Goal: Information Seeking & Learning: Learn about a topic

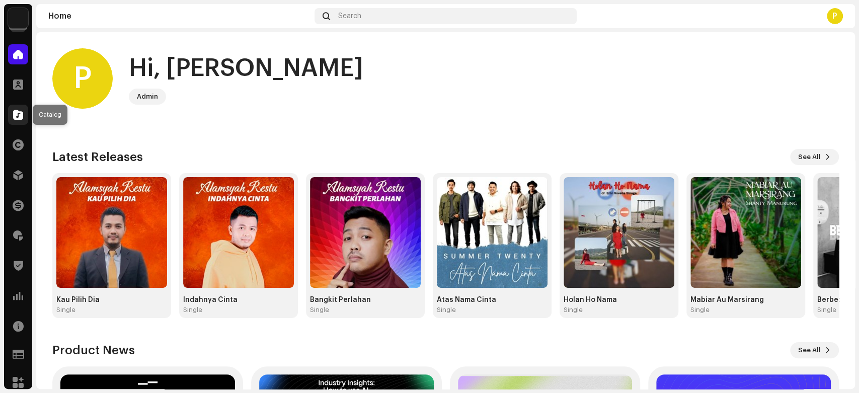
click at [16, 114] on span at bounding box center [18, 115] width 10 height 8
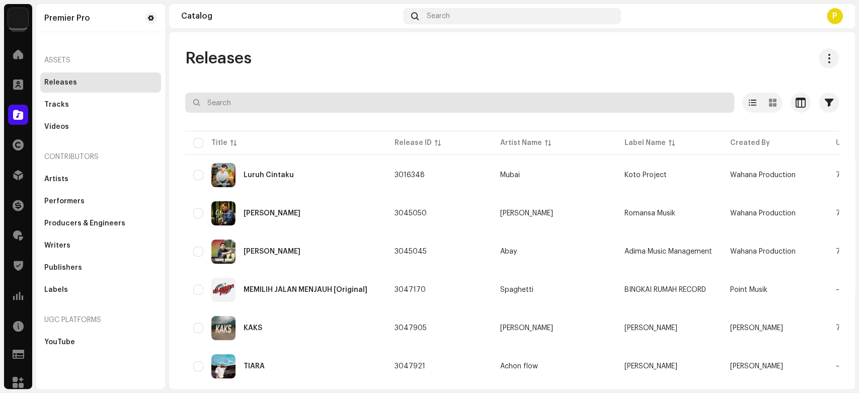
click at [273, 103] on input "text" at bounding box center [459, 103] width 549 height 20
paste input "QZN882314466"
type input "QZN882314466"
click at [273, 57] on div "Releases" at bounding box center [511, 58] width 653 height 20
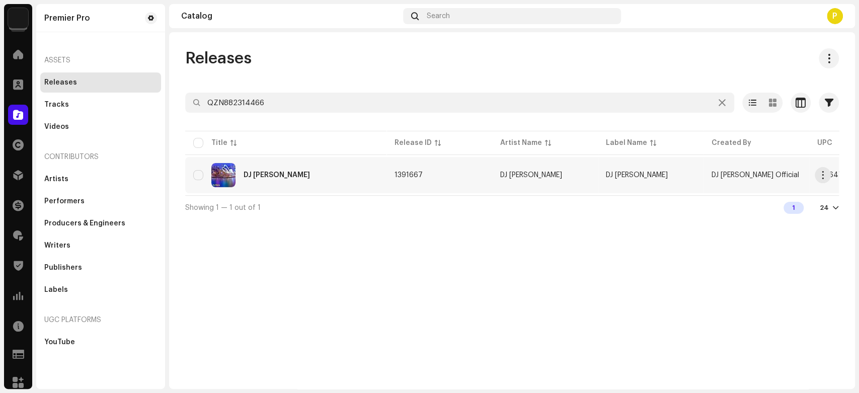
click at [291, 170] on div "DJ [PERSON_NAME]" at bounding box center [285, 175] width 185 height 24
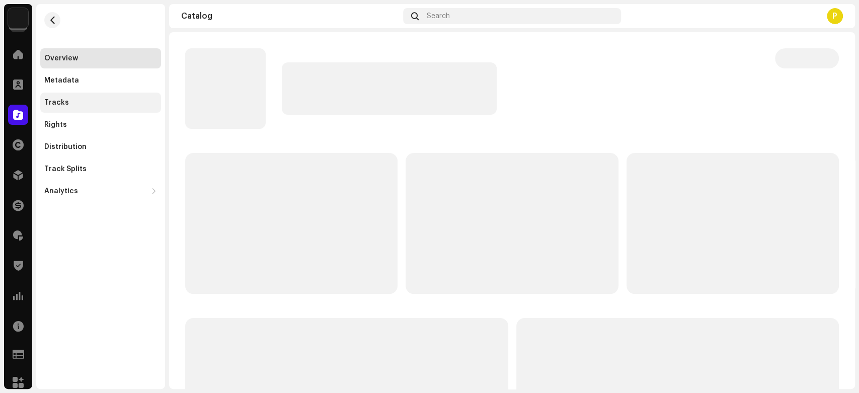
click at [101, 100] on div "Tracks" at bounding box center [100, 103] width 113 height 8
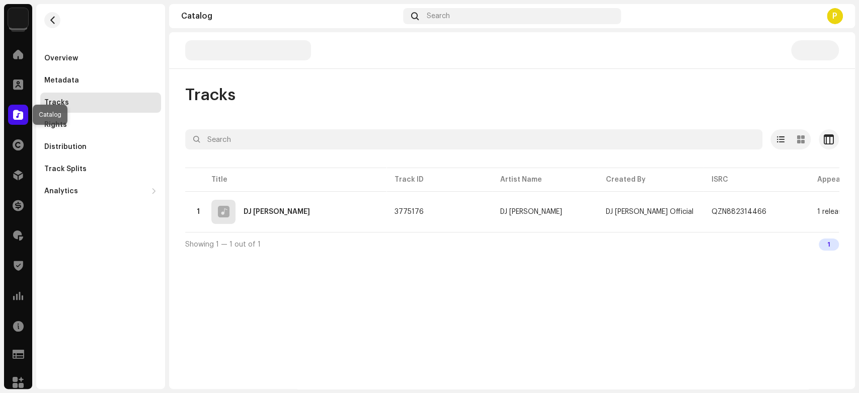
click at [12, 112] on div at bounding box center [18, 115] width 20 height 20
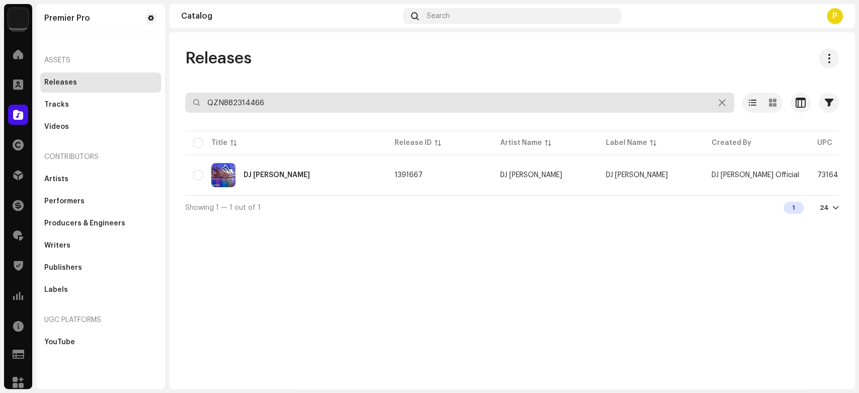
click at [245, 100] on input "QZN882314466" at bounding box center [459, 103] width 549 height 20
paste input "6110"
type input "QZN882316110"
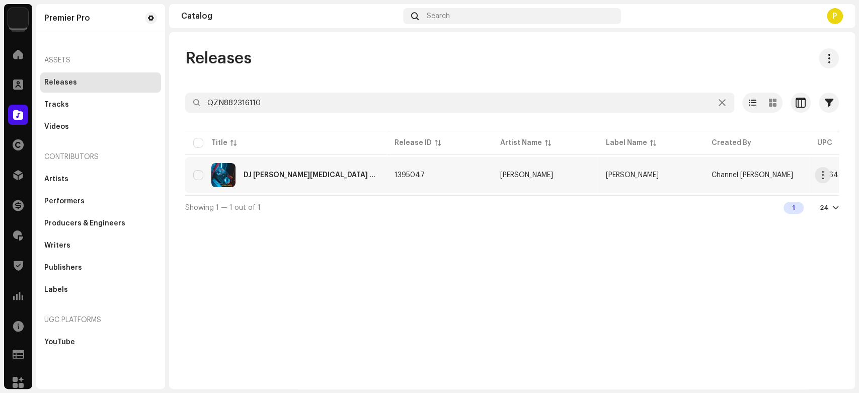
click at [310, 173] on div "DJ [PERSON_NAME][MEDICAL_DATA] Dirimu ( Kesakitanku )" at bounding box center [310, 175] width 135 height 7
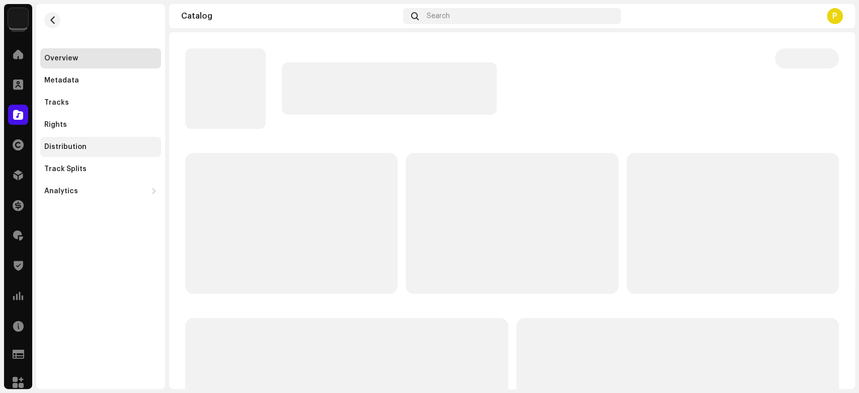
click at [117, 140] on div "Distribution" at bounding box center [100, 147] width 121 height 20
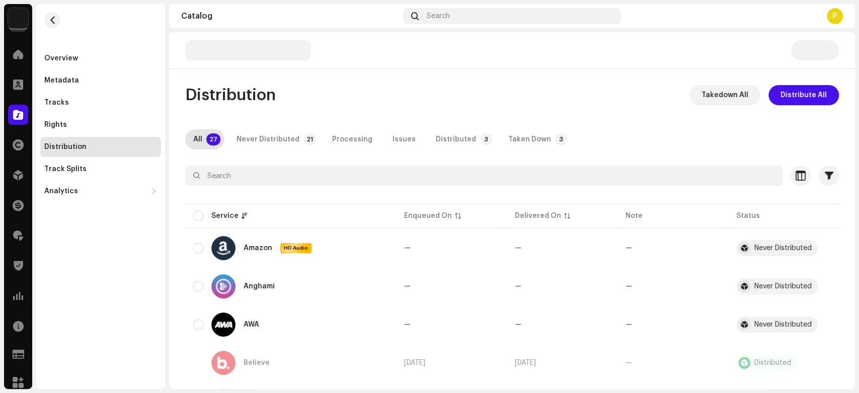
click at [436, 140] on div "Distributed" at bounding box center [456, 139] width 40 height 20
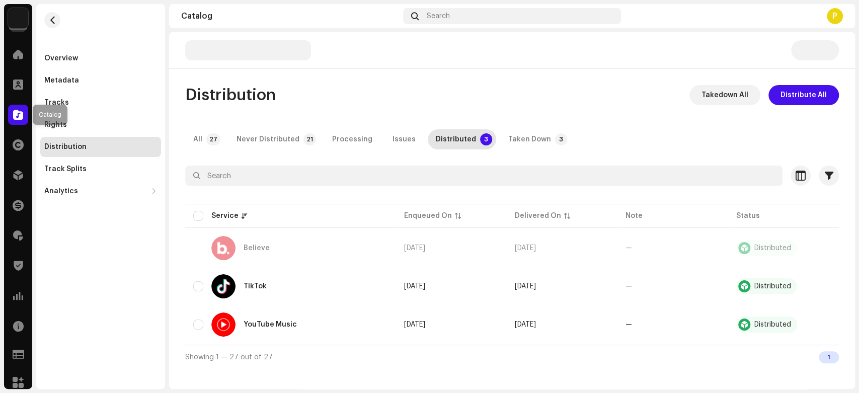
click at [16, 111] on span at bounding box center [18, 115] width 10 height 8
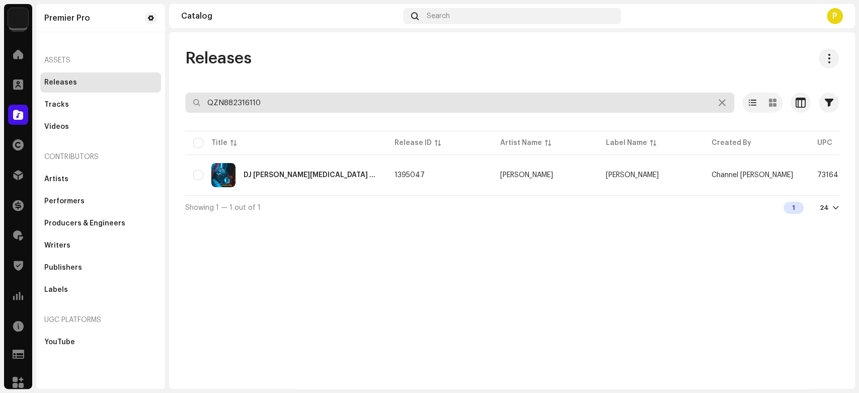
click at [246, 97] on input "QZN882316110" at bounding box center [459, 103] width 549 height 20
paste input "5863"
type input "QZN882315863"
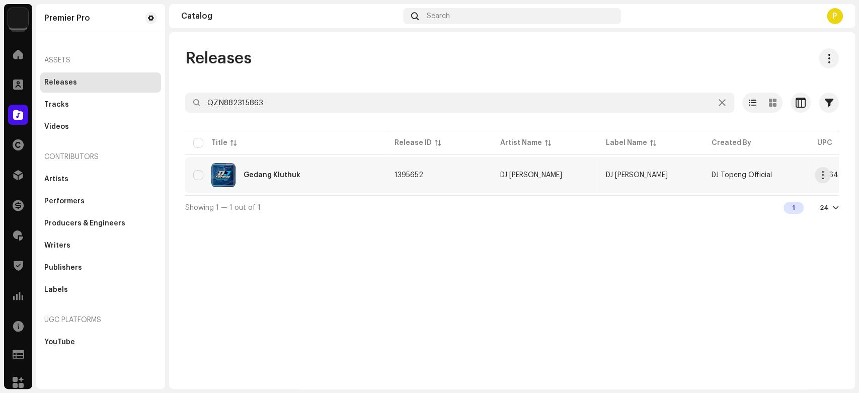
click at [365, 177] on div "Gedang Kluthuk" at bounding box center [285, 175] width 185 height 24
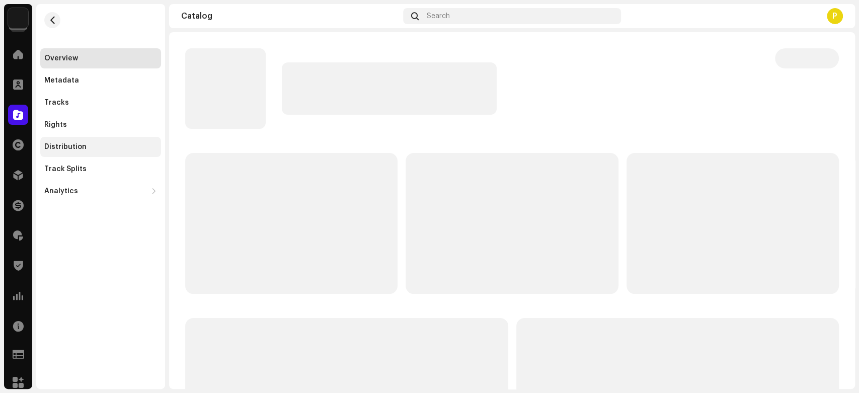
click at [136, 150] on div "Distribution" at bounding box center [100, 147] width 113 height 8
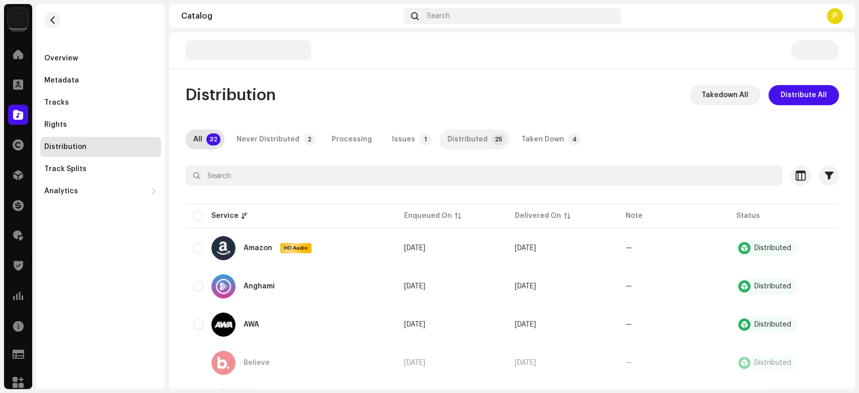
click at [447, 140] on div "Distributed" at bounding box center [467, 139] width 40 height 20
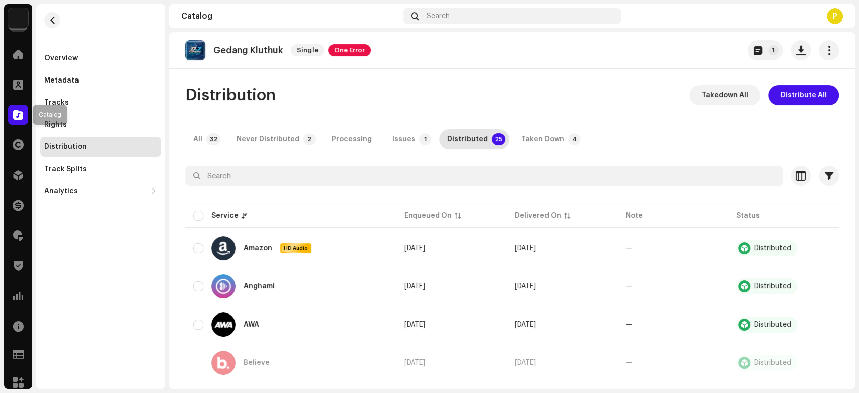
click at [11, 111] on div at bounding box center [18, 115] width 20 height 20
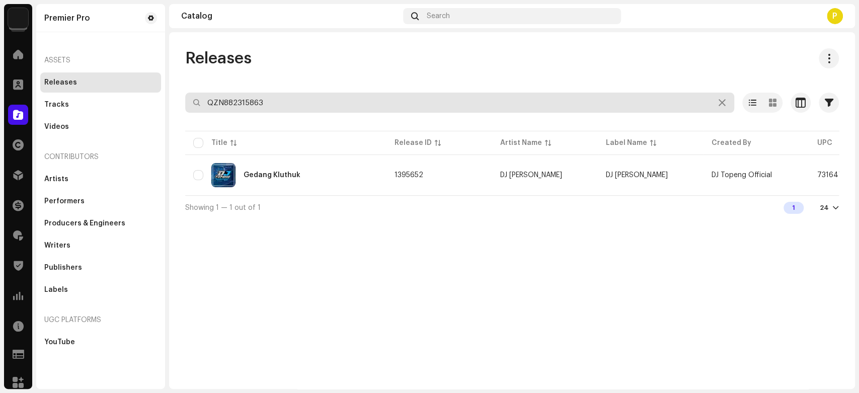
click at [277, 98] on input "QZN882315863" at bounding box center [459, 103] width 549 height 20
paste input "9794"
type input "QZN882319794"
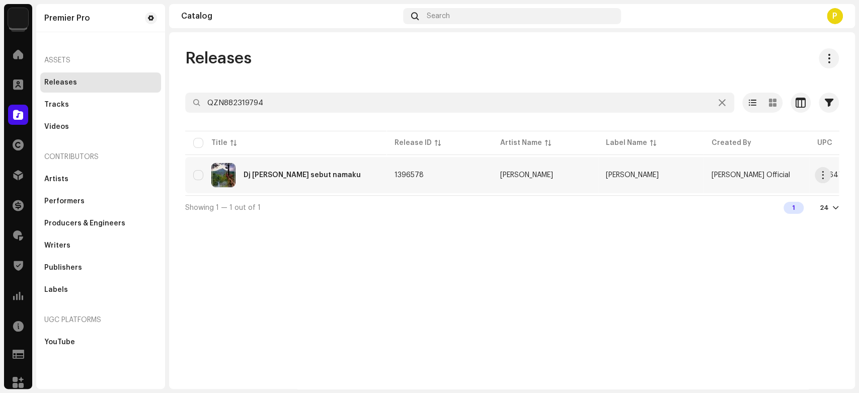
click at [350, 188] on td "Dj [PERSON_NAME] sebut namaku" at bounding box center [285, 175] width 201 height 36
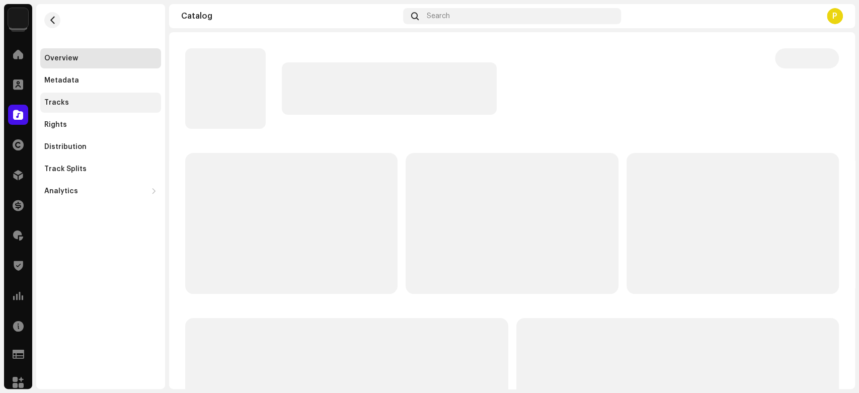
click at [134, 104] on div "Tracks" at bounding box center [100, 103] width 113 height 8
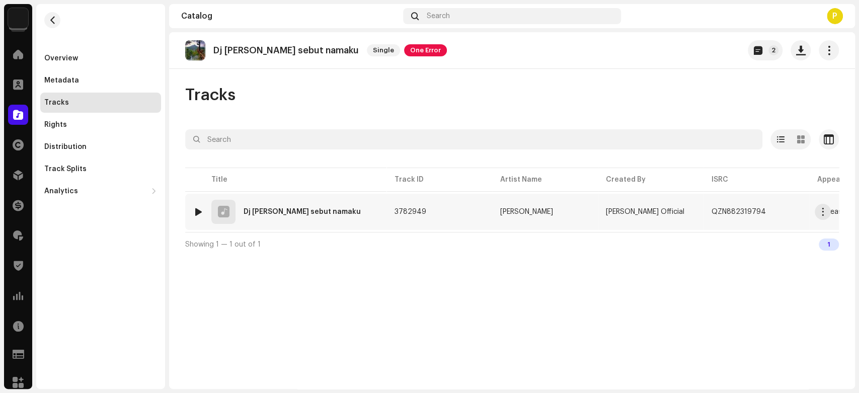
click at [197, 209] on div at bounding box center [199, 212] width 8 height 8
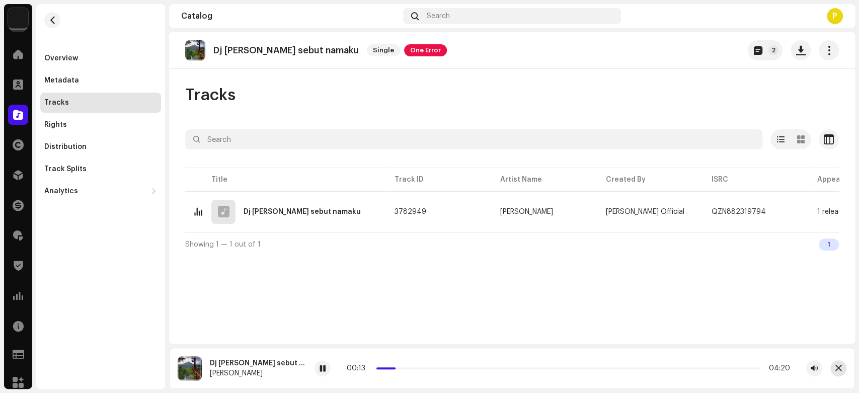
click at [837, 373] on button "button" at bounding box center [838, 368] width 16 height 16
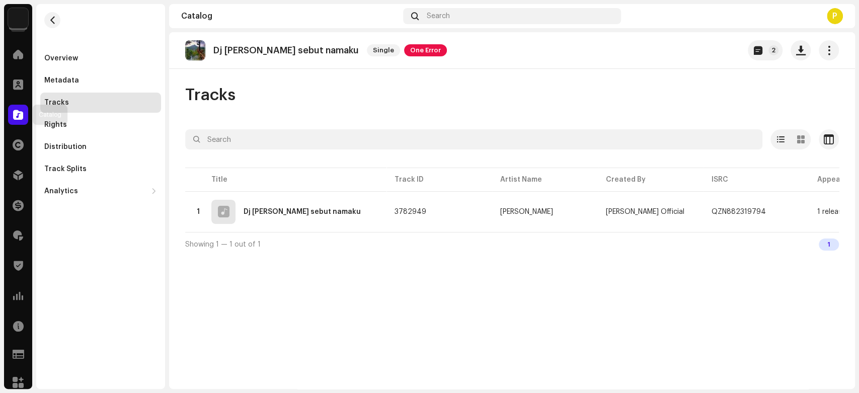
click at [16, 112] on span at bounding box center [18, 115] width 10 height 8
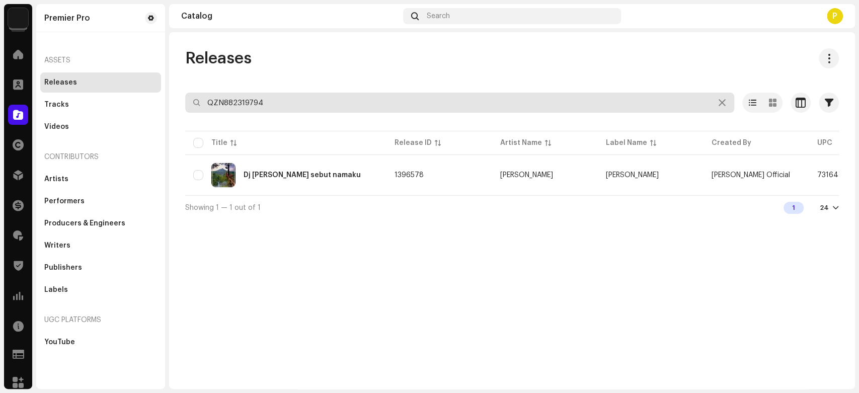
click at [236, 104] on input "QZN882319794" at bounding box center [459, 103] width 549 height 20
paste input "20078"
type input "QZN882320078"
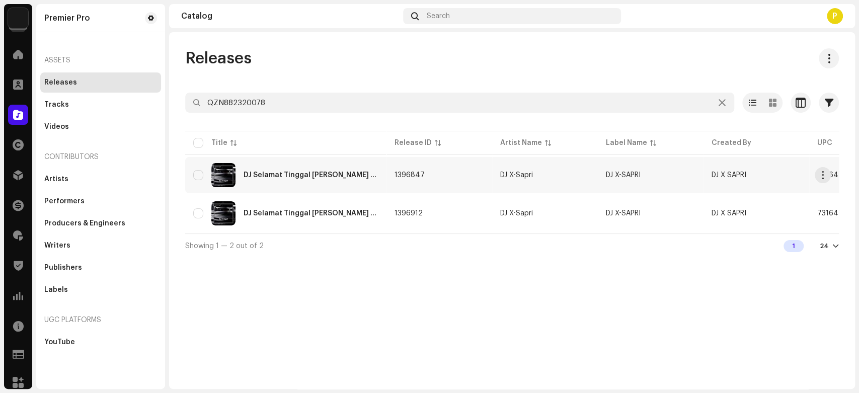
click at [278, 164] on div "DJ Selamat Tinggal [PERSON_NAME] Ku Kagumi" at bounding box center [285, 175] width 185 height 24
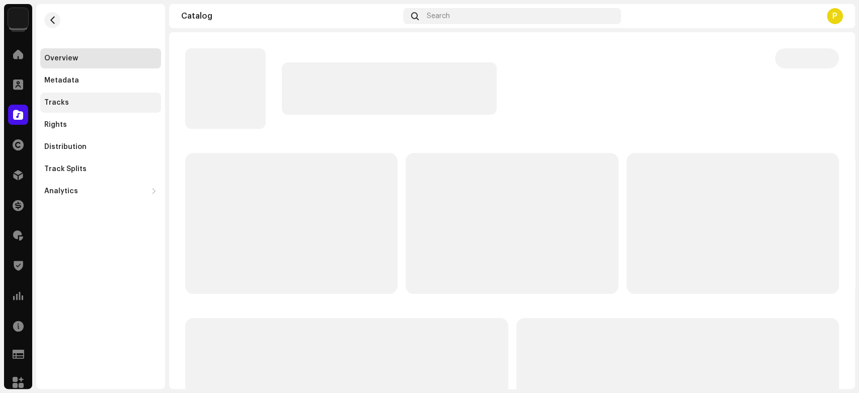
click at [141, 99] on div "Tracks" at bounding box center [100, 103] width 113 height 8
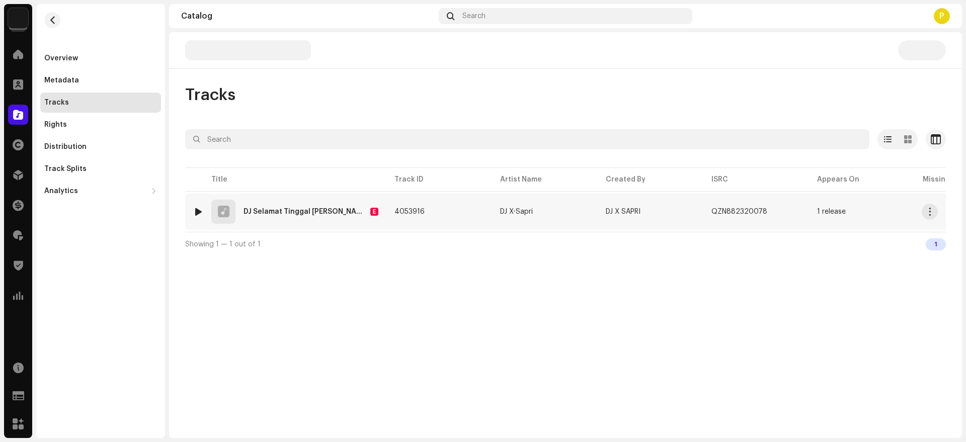
click at [199, 210] on div at bounding box center [199, 212] width 8 height 8
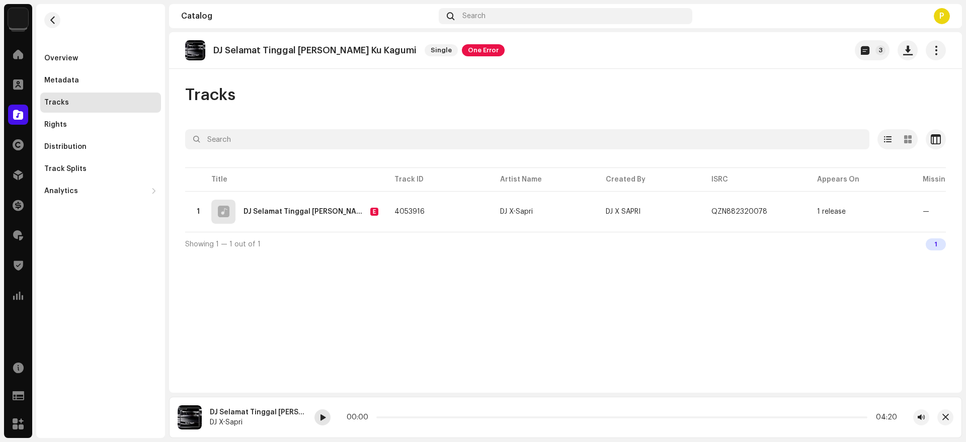
click at [320, 392] on div at bounding box center [322, 417] width 16 height 16
click at [326, 392] on span at bounding box center [323, 418] width 6 height 8
click at [240, 50] on p "DJ Selamat Tinggal [PERSON_NAME] Ku Kagumi" at bounding box center [314, 50] width 203 height 11
drag, startPoint x: 240, startPoint y: 50, endPoint x: 377, endPoint y: 53, distance: 136.3
click at [377, 53] on p "DJ Selamat Tinggal [PERSON_NAME] Ku Kagumi" at bounding box center [314, 50] width 203 height 11
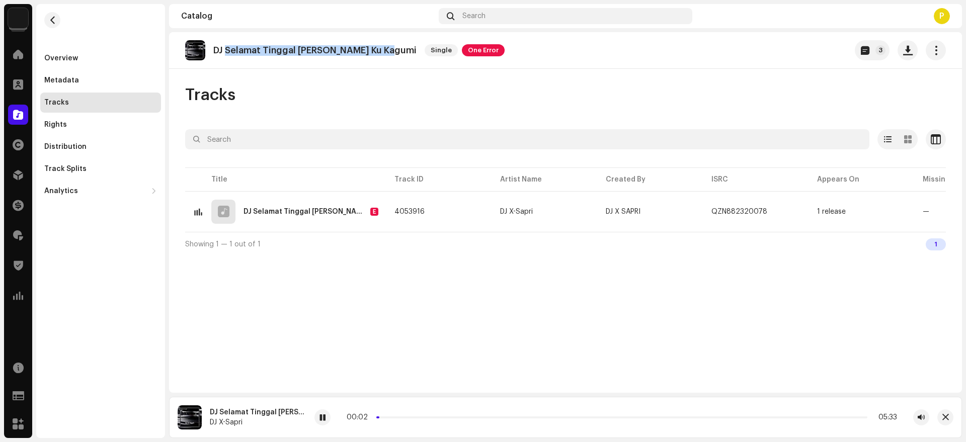
copy p "Selamat Tinggal [PERSON_NAME] Ku Kagumi"
click at [324, 392] on span at bounding box center [322, 418] width 6 height 8
click at [233, 55] on p "DJ Selamat Tinggal [PERSON_NAME] Ku Kagumi" at bounding box center [314, 50] width 203 height 11
drag, startPoint x: 233, startPoint y: 54, endPoint x: 372, endPoint y: 55, distance: 138.8
click at [372, 55] on div "DJ Selamat Tinggal [PERSON_NAME] Ku Kagumi Single One Error" at bounding box center [344, 50] width 319 height 20
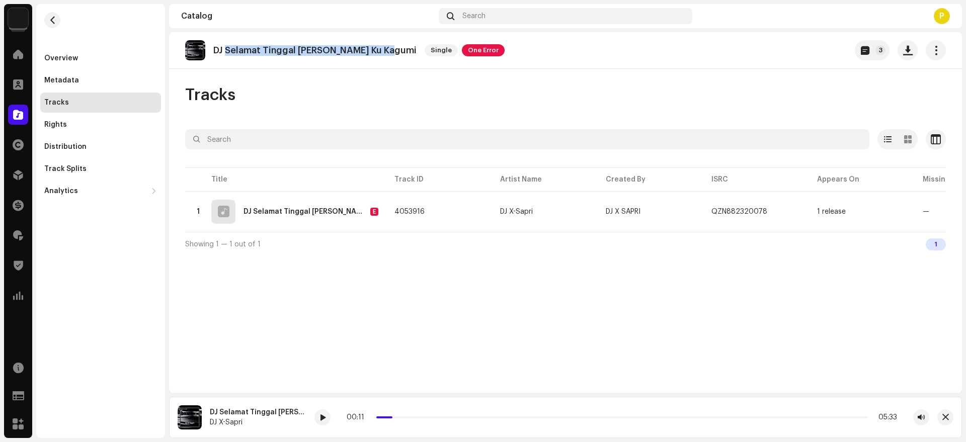
copy p "Selamat Tinggal [PERSON_NAME] Ku Kagumi"
click at [27, 113] on div at bounding box center [18, 115] width 20 height 20
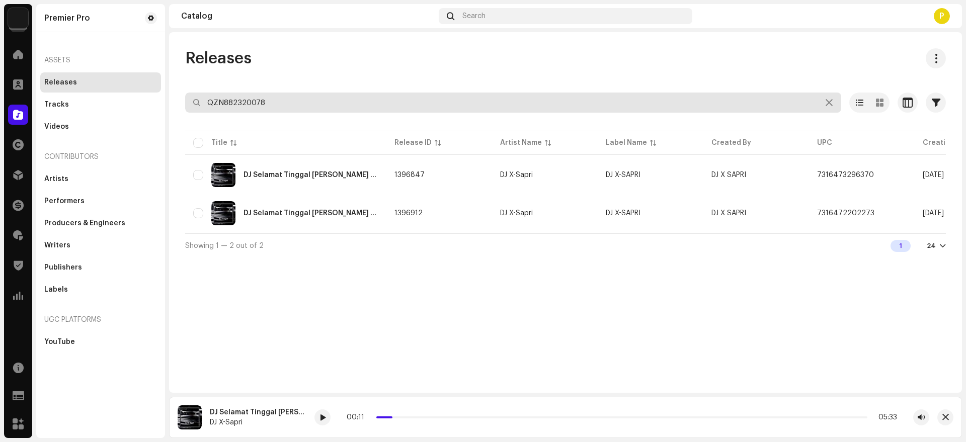
click at [324, 105] on input "QZN882320078" at bounding box center [513, 103] width 656 height 20
paste input "301"
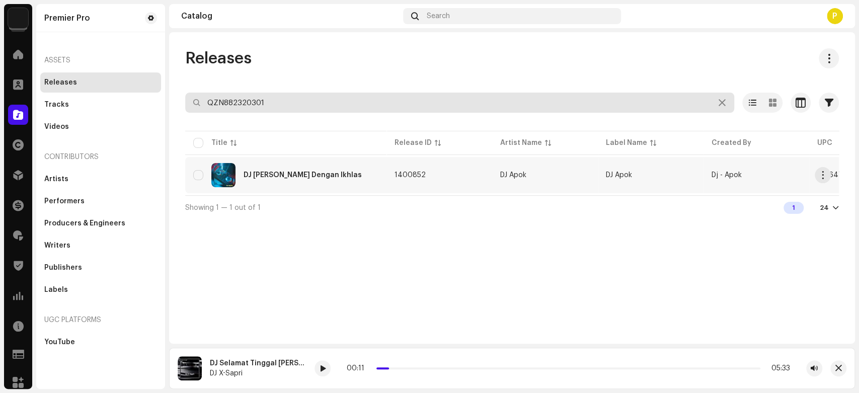
type input "QZN882320301"
click at [289, 175] on div "DJ [PERSON_NAME] Dengan Ikhlas" at bounding box center [302, 175] width 118 height 7
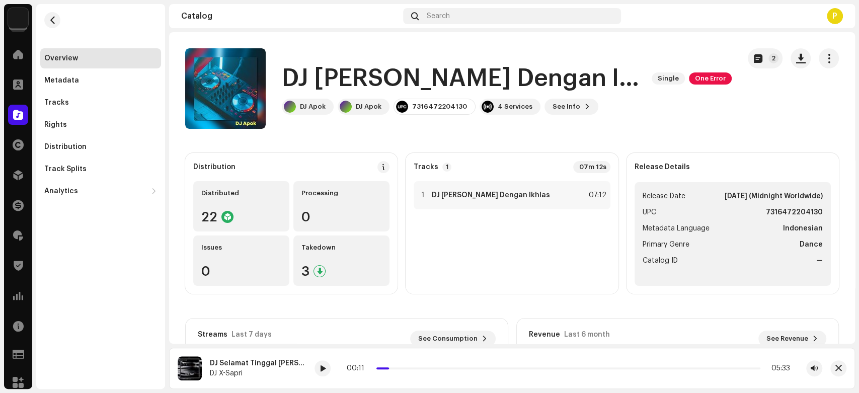
click at [360, 75] on h1 "DJ [PERSON_NAME] Dengan Ikhlas" at bounding box center [463, 78] width 362 height 32
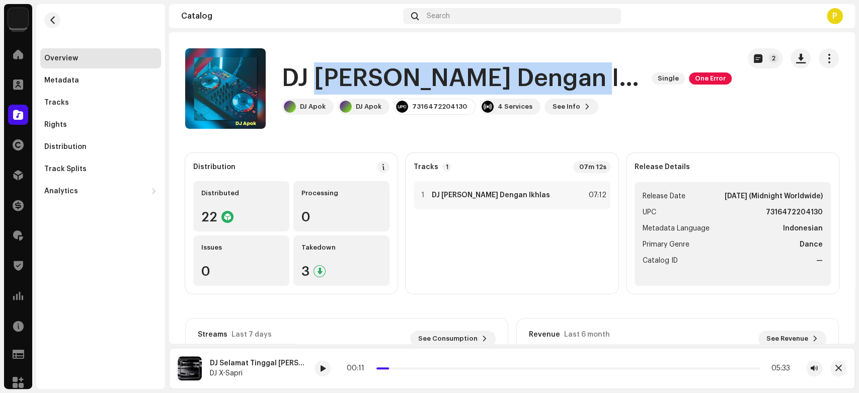
drag, startPoint x: 360, startPoint y: 75, endPoint x: 555, endPoint y: 70, distance: 194.7
click at [555, 70] on h1 "DJ [PERSON_NAME] Dengan Ikhlas" at bounding box center [463, 78] width 362 height 32
copy h1 "Kulepas Dengan Ikhlas"
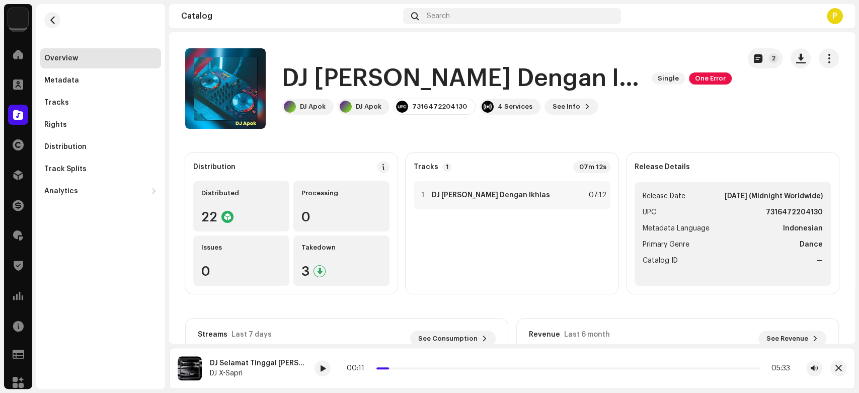
click at [24, 112] on div at bounding box center [18, 115] width 20 height 20
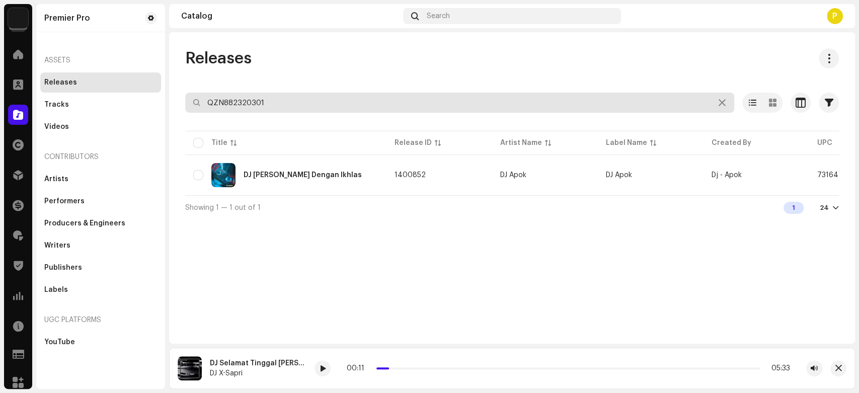
click at [294, 108] on input "QZN882320301" at bounding box center [459, 103] width 549 height 20
paste input "785"
type input "QZN882320785"
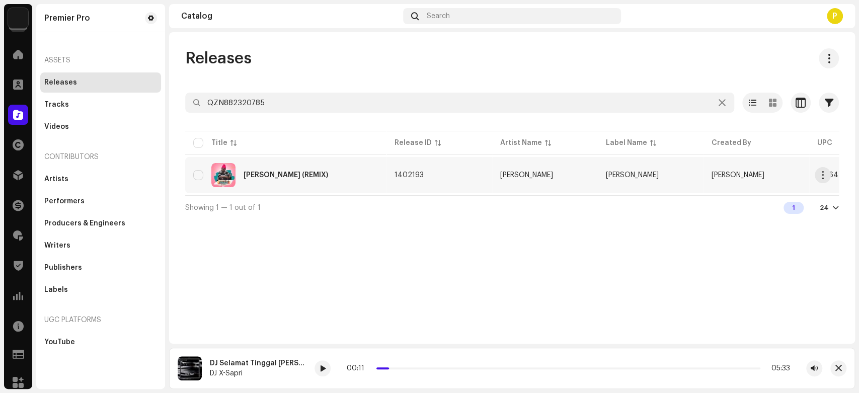
click at [256, 181] on div "[PERSON_NAME] (REMIX)" at bounding box center [285, 175] width 185 height 24
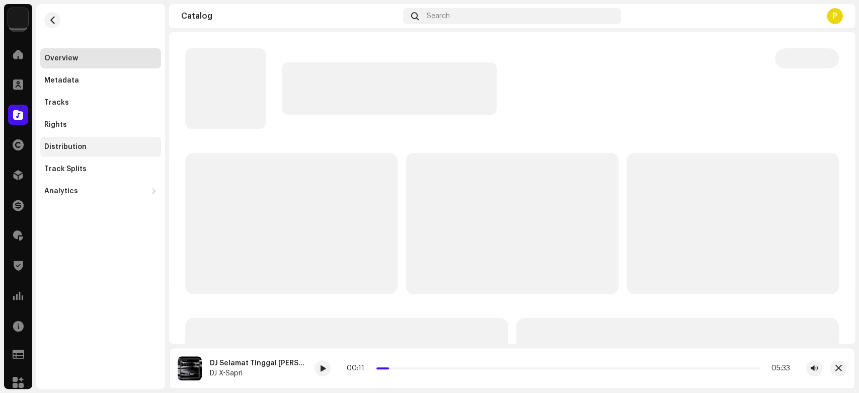
click at [80, 145] on div "Distribution" at bounding box center [65, 147] width 42 height 8
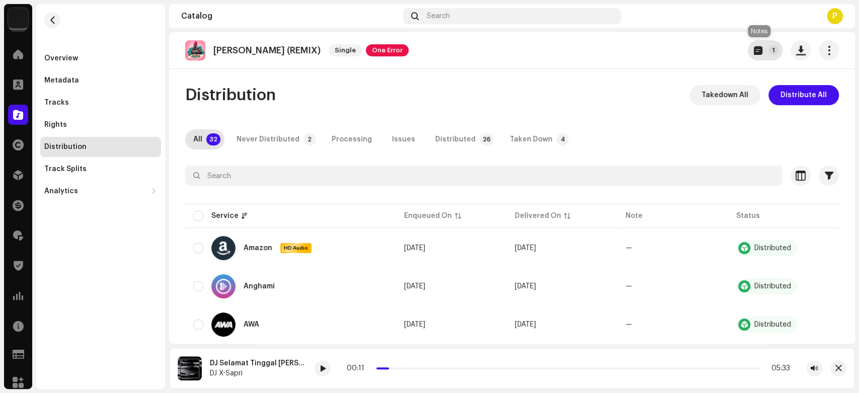
click at [768, 50] on p-badge "1" at bounding box center [773, 50] width 10 height 10
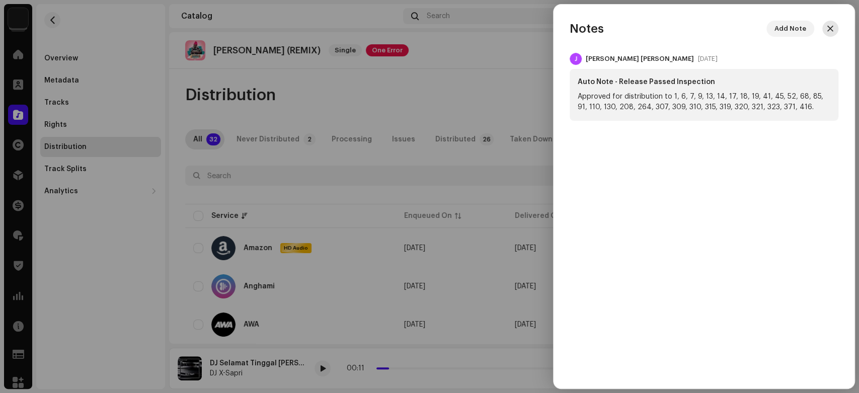
click at [833, 30] on button "button" at bounding box center [830, 29] width 16 height 16
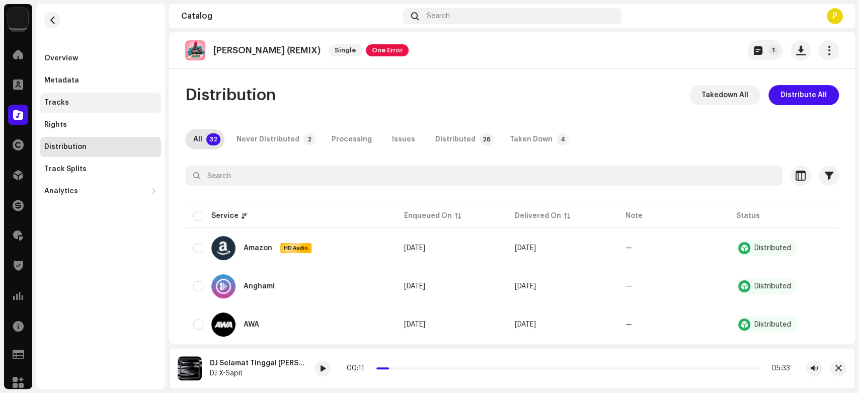
click at [141, 104] on div "Tracks" at bounding box center [100, 103] width 113 height 8
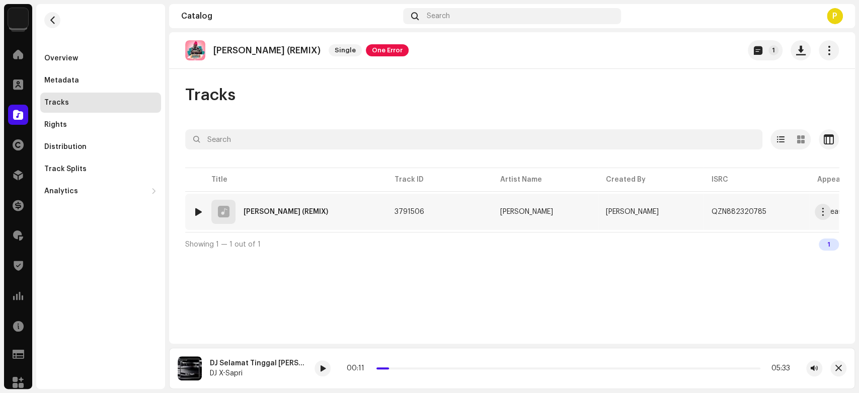
click at [199, 209] on div at bounding box center [199, 212] width 8 height 8
click at [314, 369] on span at bounding box center [311, 369] width 6 height 8
click at [312, 366] on span at bounding box center [310, 369] width 6 height 8
click at [310, 369] on span at bounding box center [310, 369] width 6 height 8
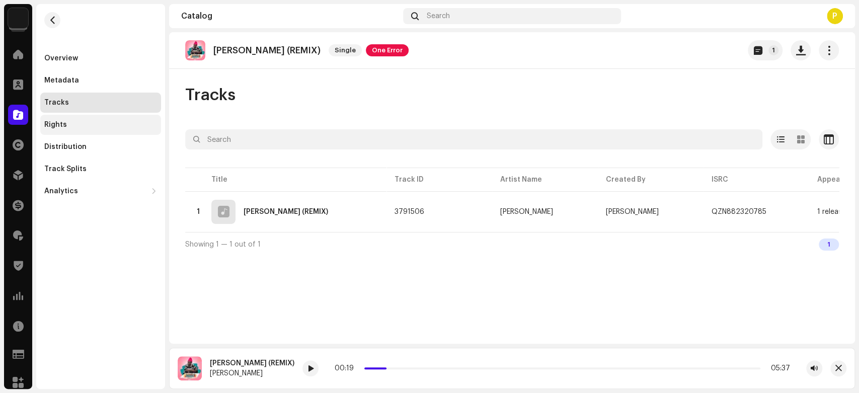
click at [100, 125] on div "Rights" at bounding box center [100, 125] width 113 height 8
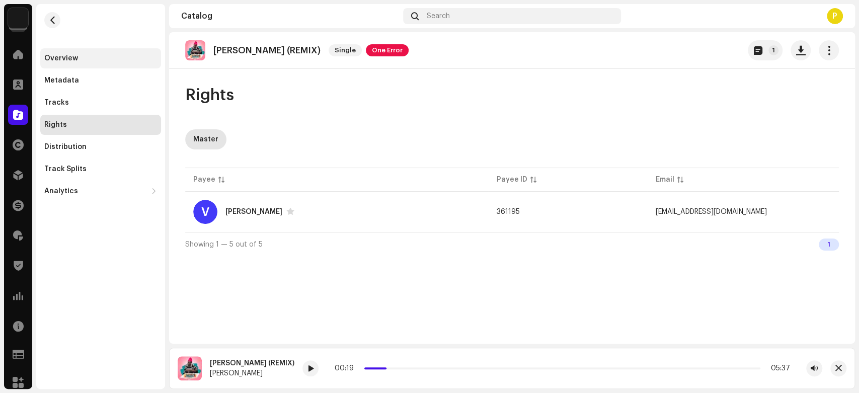
click at [75, 51] on div "Overview" at bounding box center [100, 58] width 121 height 20
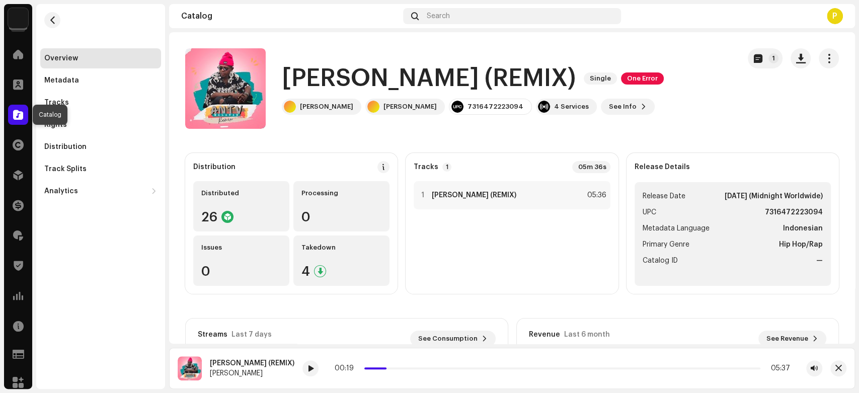
click at [15, 111] on span at bounding box center [18, 115] width 10 height 8
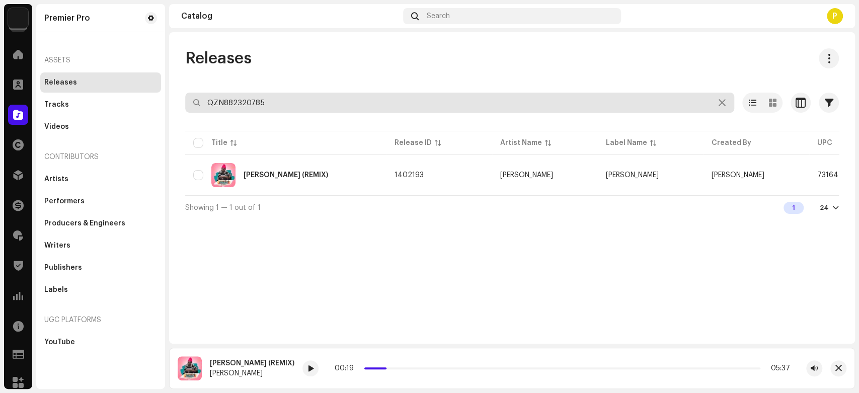
click at [401, 104] on input "QZN882320785" at bounding box center [459, 103] width 549 height 20
paste input "617"
type input "QZN882320617"
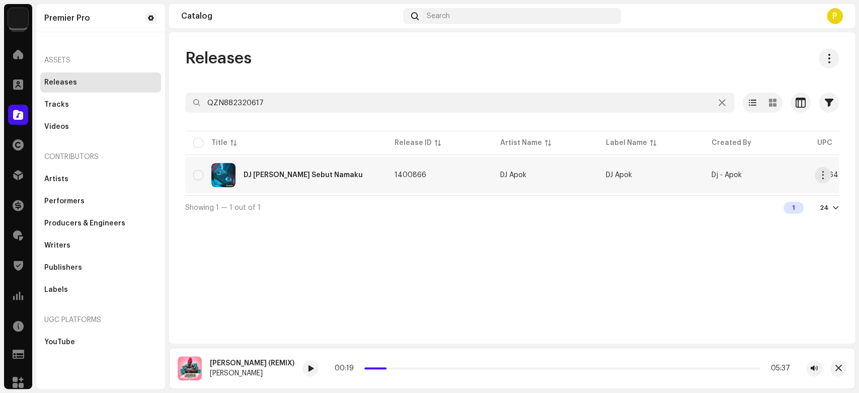
click at [303, 177] on div "DJ [PERSON_NAME] Sebut Namaku" at bounding box center [302, 175] width 119 height 7
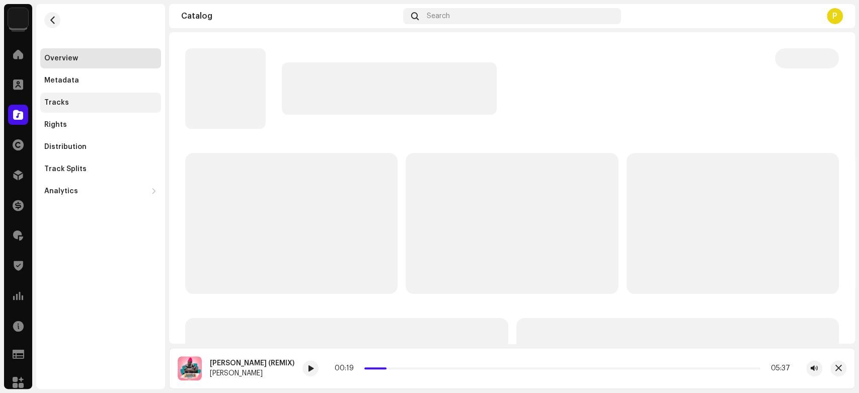
click at [126, 112] on div "Tracks" at bounding box center [100, 103] width 121 height 20
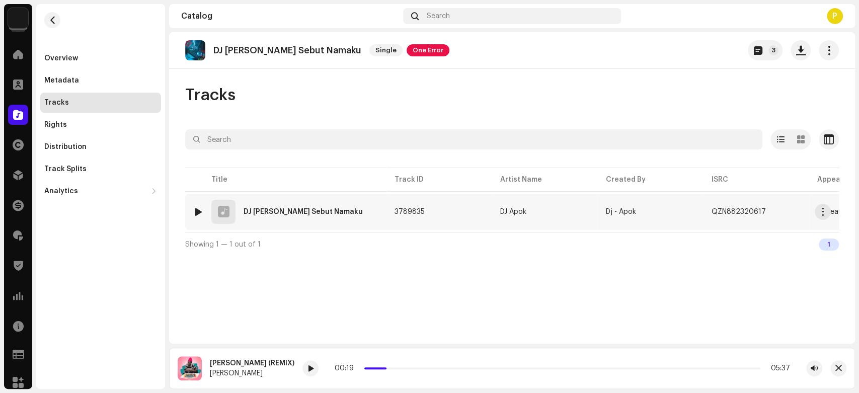
click at [195, 211] on div at bounding box center [199, 212] width 8 height 8
click at [319, 377] on div "DJ [PERSON_NAME] Sebut Namaku DJ Apok 00:00 05:37" at bounding box center [512, 368] width 686 height 41
click at [321, 364] on div at bounding box center [322, 368] width 16 height 16
click at [319, 371] on span at bounding box center [322, 369] width 6 height 8
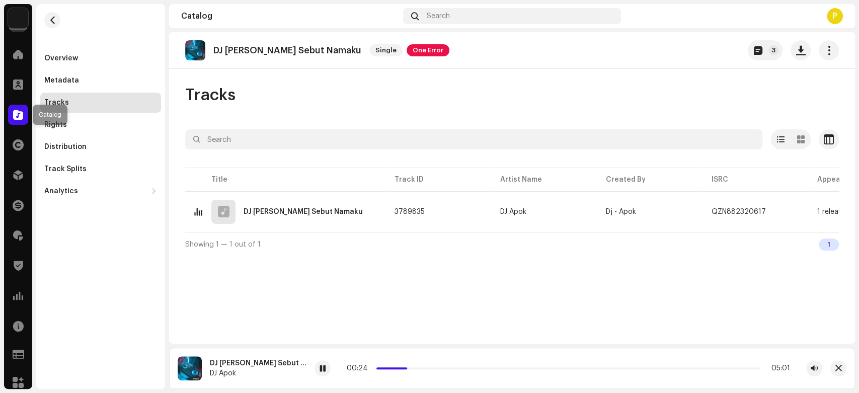
click at [20, 111] on span at bounding box center [18, 115] width 10 height 8
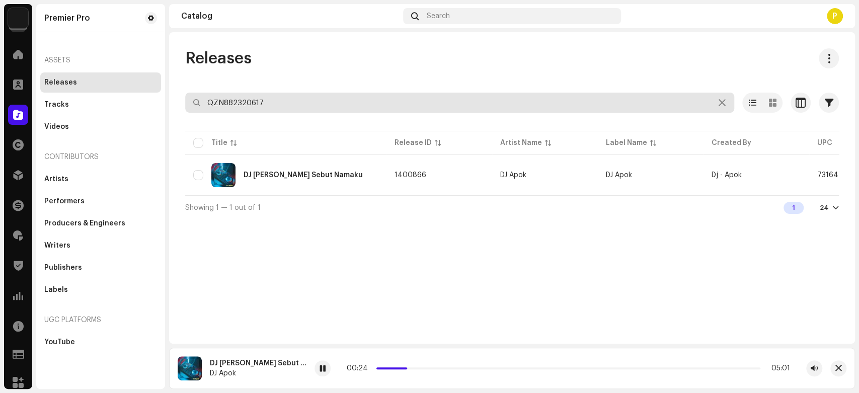
click at [243, 104] on input "QZN882320617" at bounding box center [459, 103] width 549 height 20
paste input "74"
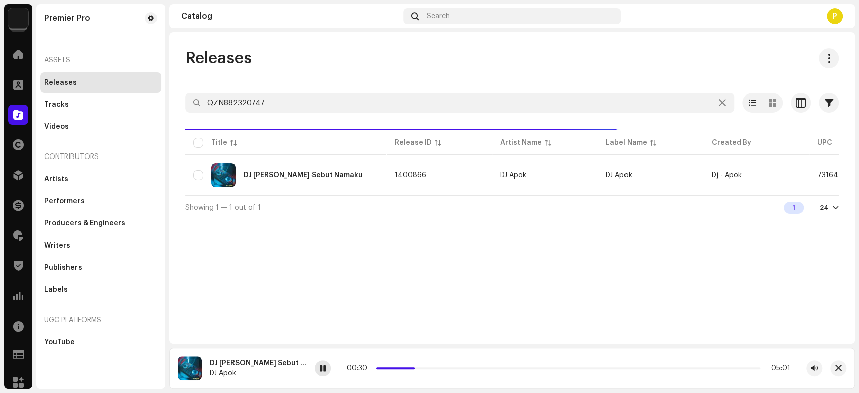
click at [315, 368] on div at bounding box center [322, 368] width 16 height 16
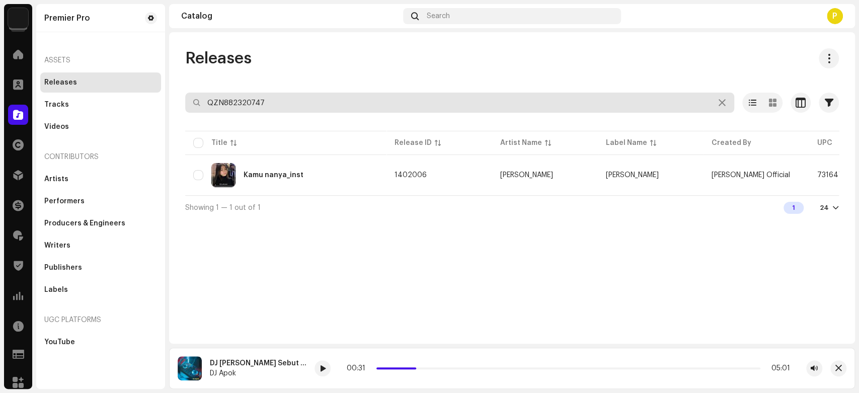
click at [290, 108] on input "QZN882320747" at bounding box center [459, 103] width 549 height 20
paste input "1076"
type input "QZN882321076"
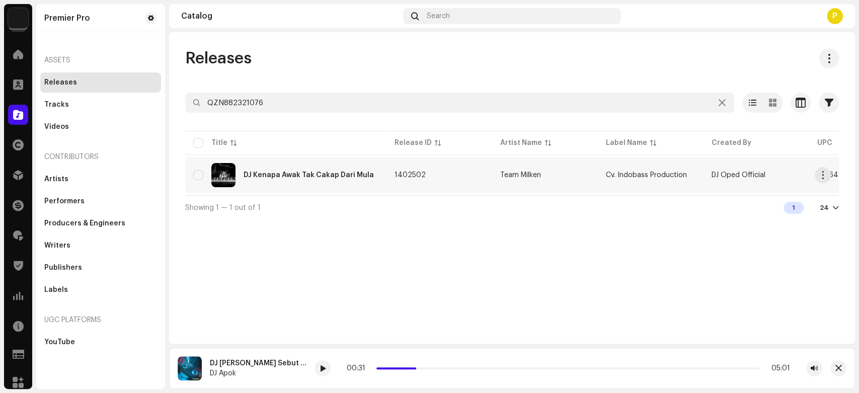
click at [310, 164] on div "DJ Kenapa Awak Tak Cakap Dari Mula" at bounding box center [285, 175] width 185 height 24
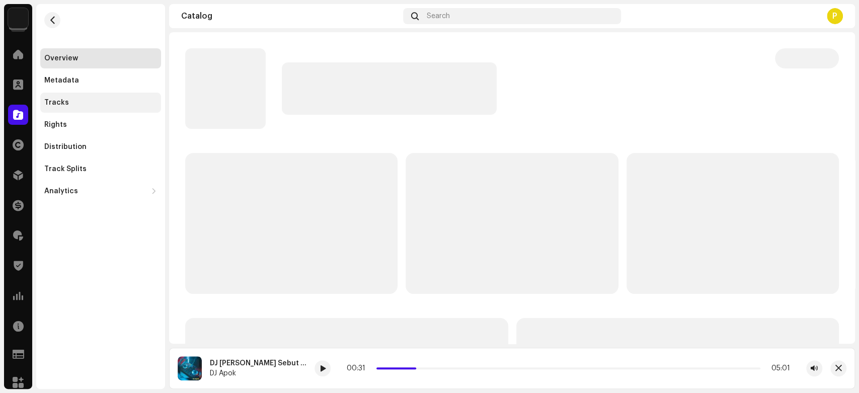
click at [72, 108] on div "Tracks" at bounding box center [100, 103] width 121 height 20
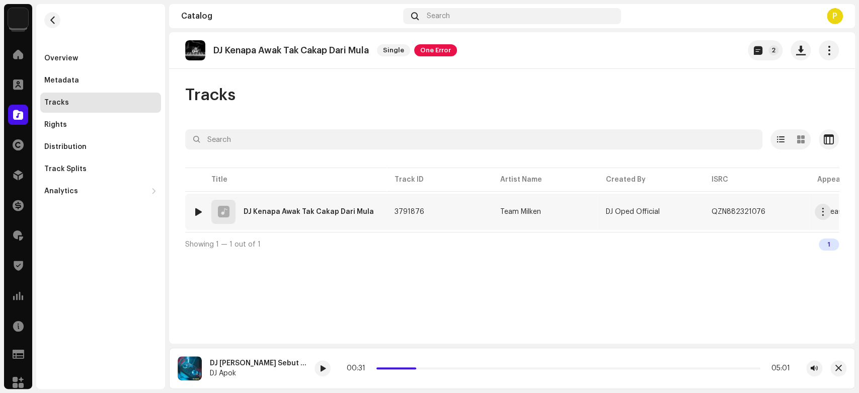
click at [195, 208] on div at bounding box center [199, 212] width 8 height 8
click at [325, 366] on span at bounding box center [322, 369] width 6 height 8
click at [251, 50] on p "DJ Kenapa Awak Tak Cakap Dari Mula" at bounding box center [290, 50] width 155 height 11
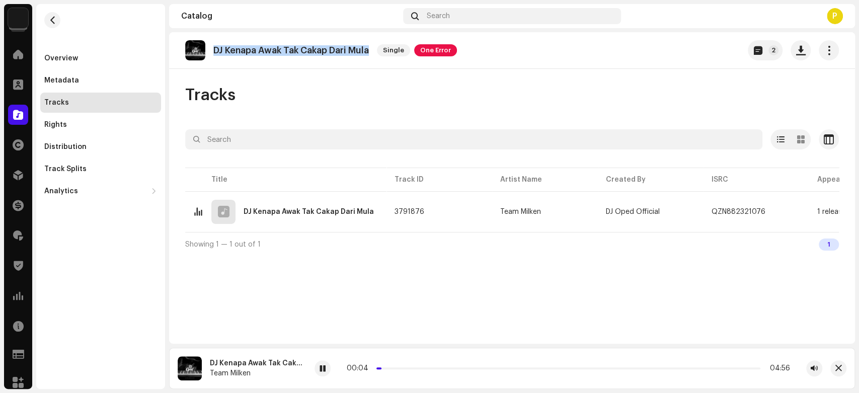
drag, startPoint x: 251, startPoint y: 50, endPoint x: 276, endPoint y: 47, distance: 25.8
click at [277, 45] on p "DJ Kenapa Awak Tak Cakap Dari Mula" at bounding box center [290, 50] width 155 height 11
click at [238, 53] on p "DJ Kenapa Awak Tak Cakap Dari Mula" at bounding box center [290, 50] width 155 height 11
drag, startPoint x: 238, startPoint y: 53, endPoint x: 306, endPoint y: 53, distance: 67.9
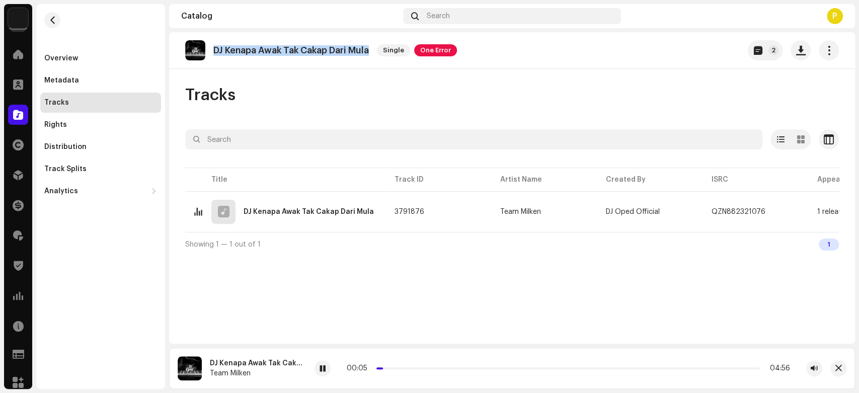
click at [306, 53] on p "DJ Kenapa Awak Tak Cakap Dari Mula" at bounding box center [290, 50] width 155 height 11
click at [252, 52] on p "DJ Kenapa Awak Tak Cakap Dari Mula" at bounding box center [290, 50] width 155 height 11
drag, startPoint x: 252, startPoint y: 52, endPoint x: 272, endPoint y: 51, distance: 20.1
click at [272, 51] on p "DJ Kenapa Awak Tak Cakap Dari Mula" at bounding box center [290, 50] width 155 height 11
click at [233, 49] on p "DJ Kenapa Awak Tak Cakap Dari Mula" at bounding box center [290, 50] width 155 height 11
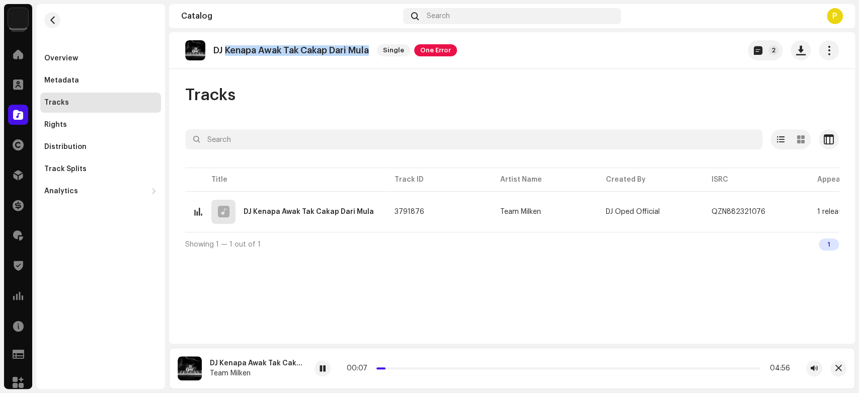
drag, startPoint x: 233, startPoint y: 49, endPoint x: 354, endPoint y: 52, distance: 120.8
click at [354, 51] on p "DJ Kenapa Awak Tak Cakap Dari Mula" at bounding box center [290, 50] width 155 height 11
click at [22, 116] on span at bounding box center [18, 115] width 10 height 8
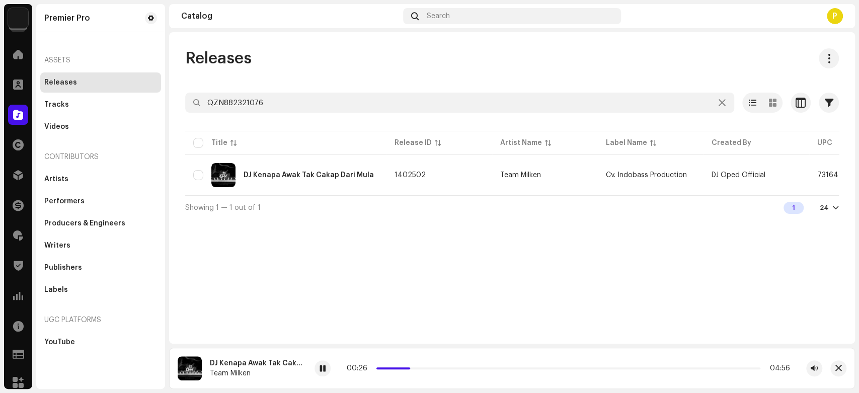
click at [299, 74] on div "Releases QZN882321076 Selected 0 Options Filters Distribution status Never Dist…" at bounding box center [512, 133] width 686 height 171
click at [298, 90] on div "Releases QZN882321076 Selected 0 Options Filters Distribution status Never Dist…" at bounding box center [512, 133] width 686 height 171
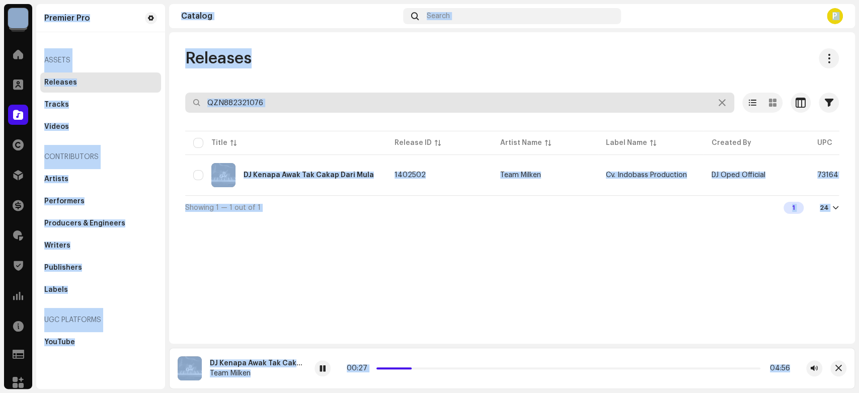
click at [296, 104] on input "QZN882321076" at bounding box center [459, 103] width 549 height 20
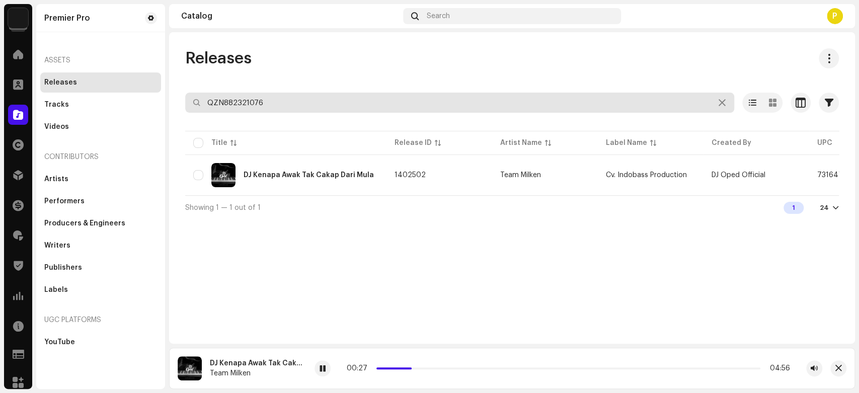
paste input "TCAFZ2290471"
type input "TCAFZ2290471"
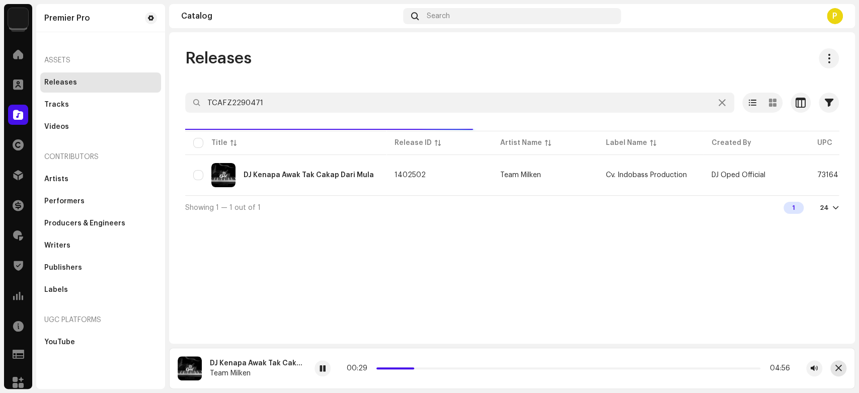
click at [833, 367] on button "button" at bounding box center [838, 368] width 16 height 16
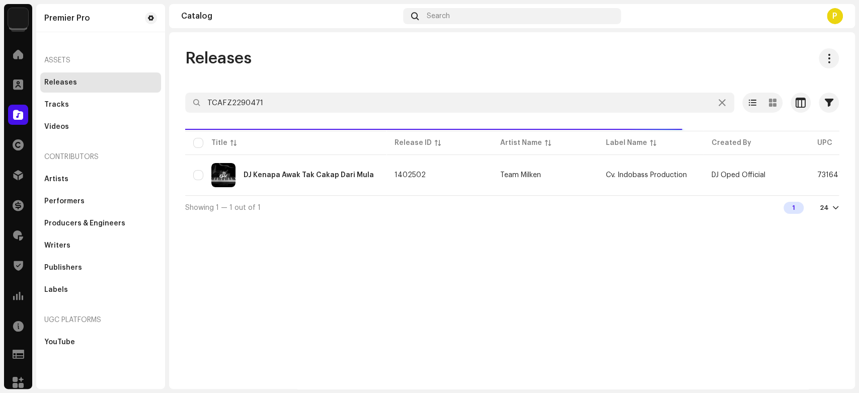
click at [345, 78] on div "Releases TCAFZ2290471 Selected 0 Options Filters Distribution status Never Dist…" at bounding box center [512, 133] width 686 height 171
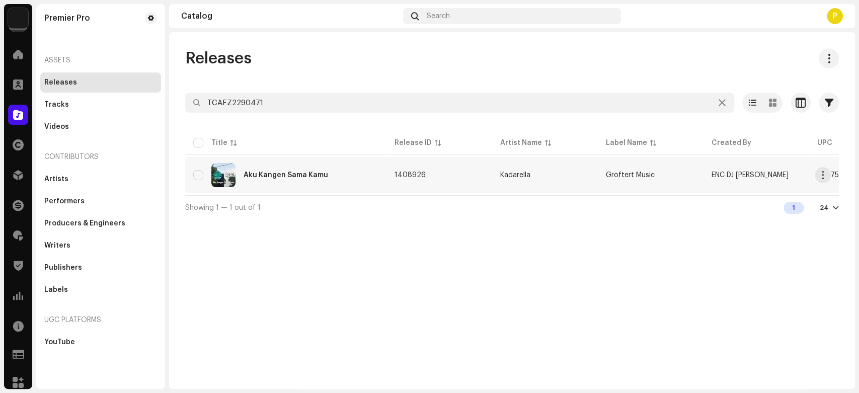
click at [270, 166] on div "Aku Kangen Sama Kamu" at bounding box center [285, 175] width 185 height 24
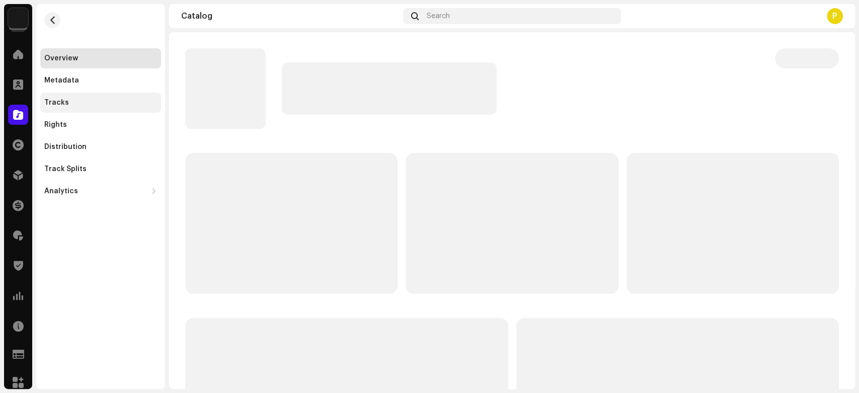
click at [111, 110] on div "Tracks" at bounding box center [100, 103] width 121 height 20
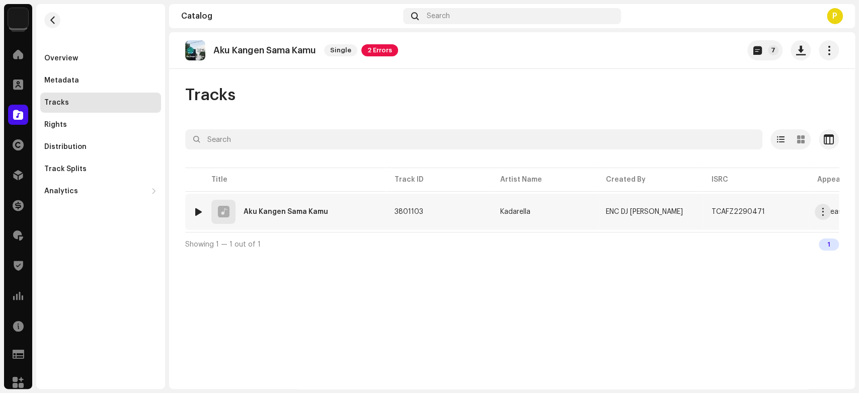
click at [195, 208] on div at bounding box center [199, 212] width 8 height 8
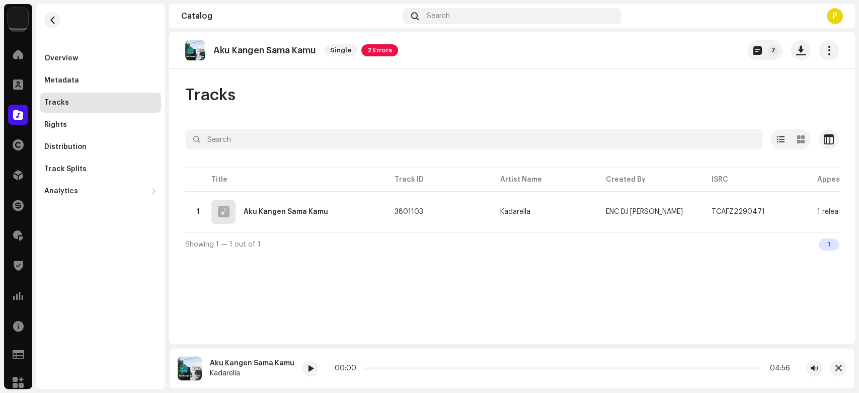
click at [298, 367] on div "Aku Kangen Sama Kamu Kadarella 00:00 04:56" at bounding box center [512, 368] width 686 height 41
click at [308, 369] on span at bounding box center [310, 369] width 6 height 8
click at [308, 363] on div at bounding box center [310, 368] width 16 height 16
click at [220, 45] on p "Aku Kangen Sama Kamu" at bounding box center [264, 50] width 103 height 11
copy p "Aku Kangen Sama Kamu"
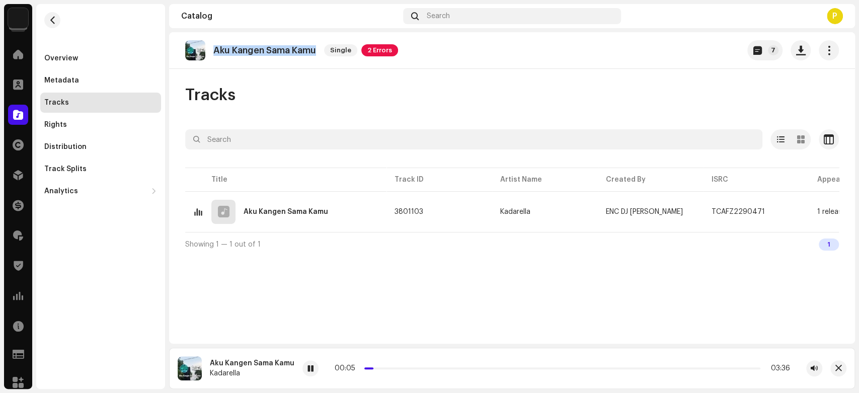
drag, startPoint x: 220, startPoint y: 44, endPoint x: 298, endPoint y: 45, distance: 77.5
click at [298, 45] on p "Aku Kangen Sama Kamu" at bounding box center [264, 50] width 103 height 11
click at [20, 108] on div at bounding box center [18, 115] width 20 height 20
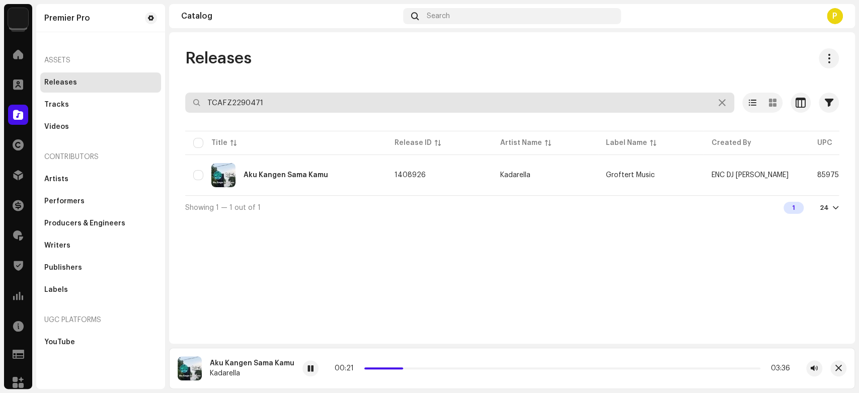
click at [263, 105] on input "TCAFZ2290471" at bounding box center [459, 103] width 549 height 20
paste input "QZN882322575"
type input "QZN882322575"
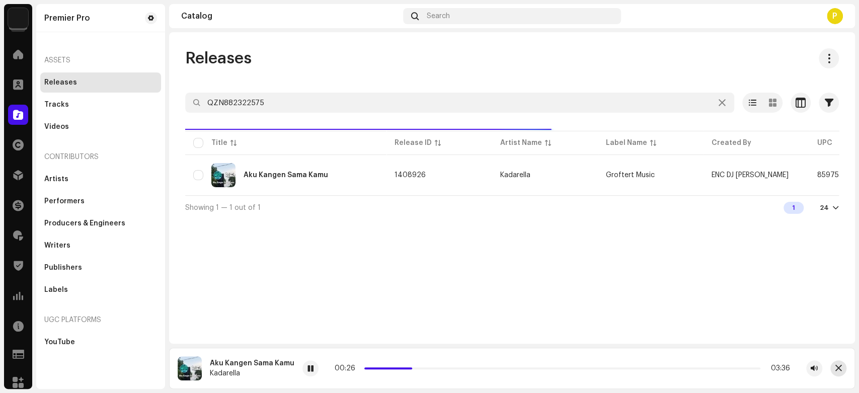
click at [837, 368] on span "button" at bounding box center [838, 368] width 7 height 8
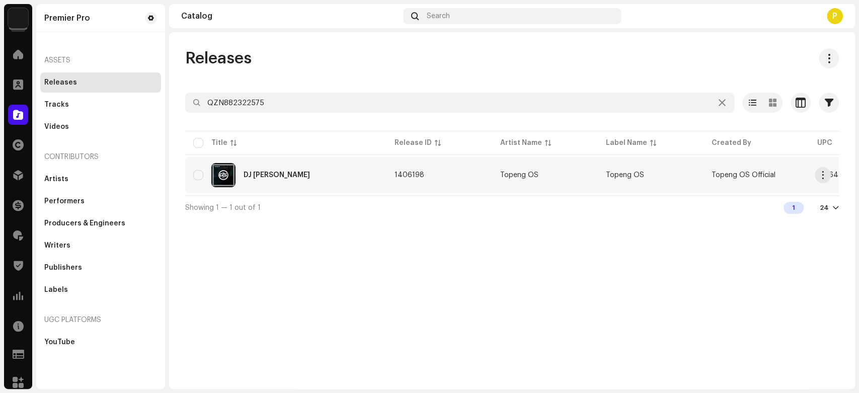
click at [278, 176] on div "DJ [PERSON_NAME]" at bounding box center [276, 175] width 66 height 7
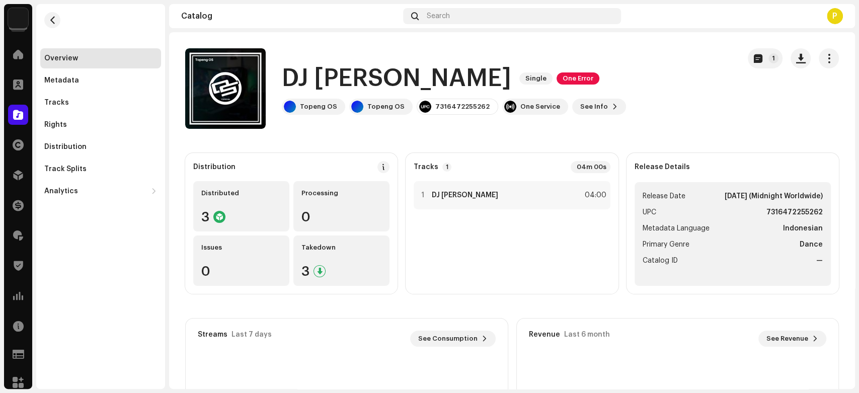
click at [348, 75] on h1 "DJ [PERSON_NAME]" at bounding box center [396, 78] width 229 height 32
copy h1 "Sayang Terimakasih"
drag, startPoint x: 348, startPoint y: 75, endPoint x: 504, endPoint y: 74, distance: 155.9
click at [504, 74] on h1 "DJ [PERSON_NAME]" at bounding box center [396, 78] width 229 height 32
click at [103, 94] on div "Tracks" at bounding box center [100, 103] width 121 height 20
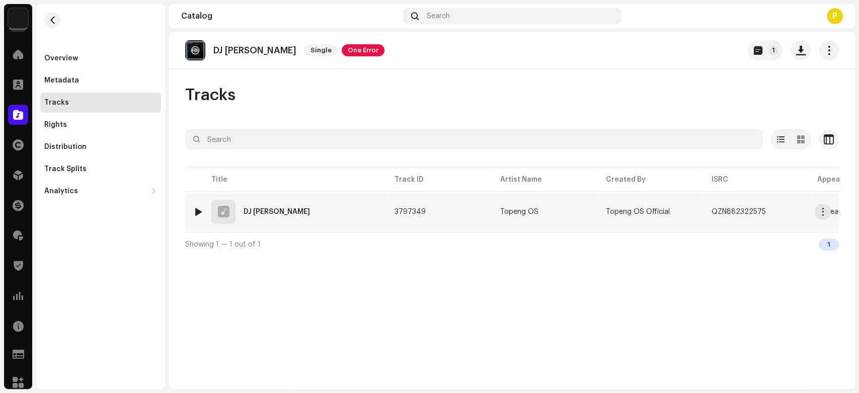
click at [197, 208] on div at bounding box center [199, 212] width 8 height 8
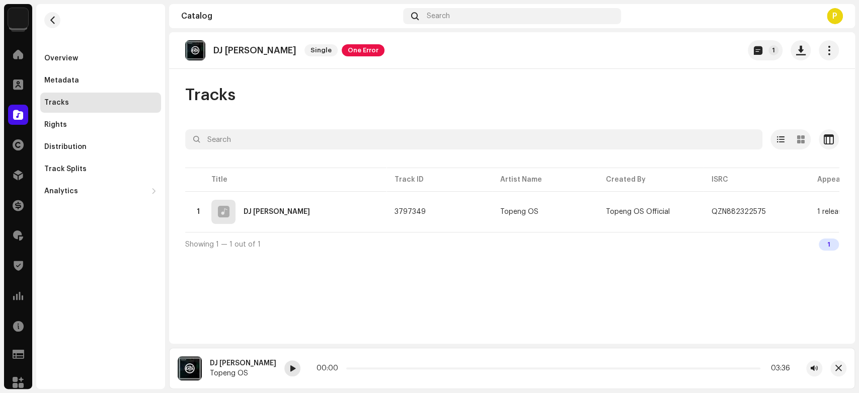
click at [300, 370] on div at bounding box center [292, 368] width 16 height 16
click at [298, 365] on div at bounding box center [292, 368] width 16 height 16
click at [759, 44] on button "1" at bounding box center [764, 50] width 35 height 20
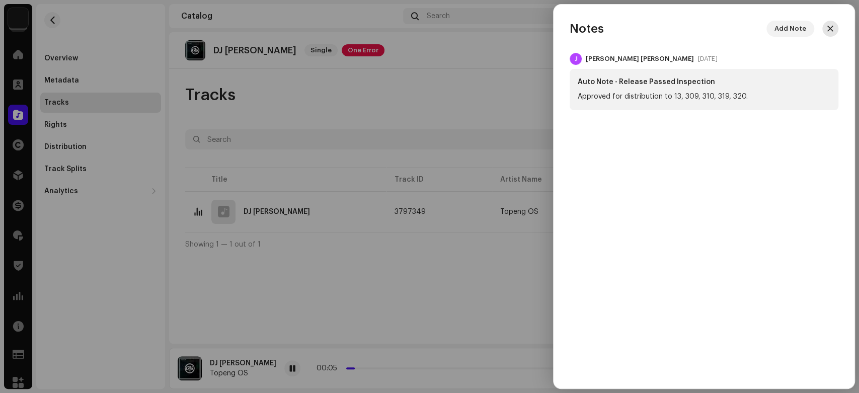
click at [825, 28] on button "button" at bounding box center [830, 29] width 16 height 16
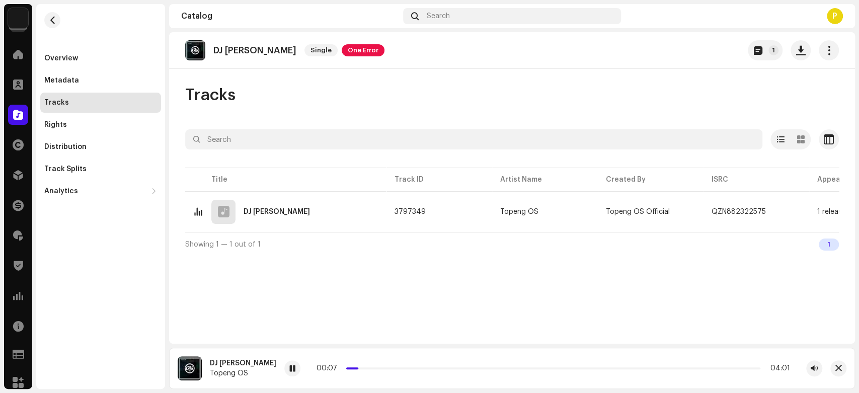
drag, startPoint x: 365, startPoint y: 364, endPoint x: 371, endPoint y: 364, distance: 5.6
click at [371, 364] on div "00:07 04:01" at bounding box center [553, 368] width 538 height 16
drag, startPoint x: 367, startPoint y: 366, endPoint x: 384, endPoint y: 367, distance: 17.2
click at [373, 367] on span at bounding box center [370, 368] width 5 height 5
click at [20, 111] on span at bounding box center [18, 115] width 10 height 8
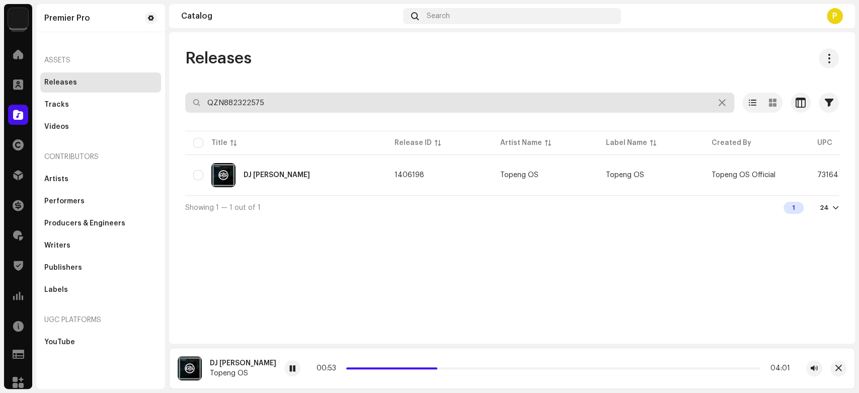
click at [292, 94] on input "QZN882322575" at bounding box center [459, 103] width 549 height 20
paste input "4729"
type input "QZN882324729"
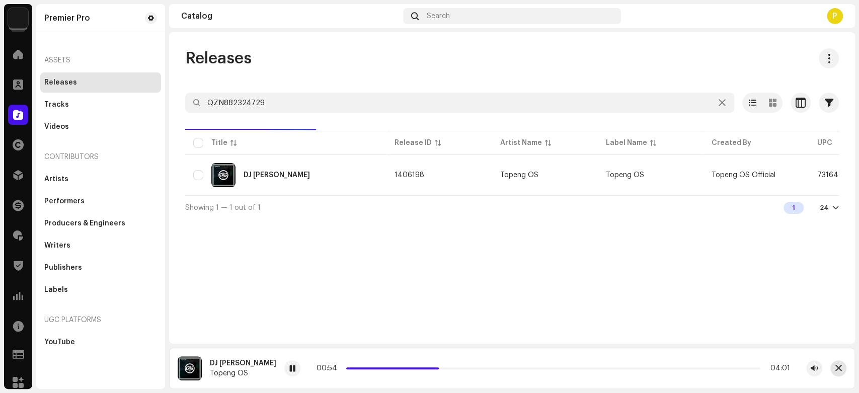
click at [841, 361] on button "button" at bounding box center [838, 368] width 16 height 16
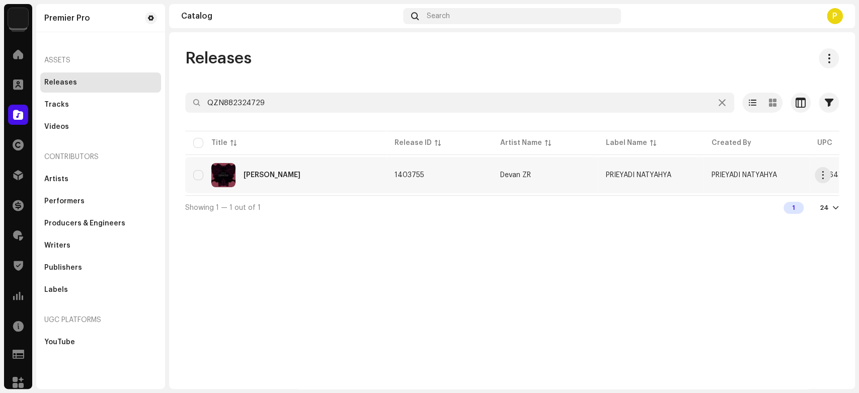
click at [350, 178] on div "[PERSON_NAME]" at bounding box center [285, 175] width 185 height 24
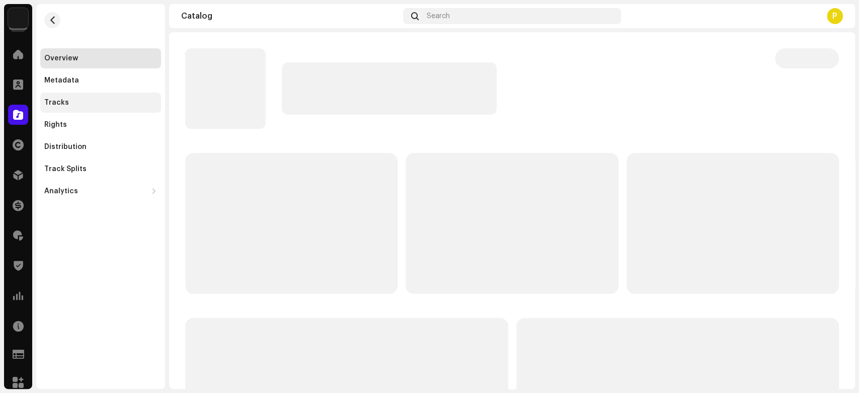
click at [96, 110] on div "Tracks" at bounding box center [100, 103] width 121 height 20
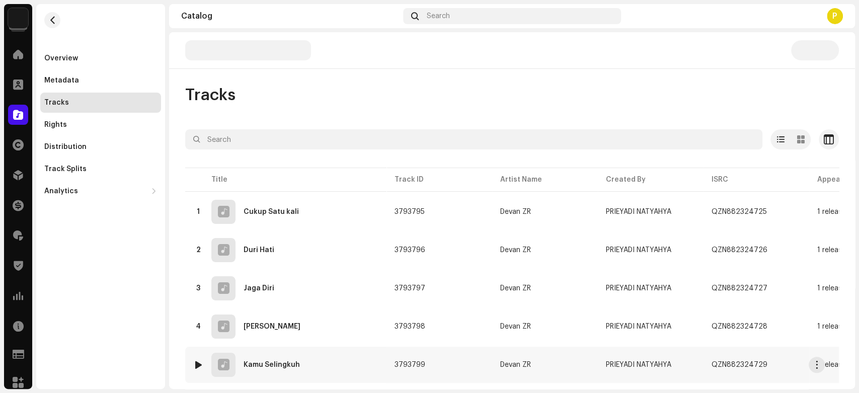
click at [195, 369] on img at bounding box center [198, 364] width 13 height 13
click at [194, 358] on img at bounding box center [198, 364] width 13 height 13
click at [195, 361] on div at bounding box center [199, 365] width 8 height 8
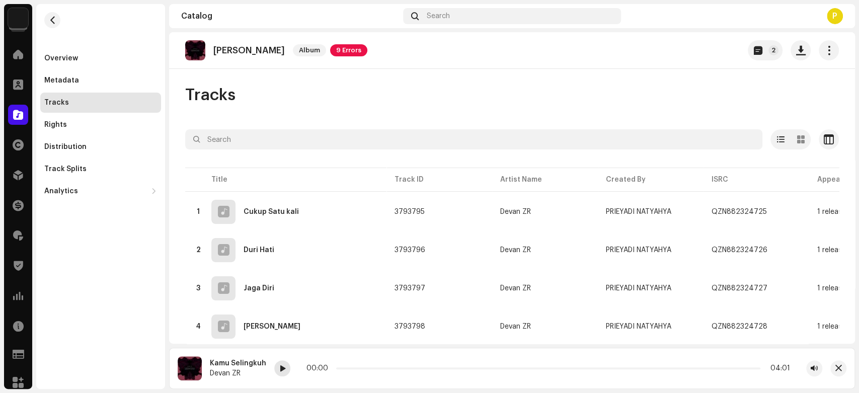
click at [282, 365] on span at bounding box center [282, 369] width 6 height 8
drag, startPoint x: 339, startPoint y: 368, endPoint x: 361, endPoint y: 371, distance: 21.9
click at [361, 371] on div "00:06 04:05" at bounding box center [547, 368] width 483 height 8
drag, startPoint x: 376, startPoint y: 369, endPoint x: 391, endPoint y: 369, distance: 15.6
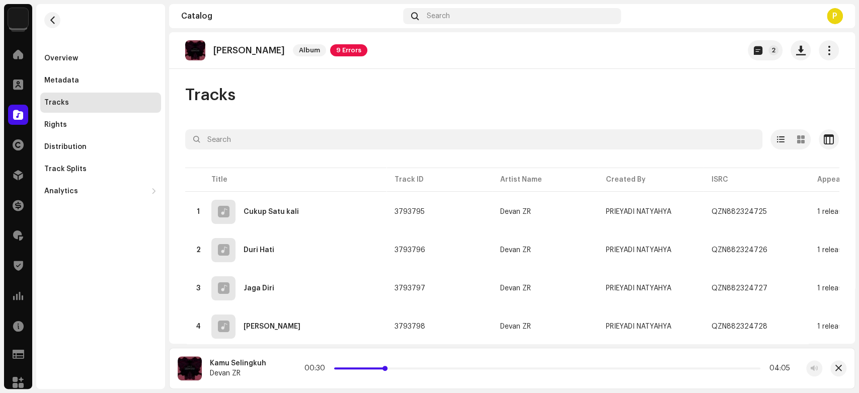
click at [387, 369] on span at bounding box center [384, 368] width 5 height 5
drag, startPoint x: 391, startPoint y: 369, endPoint x: 423, endPoint y: 369, distance: 31.2
click at [423, 369] on p-slider at bounding box center [547, 368] width 426 height 2
click at [197, 249] on div at bounding box center [199, 250] width 8 height 8
click at [254, 369] on span at bounding box center [257, 369] width 6 height 8
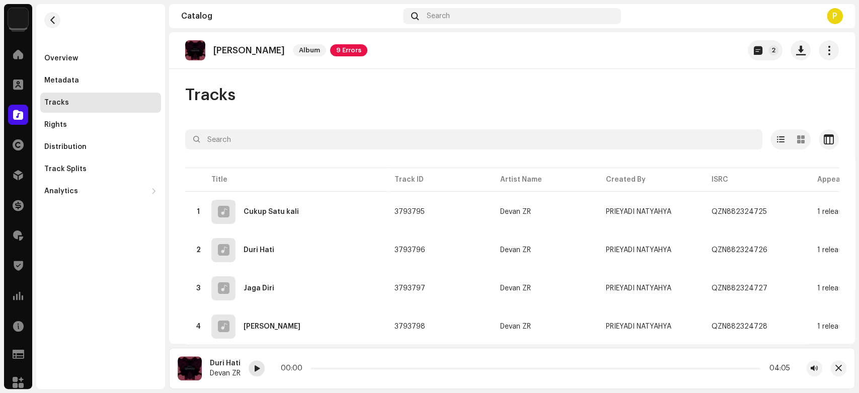
click at [256, 367] on span at bounding box center [257, 369] width 6 height 8
drag, startPoint x: 310, startPoint y: 367, endPoint x: 330, endPoint y: 365, distance: 20.7
click at [330, 365] on div "00:04 04:05" at bounding box center [534, 368] width 511 height 8
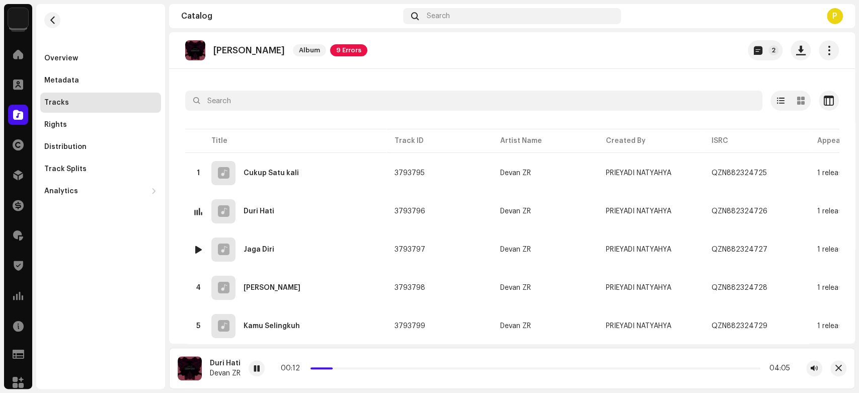
scroll to position [56, 0]
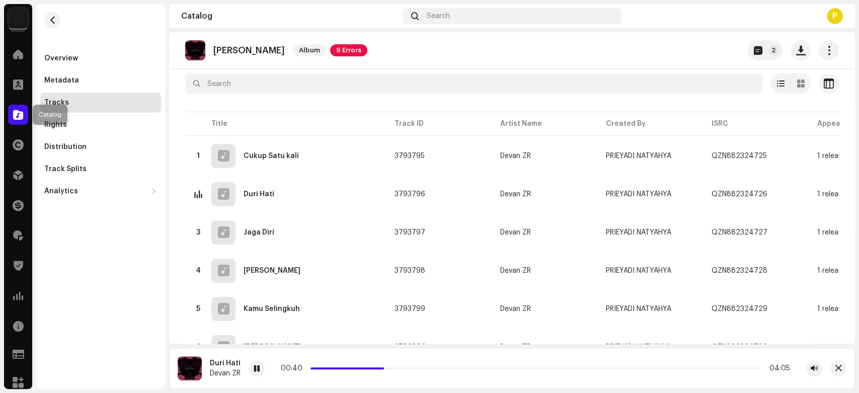
click at [21, 113] on span at bounding box center [18, 115] width 10 height 8
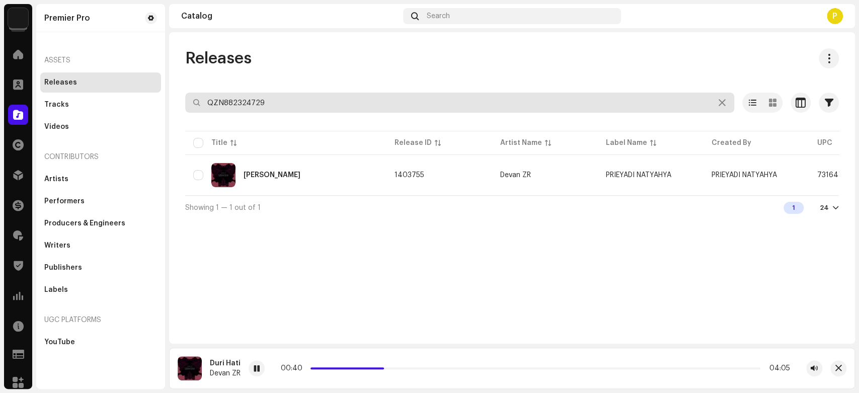
click at [266, 97] on input "QZN882324729" at bounding box center [459, 103] width 549 height 20
paste input "40"
type input "QZN882324740"
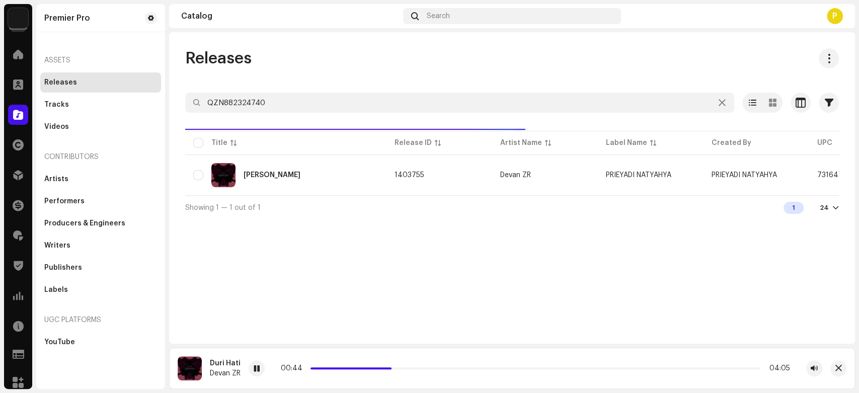
click at [310, 46] on div "Releases QZN882324740 Selected 0 Options Filters Distribution status Never Dist…" at bounding box center [512, 187] width 686 height 311
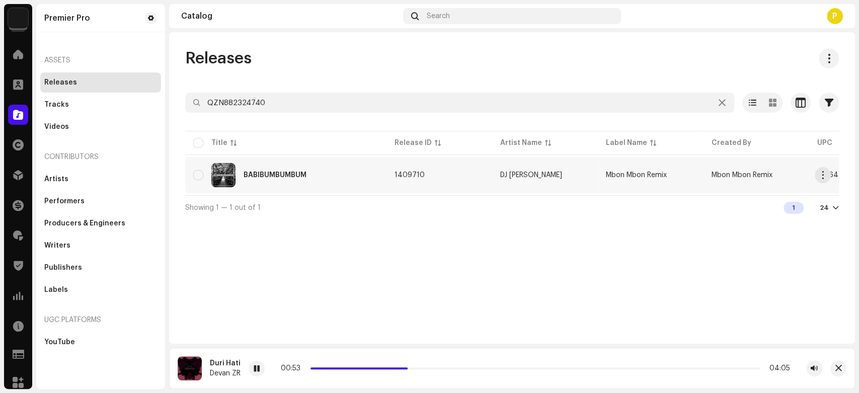
click at [305, 172] on div "BABIBUMBUMBUM" at bounding box center [274, 175] width 63 height 7
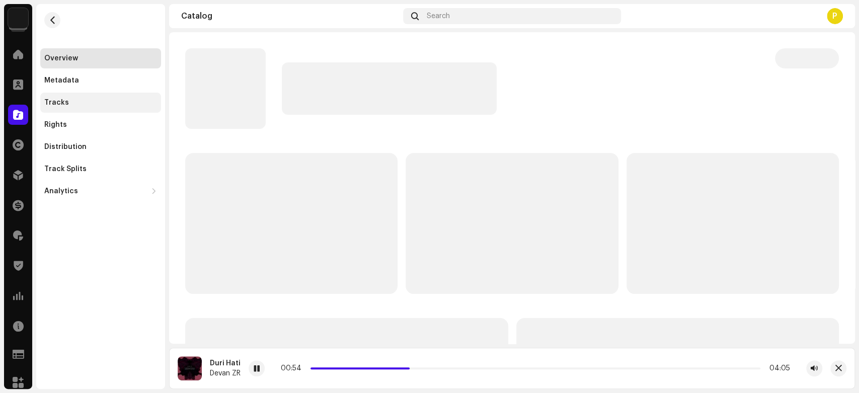
click at [120, 103] on div "Tracks" at bounding box center [100, 103] width 113 height 8
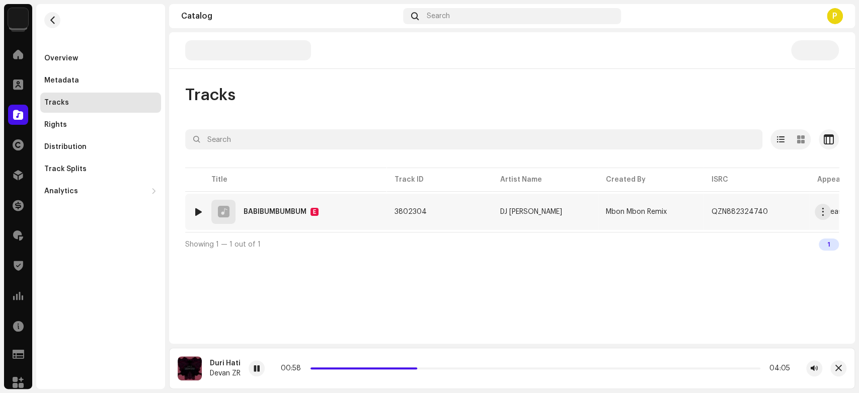
click at [199, 208] on div at bounding box center [199, 212] width 8 height 8
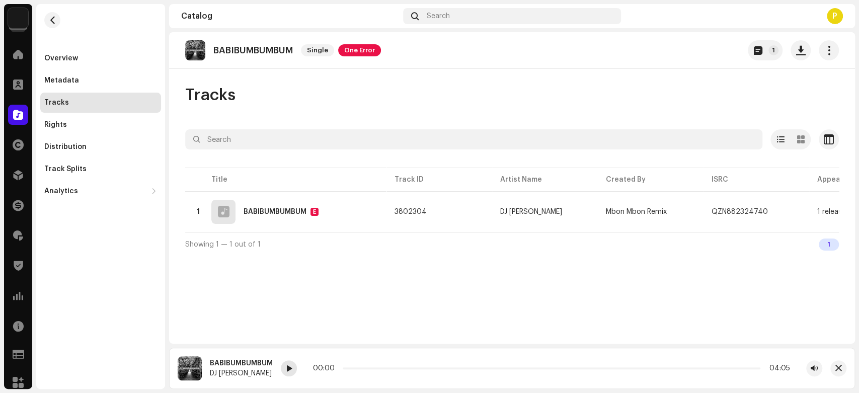
click at [289, 370] on span at bounding box center [289, 369] width 6 height 8
click at [24, 111] on div at bounding box center [18, 115] width 20 height 20
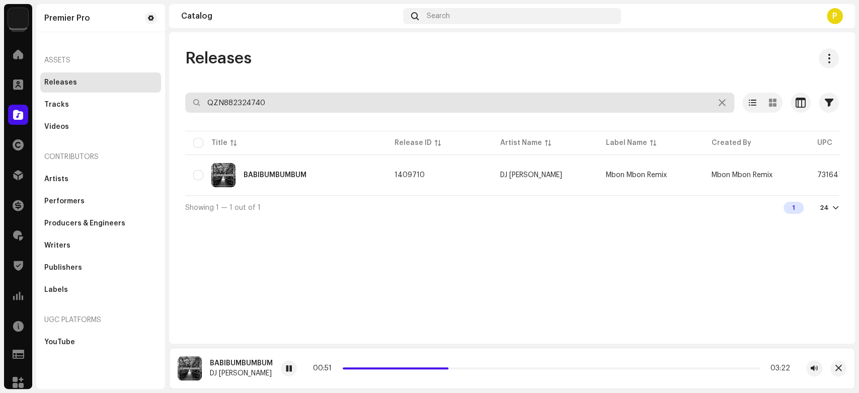
click at [294, 102] on input "QZN882324740" at bounding box center [459, 103] width 549 height 20
paste input "TCAGA2218439"
type input "TCAGA2218439"
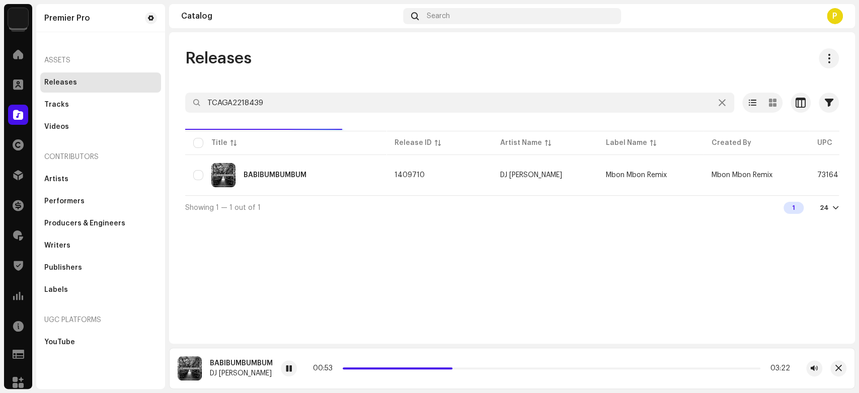
click at [321, 67] on div "Releases" at bounding box center [511, 58] width 653 height 20
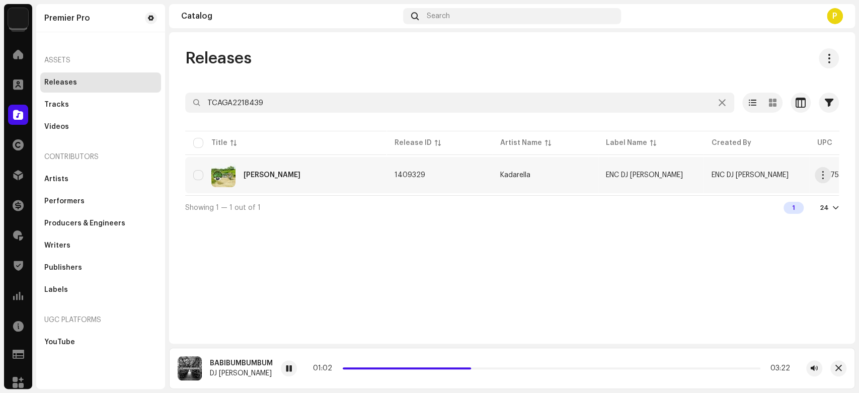
click at [277, 177] on div "Ayo Semangat" at bounding box center [271, 175] width 57 height 7
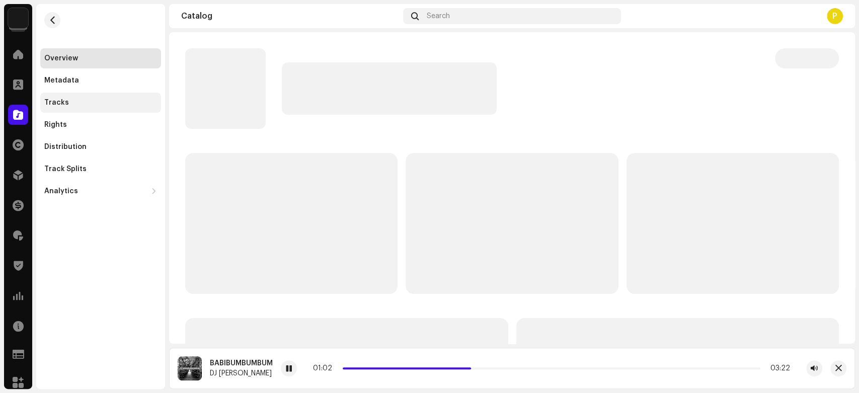
click at [97, 104] on div "Tracks" at bounding box center [100, 103] width 113 height 8
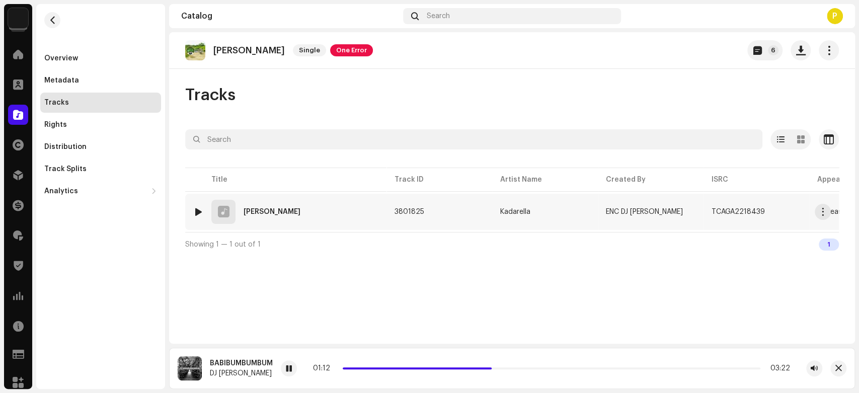
click at [198, 212] on div at bounding box center [199, 212] width 8 height 8
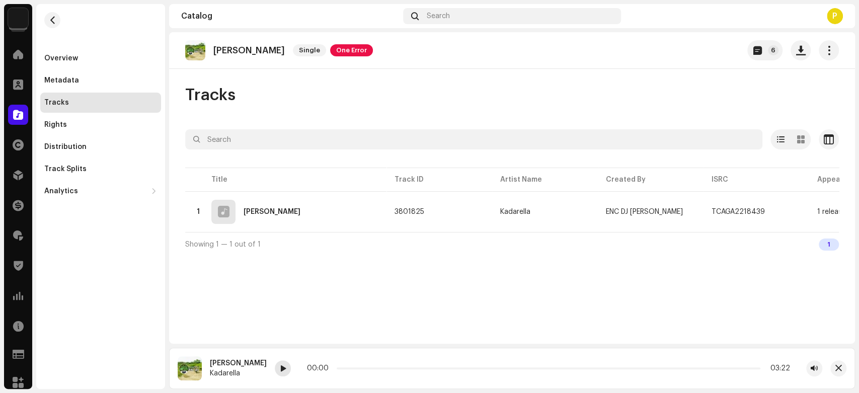
click at [275, 362] on div at bounding box center [283, 368] width 16 height 16
click at [776, 48] on p-badge "6" at bounding box center [773, 50] width 11 height 10
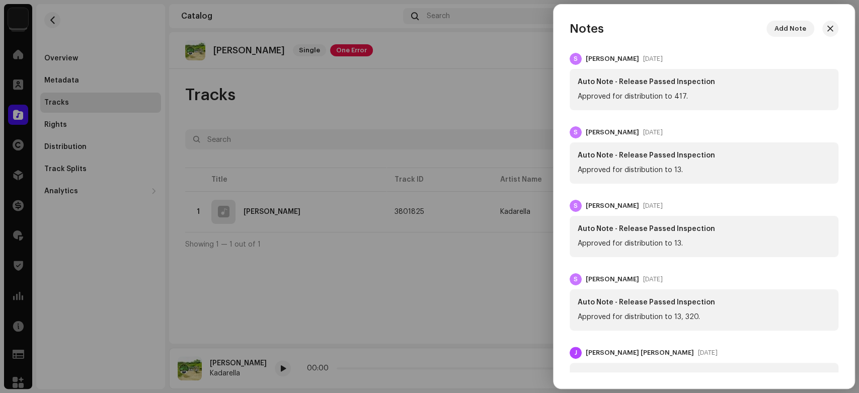
click at [837, 33] on div "Notes Add Note" at bounding box center [703, 29] width 301 height 16
click at [829, 29] on span "button" at bounding box center [830, 29] width 6 height 8
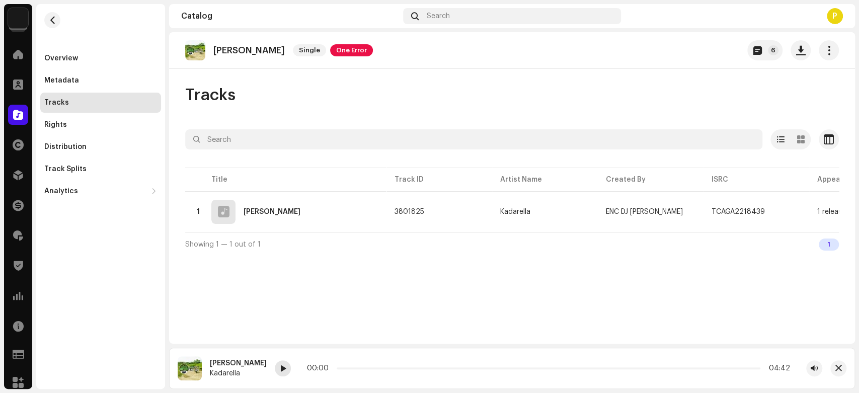
click at [275, 370] on div at bounding box center [283, 368] width 16 height 16
click at [218, 365] on div "Ayo Semangat" at bounding box center [238, 363] width 57 height 8
click at [217, 360] on div "Ayo Semangat" at bounding box center [238, 363] width 57 height 8
copy div "Ayo Semangat"
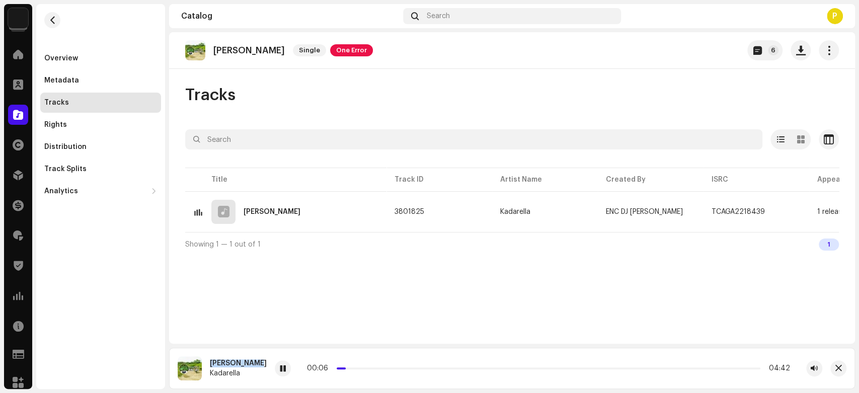
drag, startPoint x: 217, startPoint y: 360, endPoint x: 240, endPoint y: 367, distance: 23.7
click at [240, 367] on div "Ayo Semangat Kadarella" at bounding box center [238, 368] width 57 height 18
click at [280, 370] on span at bounding box center [283, 369] width 6 height 8
click at [275, 369] on div at bounding box center [283, 368] width 16 height 16
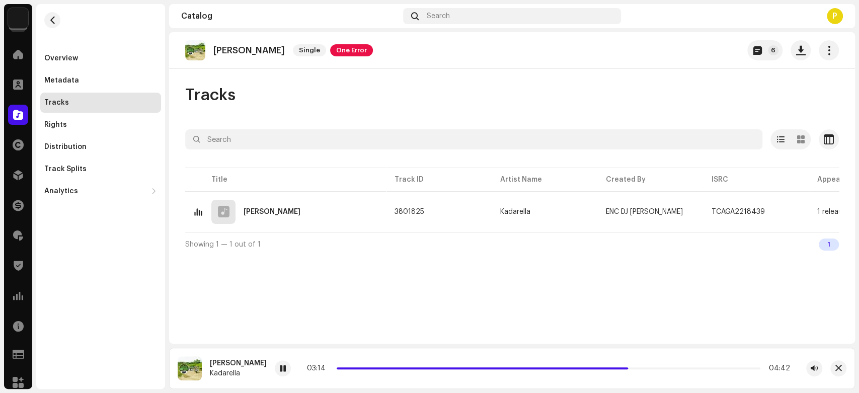
click at [0, 119] on div "Premier Pro Home Clients Catalog Rights Distribution Finance Royalties Trust & …" at bounding box center [429, 196] width 859 height 393
click at [13, 116] on span at bounding box center [18, 115] width 10 height 8
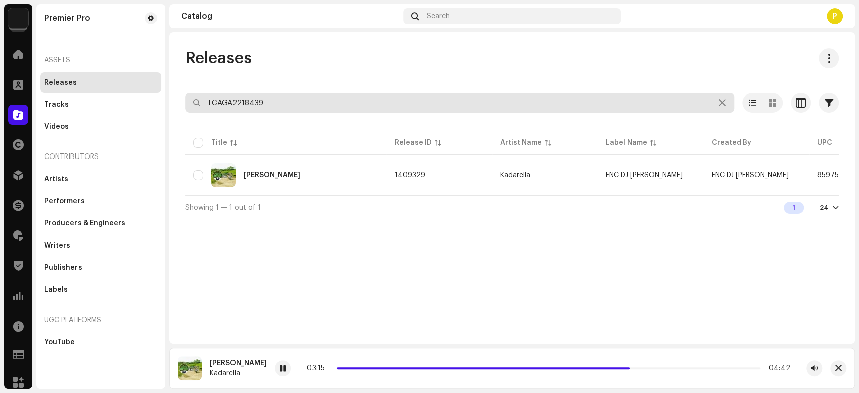
click at [262, 99] on input "TCAGA2218439" at bounding box center [459, 103] width 549 height 20
paste input "QZN882326517"
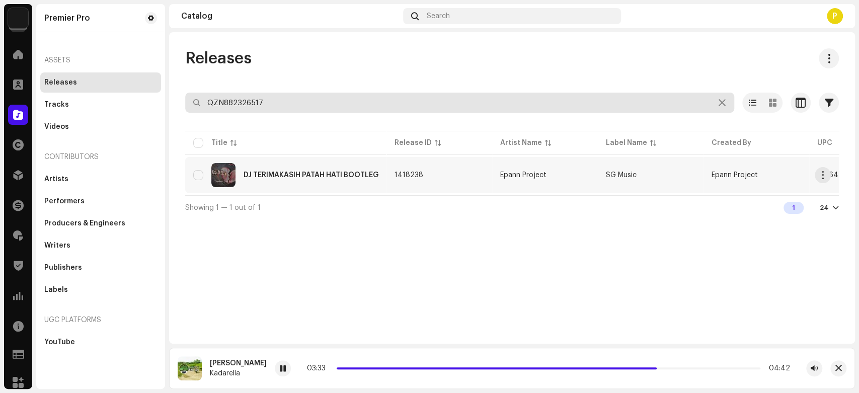
type input "QZN882326517"
click at [302, 183] on div "DJ TERIMAKASIH PATAH HATI BOOTLEG" at bounding box center [285, 175] width 185 height 24
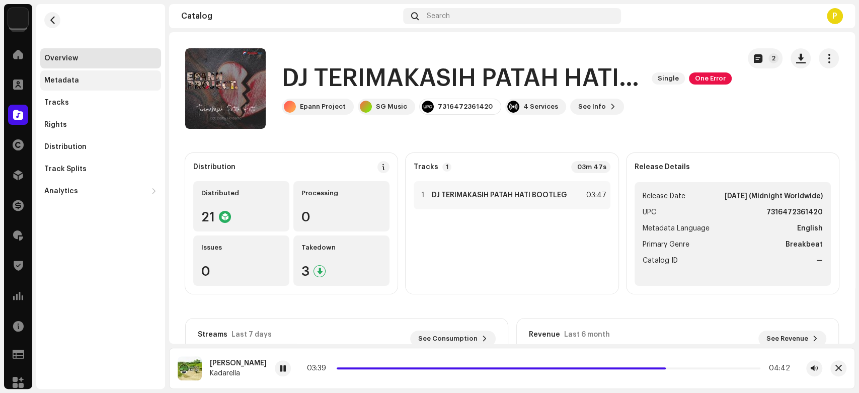
click at [127, 75] on div "Metadata" at bounding box center [100, 80] width 121 height 20
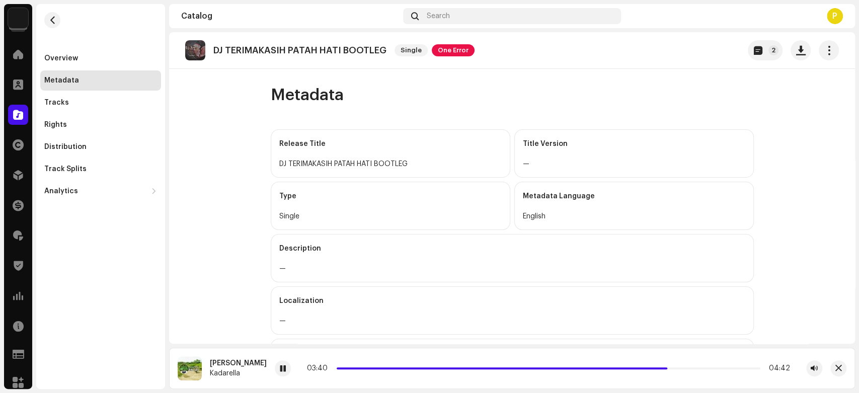
click at [259, 51] on p "DJ TERIMAKASIH PATAH HATI BOOTLEG" at bounding box center [299, 50] width 173 height 11
drag, startPoint x: 259, startPoint y: 51, endPoint x: 324, endPoint y: 46, distance: 66.1
click at [324, 46] on p "DJ TERIMAKASIH PATAH HATI BOOTLEG" at bounding box center [299, 50] width 173 height 11
copy p "TERIMAKASIH PATAH HATI"
click at [275, 363] on div at bounding box center [283, 368] width 16 height 16
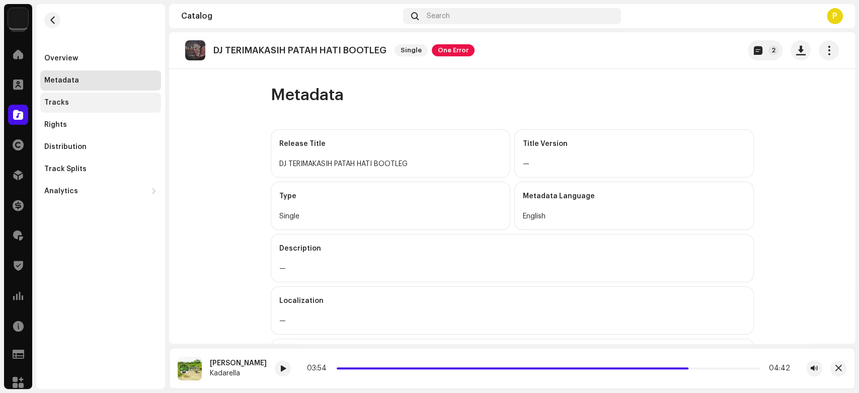
click at [101, 109] on div "Tracks" at bounding box center [100, 103] width 121 height 20
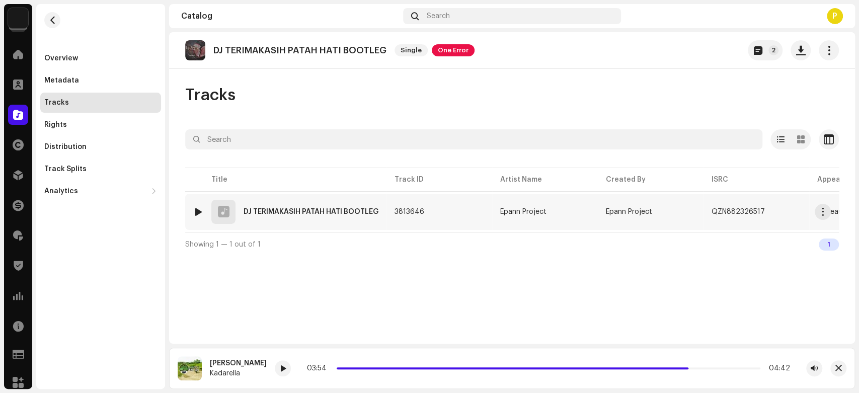
click at [195, 208] on div at bounding box center [199, 212] width 8 height 8
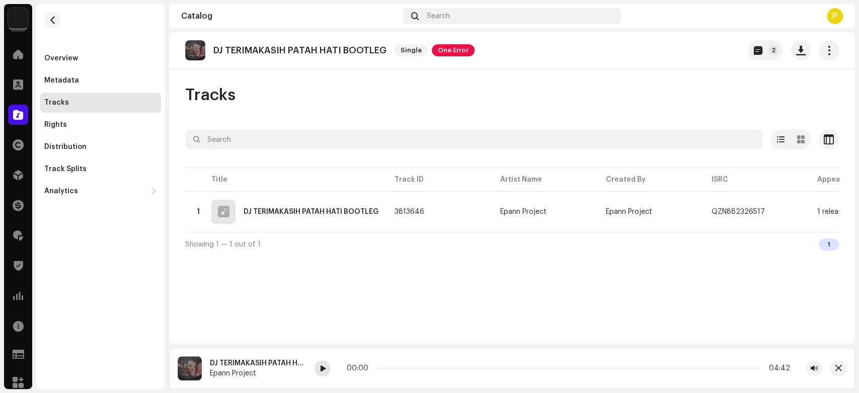
click at [317, 368] on div at bounding box center [322, 368] width 16 height 16
click at [321, 372] on span at bounding box center [322, 369] width 6 height 8
click at [320, 375] on div at bounding box center [322, 368] width 16 height 16
click at [322, 367] on span at bounding box center [322, 369] width 6 height 8
click at [320, 365] on span at bounding box center [322, 369] width 6 height 8
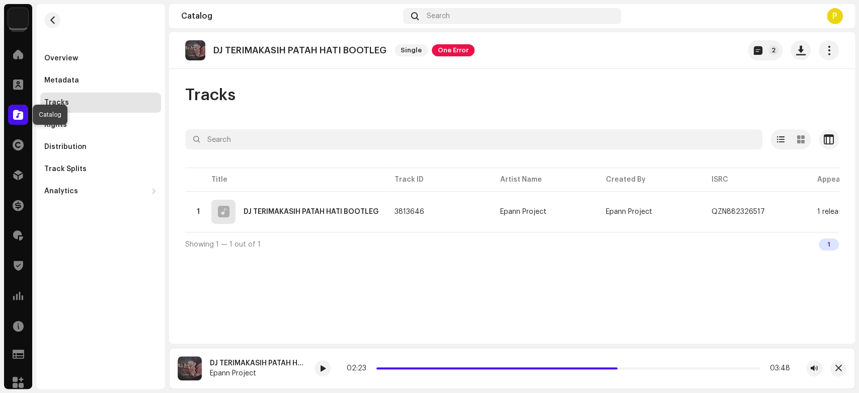
click at [28, 115] on div at bounding box center [18, 115] width 20 height 20
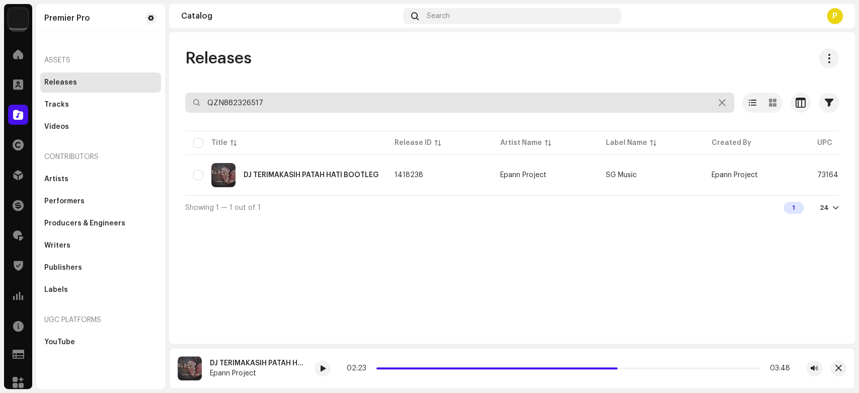
click at [251, 104] on input "QZN882326517" at bounding box center [459, 103] width 549 height 20
paste input "37152"
type input "QZN882337152"
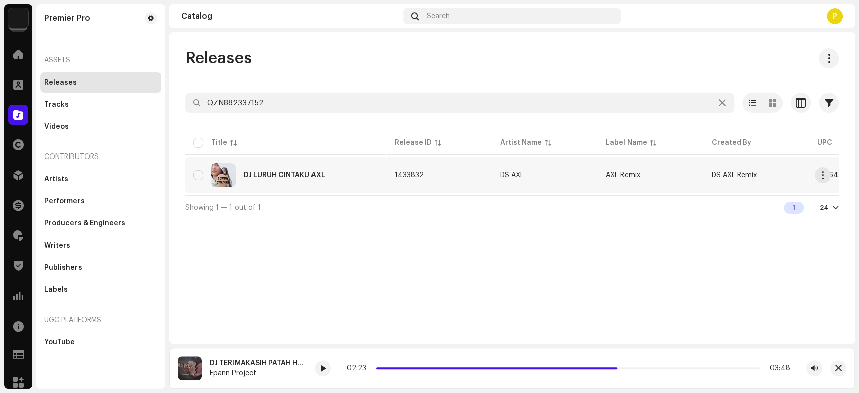
click at [303, 166] on div "DJ LURUH CINTAKU AXL" at bounding box center [285, 175] width 185 height 24
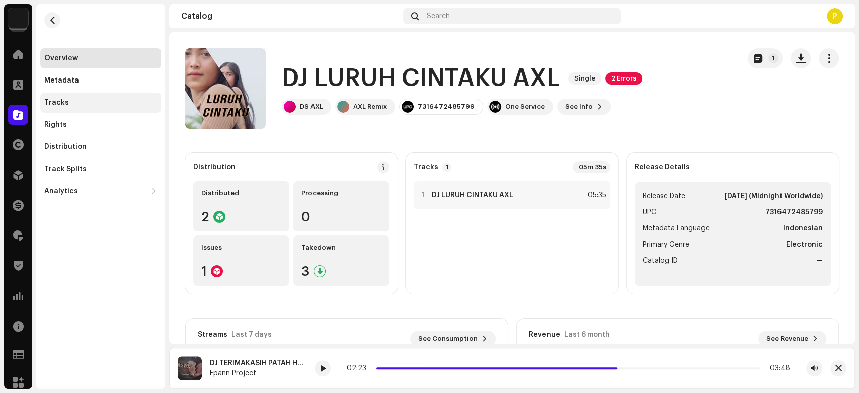
click at [131, 111] on div "Tracks" at bounding box center [100, 103] width 121 height 20
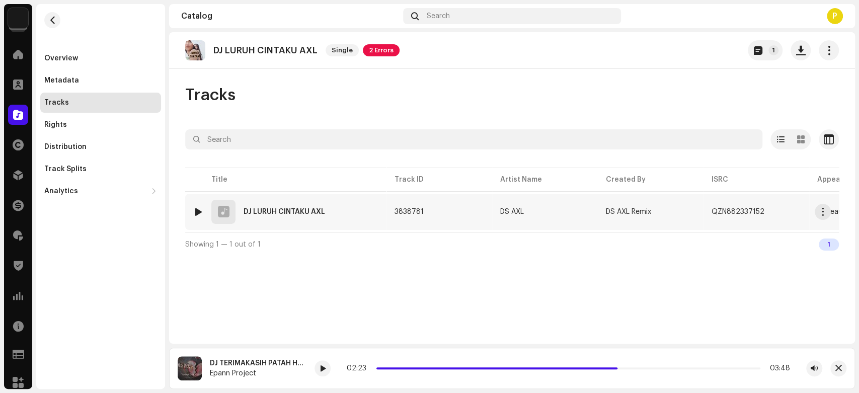
click at [199, 212] on div at bounding box center [199, 212] width 8 height 8
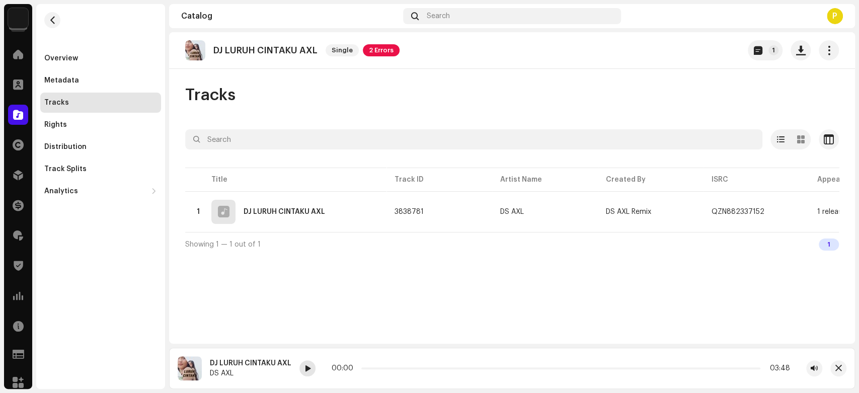
click at [304, 370] on span at bounding box center [307, 369] width 6 height 8
click at [309, 369] on span at bounding box center [307, 369] width 6 height 8
drag, startPoint x: 362, startPoint y: 367, endPoint x: 374, endPoint y: 368, distance: 12.1
click at [374, 368] on span at bounding box center [372, 368] width 5 height 5
drag, startPoint x: 374, startPoint y: 368, endPoint x: 382, endPoint y: 368, distance: 8.1
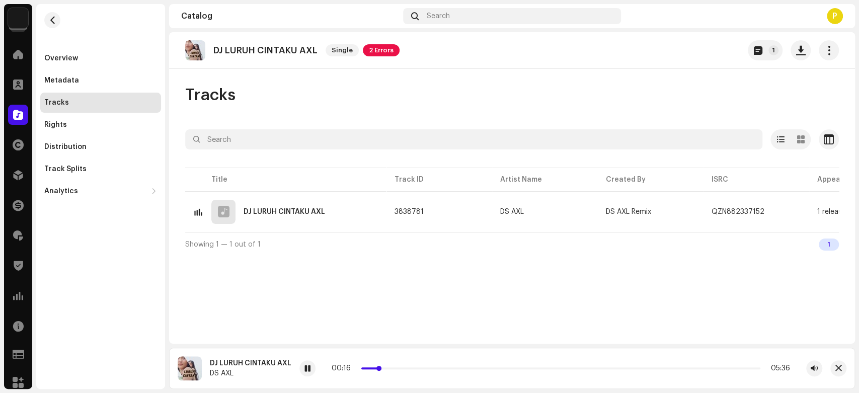
click at [381, 368] on span at bounding box center [378, 368] width 5 height 5
drag, startPoint x: 384, startPoint y: 368, endPoint x: 392, endPoint y: 367, distance: 8.1
click at [392, 367] on span at bounding box center [391, 368] width 5 height 5
drag, startPoint x: 392, startPoint y: 367, endPoint x: 399, endPoint y: 367, distance: 7.0
click at [399, 367] on span at bounding box center [397, 368] width 5 height 5
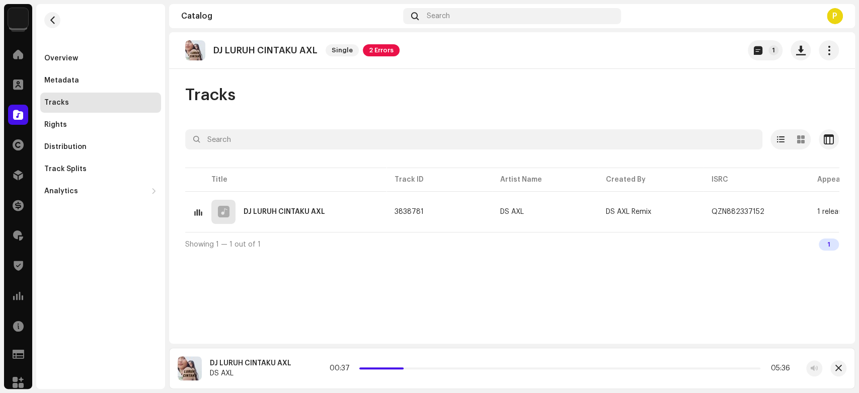
drag, startPoint x: 398, startPoint y: 367, endPoint x: 408, endPoint y: 367, distance: 9.6
click at [408, 367] on div "00:37 05:36" at bounding box center [559, 368] width 460 height 8
drag, startPoint x: 406, startPoint y: 367, endPoint x: 417, endPoint y: 366, distance: 11.1
click at [417, 366] on div "00:47 05:36" at bounding box center [560, 368] width 458 height 8
click at [836, 375] on button "button" at bounding box center [838, 368] width 16 height 16
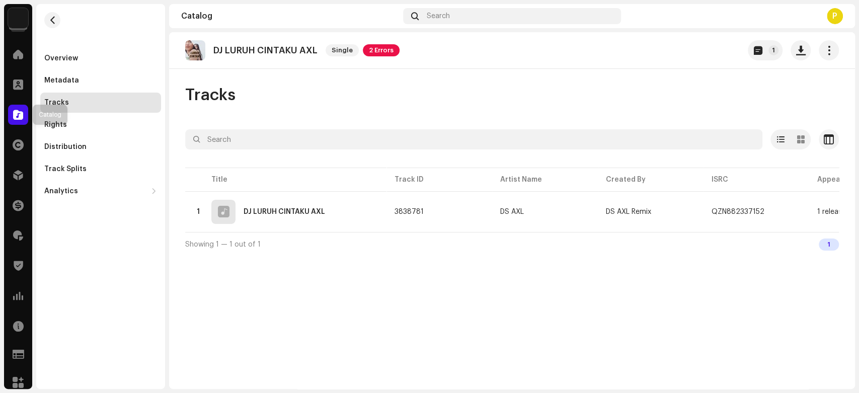
click at [20, 105] on div at bounding box center [18, 115] width 20 height 20
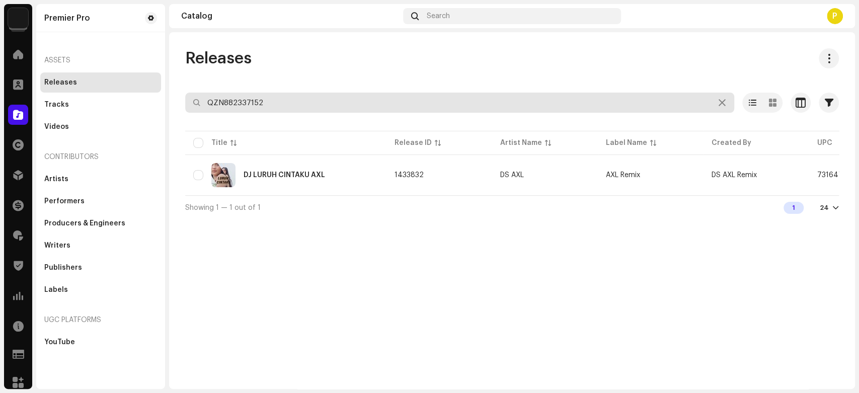
click at [272, 104] on input "QZN882337152" at bounding box center [459, 103] width 549 height 20
paste input "40856"
type input "QZN882340856"
click at [290, 74] on div "Releases QZN882340856 Selected 0 Options Filters Distribution status Never Dist…" at bounding box center [512, 133] width 686 height 171
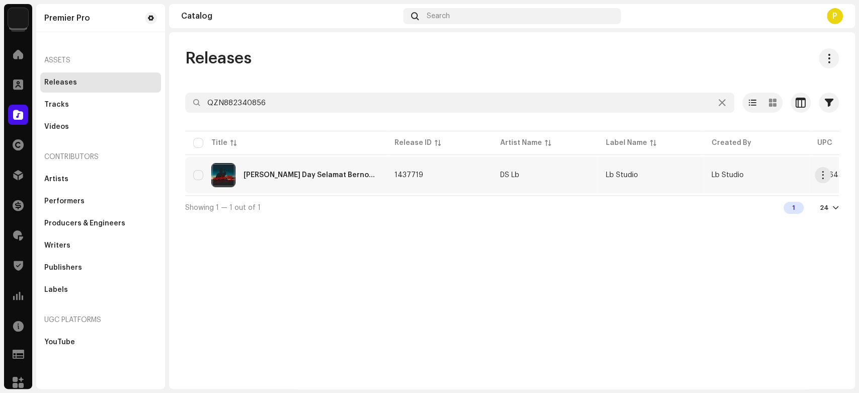
click at [287, 172] on div "Dj Valentine Day Selamat Bernostalgia - Inst" at bounding box center [310, 175] width 135 height 7
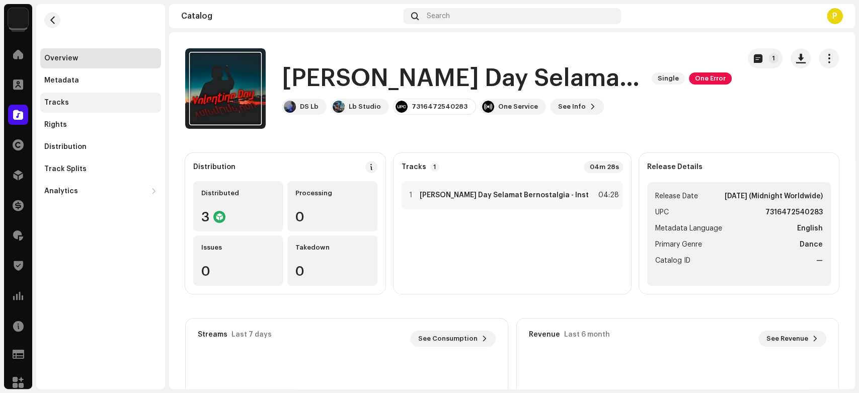
click at [107, 108] on div "Tracks" at bounding box center [100, 103] width 121 height 20
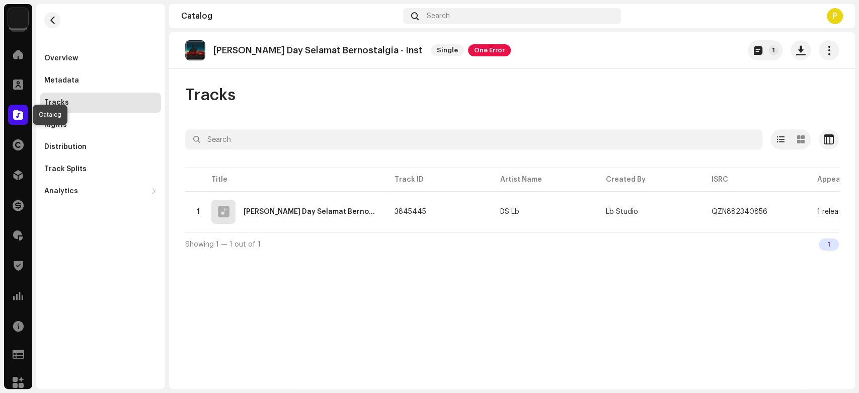
click at [13, 116] on div at bounding box center [18, 115] width 20 height 20
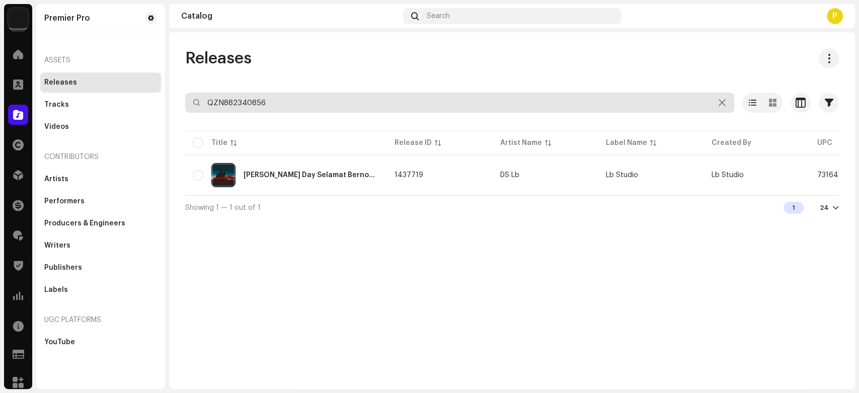
click at [284, 106] on input "QZN882340856" at bounding box center [459, 103] width 549 height 20
paste input "1081"
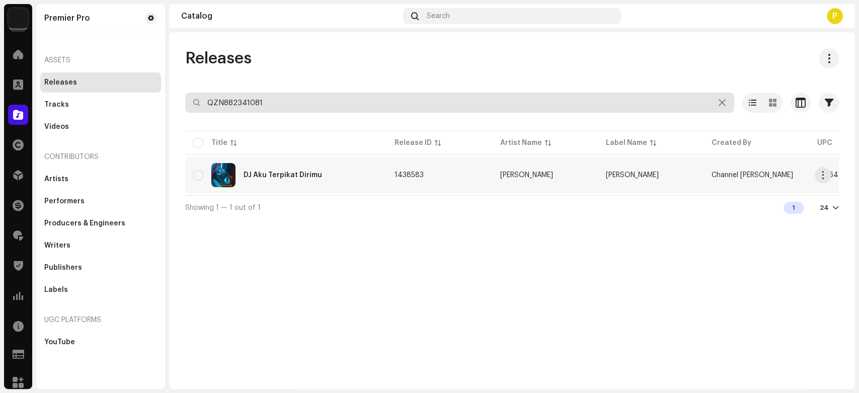
type input "QZN882341081"
click at [309, 168] on div "DJ Aku Terpikat Dirimu" at bounding box center [285, 175] width 185 height 24
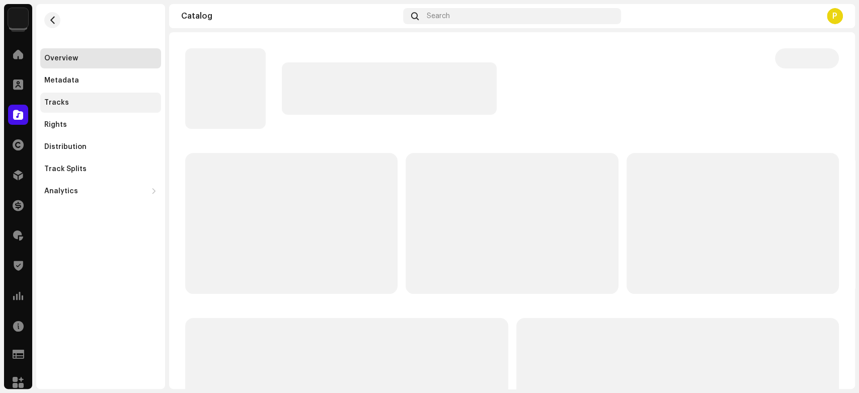
click at [141, 109] on div "Tracks" at bounding box center [100, 103] width 121 height 20
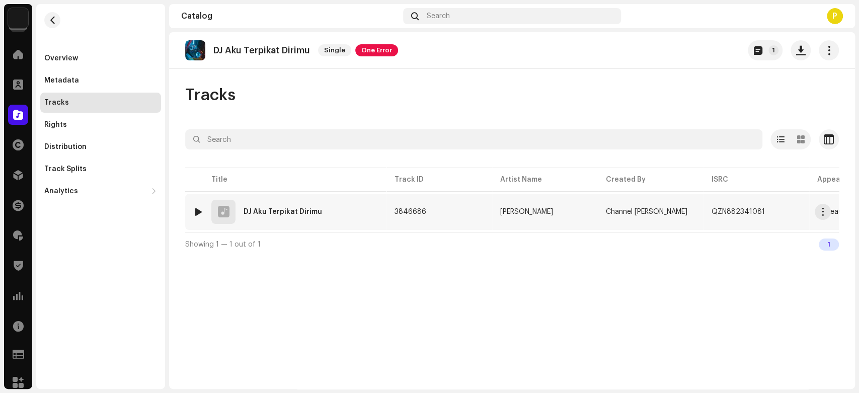
click at [195, 210] on div at bounding box center [199, 212] width 8 height 8
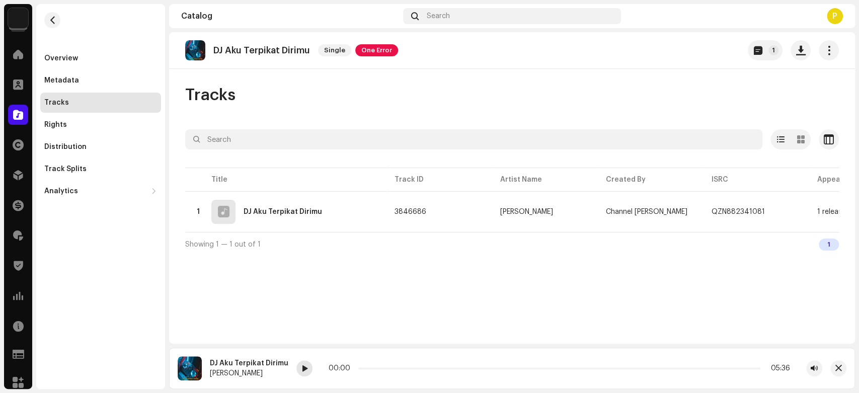
click at [303, 370] on span at bounding box center [304, 369] width 6 height 8
click at [303, 369] on span at bounding box center [304, 369] width 6 height 8
click at [234, 51] on p "DJ Aku Terpikat Dirimu" at bounding box center [261, 50] width 97 height 11
drag, startPoint x: 234, startPoint y: 51, endPoint x: 290, endPoint y: 51, distance: 55.8
click at [290, 51] on p "DJ Aku Terpikat Dirimu" at bounding box center [261, 50] width 97 height 11
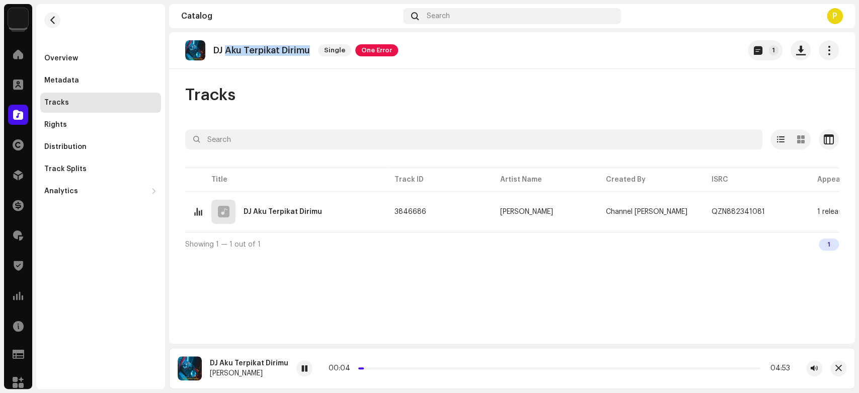
copy p "Aku Terpikat Dirimu"
click at [841, 366] on span "button" at bounding box center [838, 368] width 7 height 8
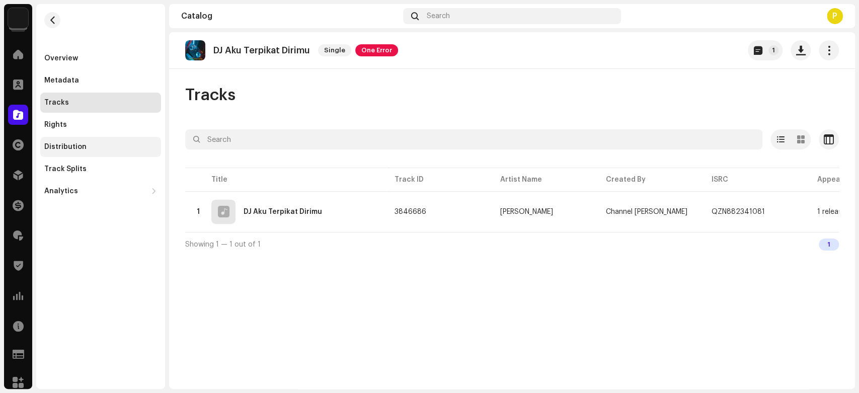
click at [117, 154] on div "Distribution" at bounding box center [100, 147] width 121 height 20
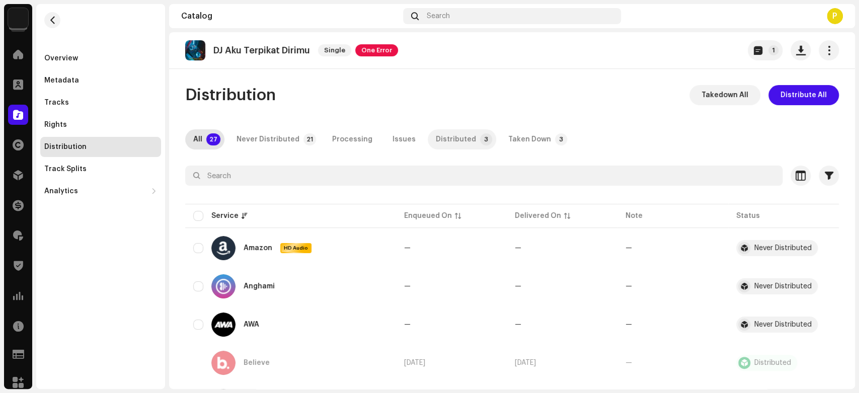
click at [447, 146] on div "Distributed" at bounding box center [456, 139] width 40 height 20
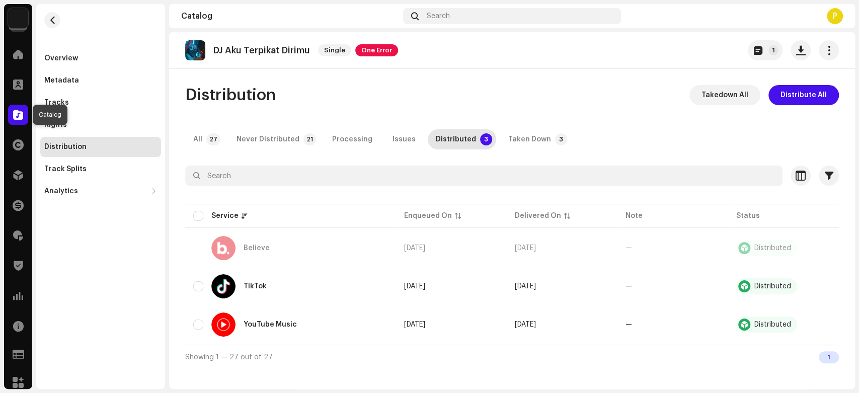
click at [14, 114] on span at bounding box center [18, 115] width 10 height 8
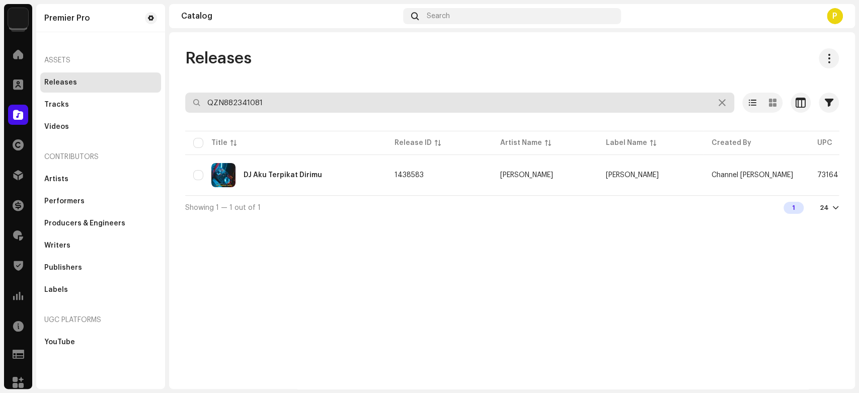
click at [243, 104] on input "QZN882341081" at bounding box center [459, 103] width 549 height 20
paste input "2060"
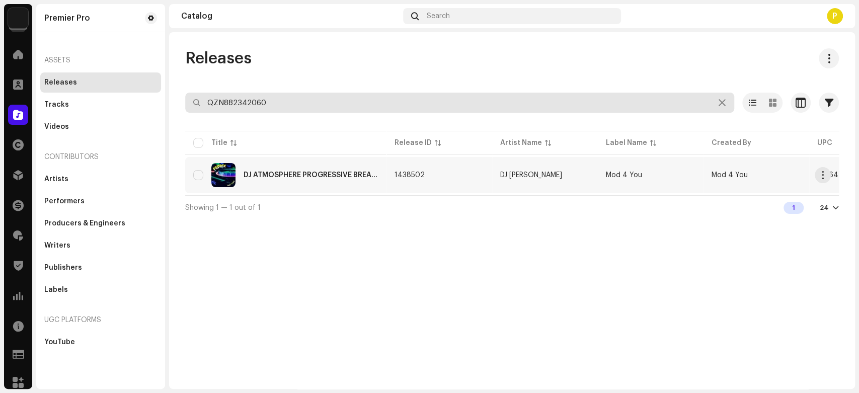
type input "QZN882342060"
click at [292, 174] on div "DJ ATMOSPHERE PROGRESSIVE BREAKBEAT MIXTAPE [REMIX]" at bounding box center [310, 175] width 135 height 7
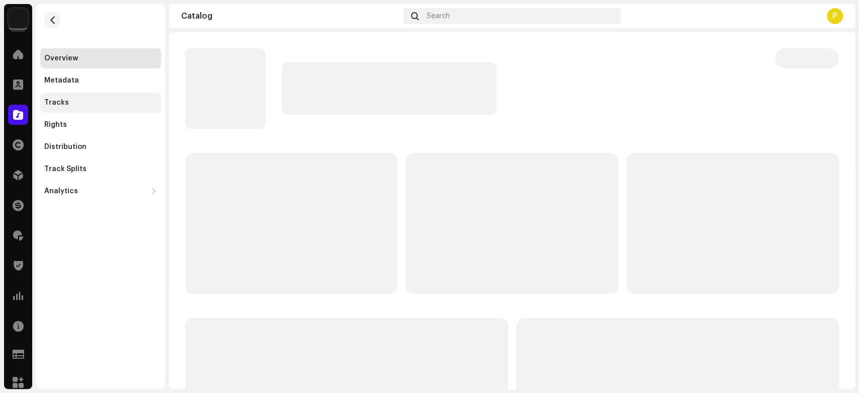
click at [113, 97] on div "Tracks" at bounding box center [100, 103] width 121 height 20
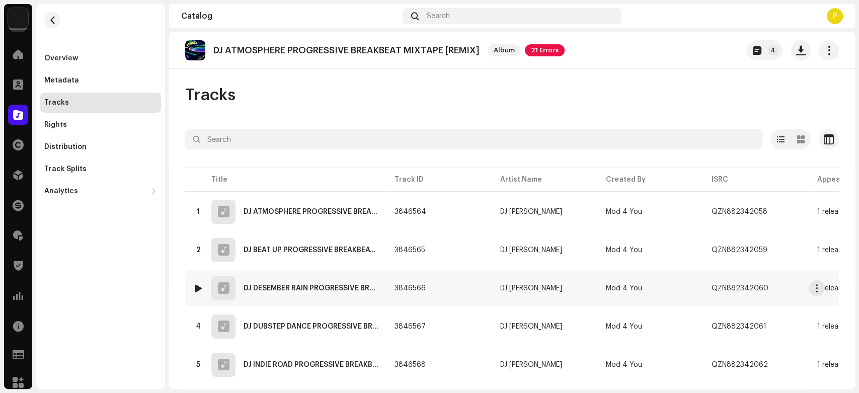
click at [193, 286] on img at bounding box center [198, 288] width 13 height 13
click at [197, 287] on div at bounding box center [199, 288] width 8 height 8
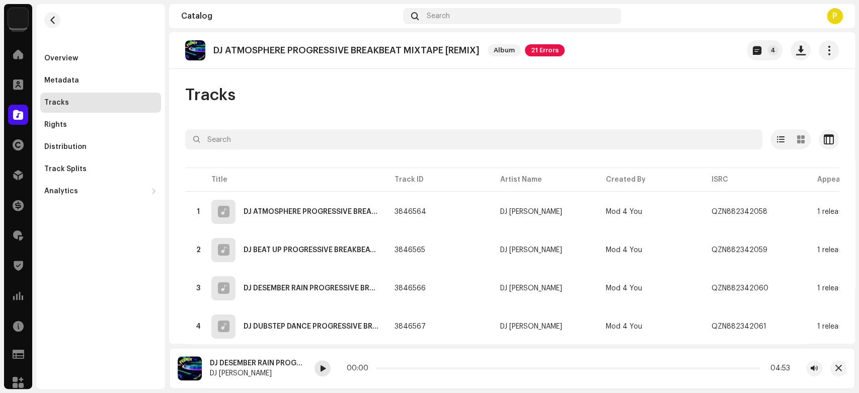
click at [318, 369] on div at bounding box center [322, 368] width 16 height 16
click at [325, 369] on span at bounding box center [322, 369] width 6 height 8
drag, startPoint x: 379, startPoint y: 366, endPoint x: 410, endPoint y: 369, distance: 31.3
click at [410, 369] on p-slider at bounding box center [568, 368] width 384 height 2
click at [839, 369] on span "button" at bounding box center [838, 368] width 7 height 8
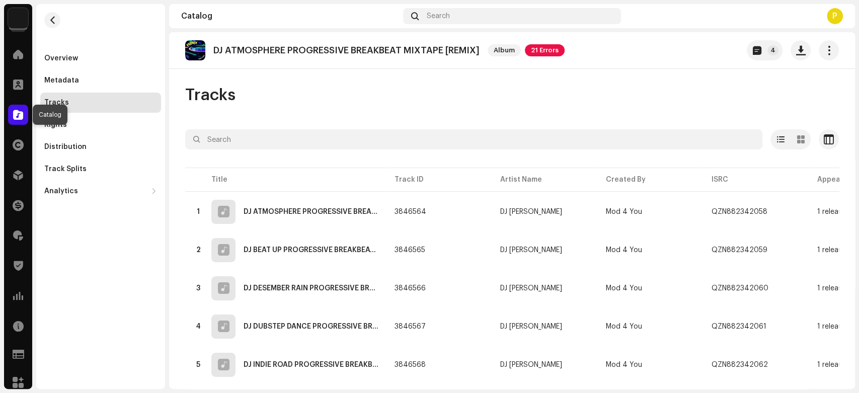
click at [23, 111] on span at bounding box center [18, 115] width 10 height 8
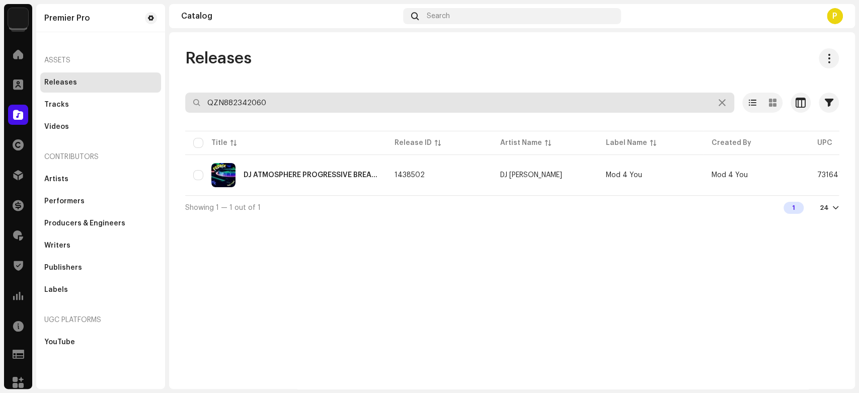
click at [323, 95] on input "QZN882342060" at bounding box center [459, 103] width 549 height 20
paste input "1829"
type input "QZN882341829"
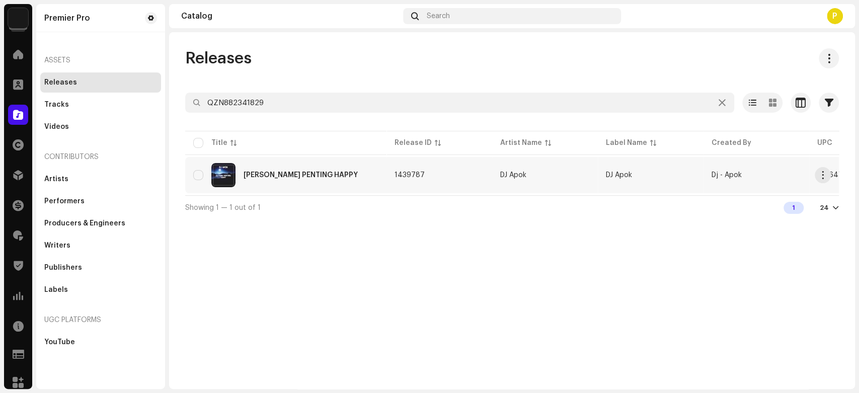
click at [274, 165] on div "DJ YANG PENTING HAPPY" at bounding box center [285, 175] width 185 height 24
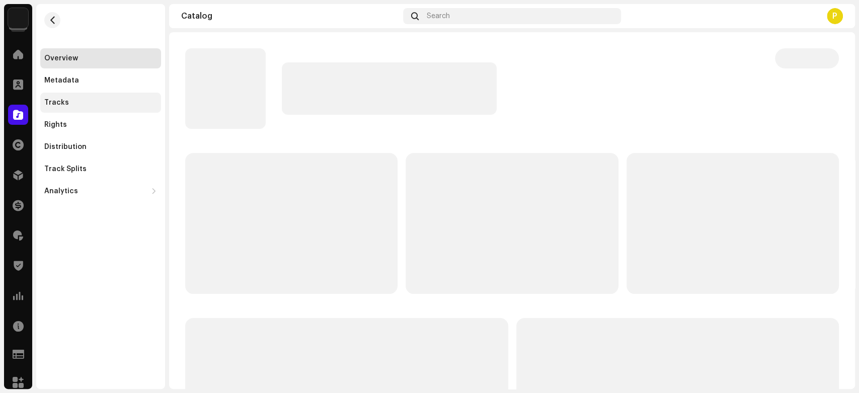
click at [125, 112] on div "Tracks" at bounding box center [100, 103] width 121 height 20
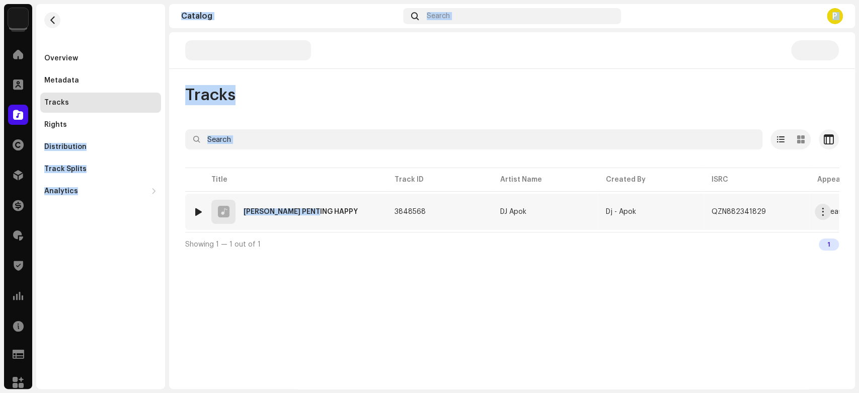
drag, startPoint x: 305, startPoint y: 200, endPoint x: 317, endPoint y: 201, distance: 12.1
click at [315, 204] on div "Premier Pro Home Clients Catalog Rights Distribution Finance Royalties Trust & …" at bounding box center [429, 196] width 859 height 393
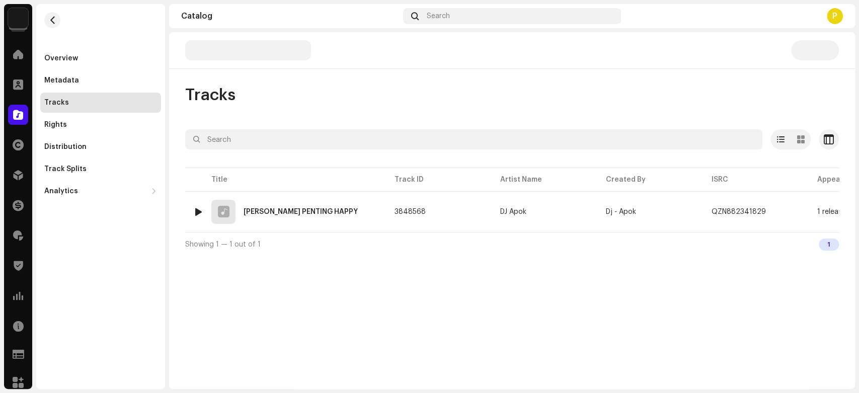
click at [257, 264] on div "Tracks Selected 0 Options Filters Distribution status In progress Not started C…" at bounding box center [512, 210] width 686 height 357
click at [196, 208] on div at bounding box center [199, 212] width 8 height 8
click at [314, 364] on div at bounding box center [322, 368] width 16 height 16
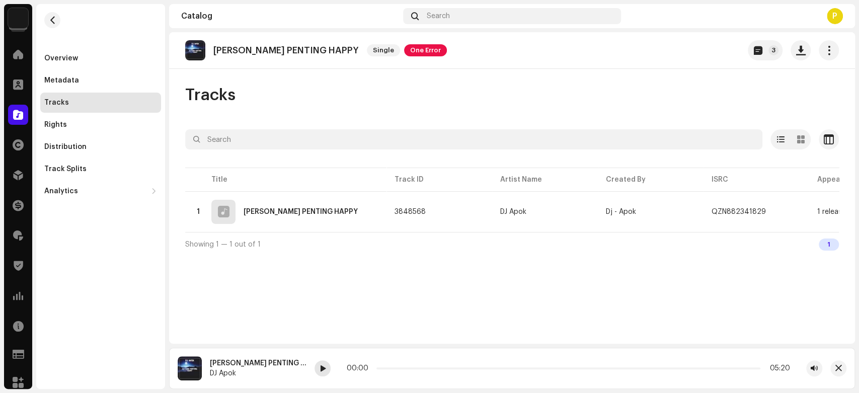
click at [319, 370] on span at bounding box center [322, 369] width 6 height 8
click at [113, 139] on div "Distribution" at bounding box center [100, 147] width 121 height 20
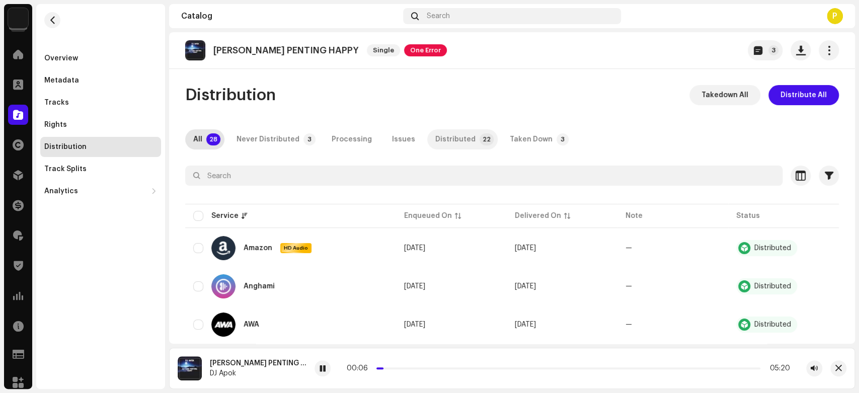
click at [438, 138] on div "Distributed" at bounding box center [455, 139] width 40 height 20
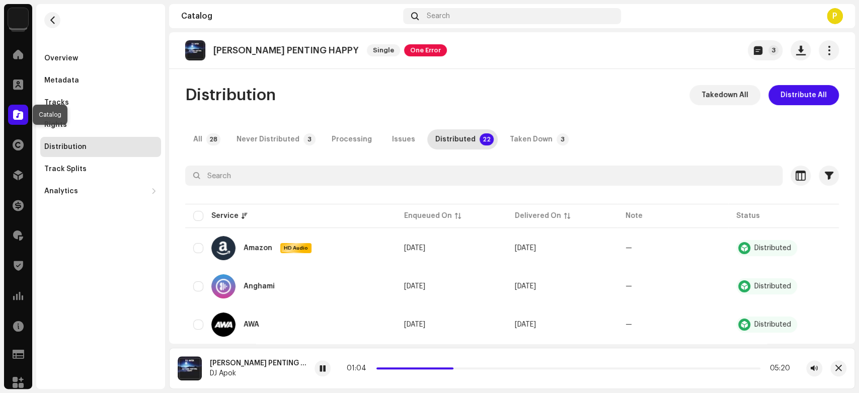
click at [22, 118] on span at bounding box center [18, 115] width 10 height 8
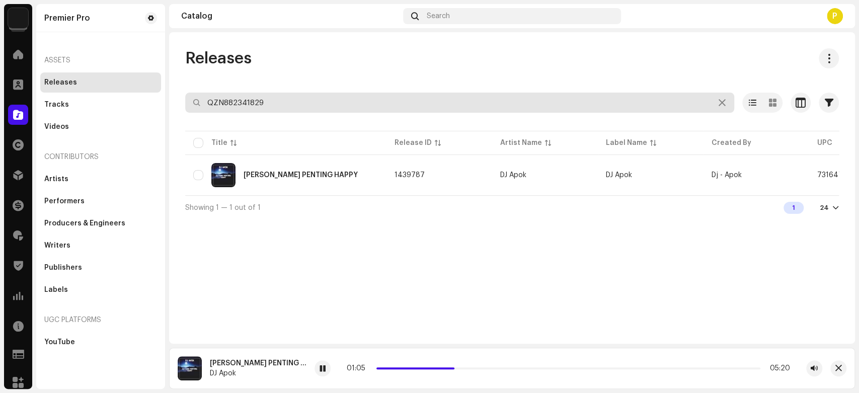
click at [330, 108] on input "QZN882341829" at bounding box center [459, 103] width 549 height 20
paste input "3282"
type input "QZN882343282"
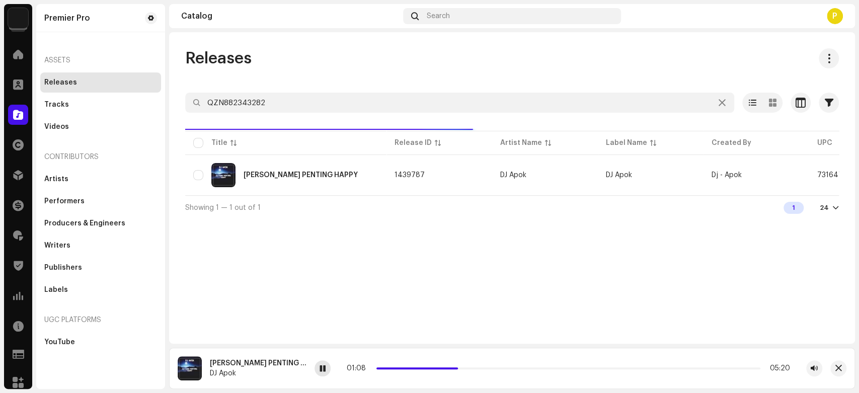
click at [319, 365] on span at bounding box center [322, 369] width 6 height 8
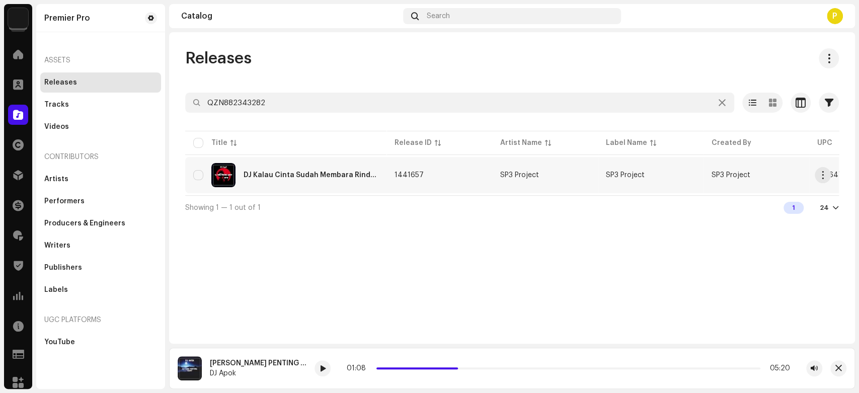
click at [304, 184] on div "DJ Kalau Cinta Sudah Membara Rindu Jadi Menggebu-gebu" at bounding box center [285, 175] width 185 height 24
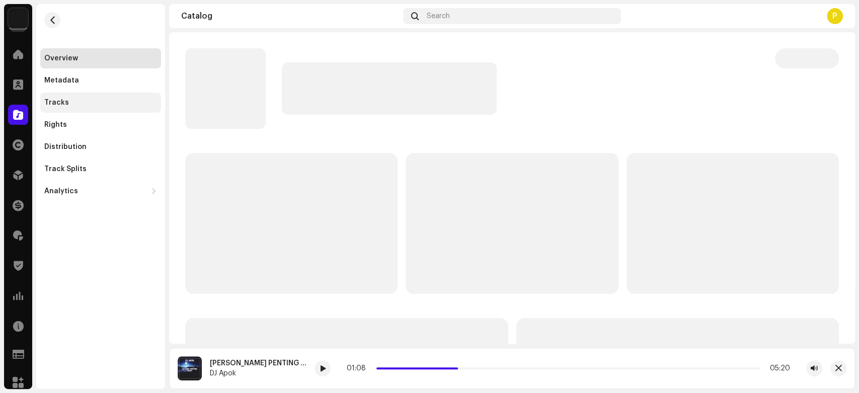
click at [123, 102] on div "Tracks" at bounding box center [100, 103] width 113 height 8
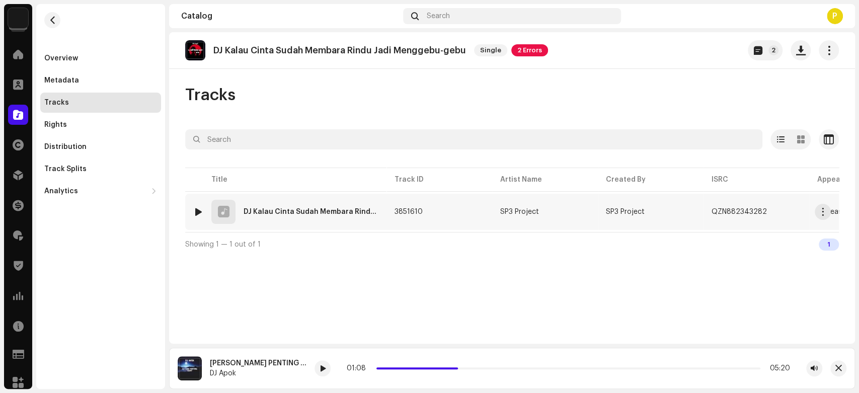
click at [201, 208] on div at bounding box center [199, 212] width 8 height 8
click at [196, 211] on div at bounding box center [199, 212] width 8 height 8
click at [327, 368] on div at bounding box center [322, 368] width 16 height 16
click at [321, 367] on span at bounding box center [322, 369] width 6 height 8
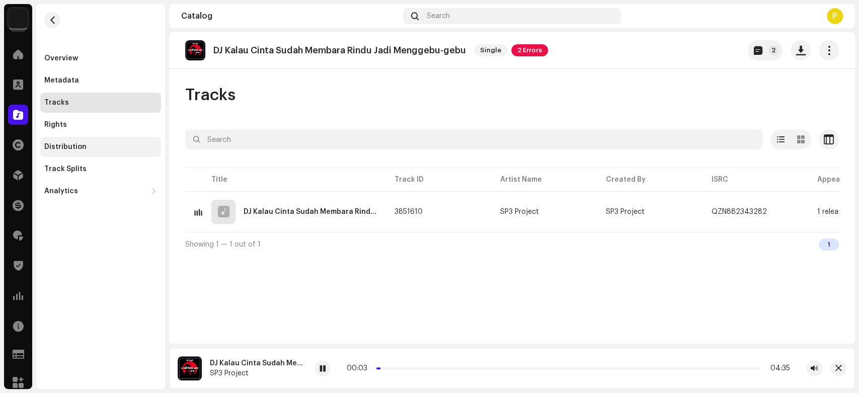
click at [103, 140] on div "Distribution" at bounding box center [100, 147] width 121 height 20
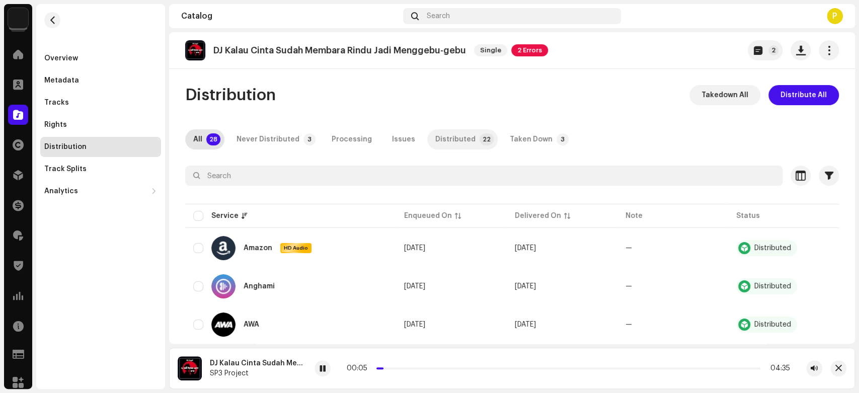
click at [479, 140] on p-badge "22" at bounding box center [486, 139] width 14 height 12
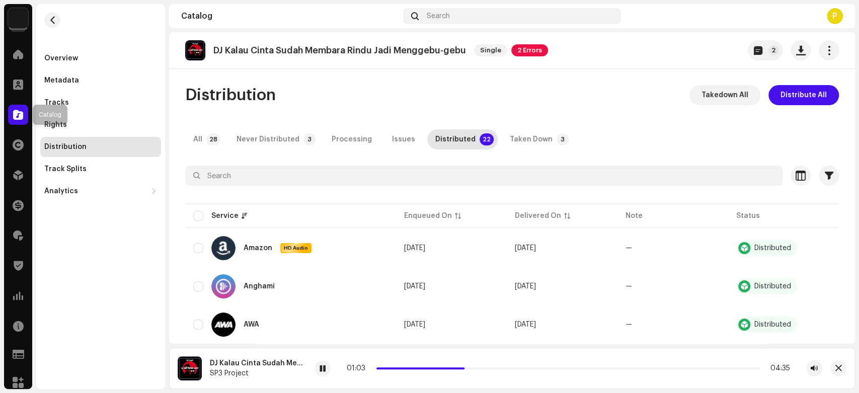
click at [26, 111] on div at bounding box center [18, 115] width 20 height 20
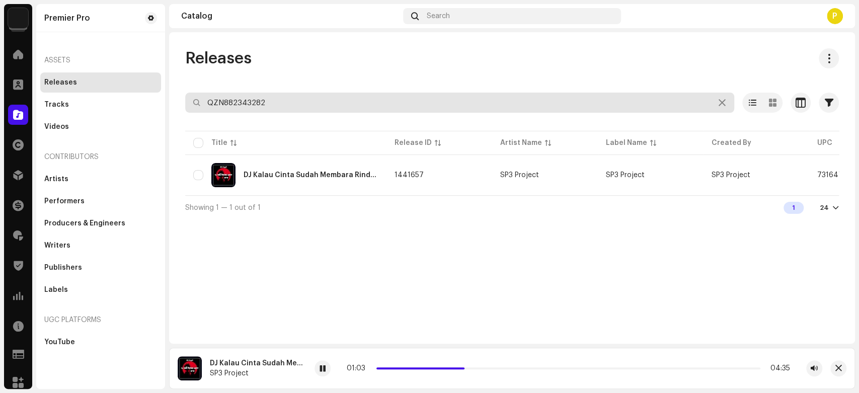
click at [243, 97] on input "QZN882343282" at bounding box center [459, 103] width 549 height 20
paste input "561"
type input "QZN882345612"
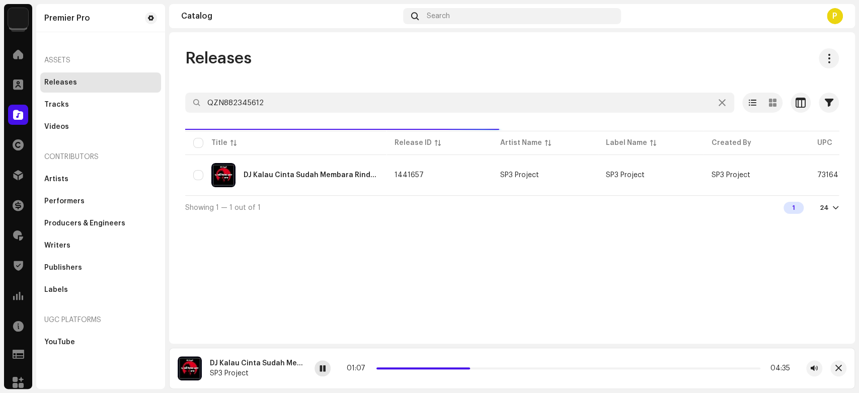
click at [324, 366] on span at bounding box center [322, 369] width 6 height 8
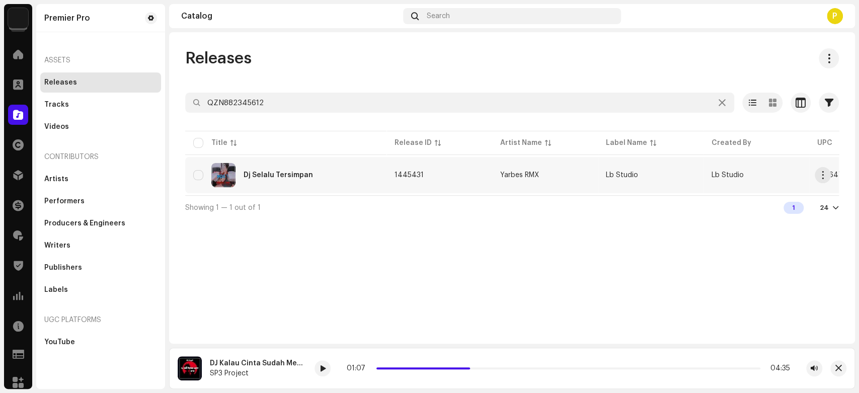
click at [264, 175] on div "Dj Selalu Tersimpan" at bounding box center [277, 175] width 69 height 7
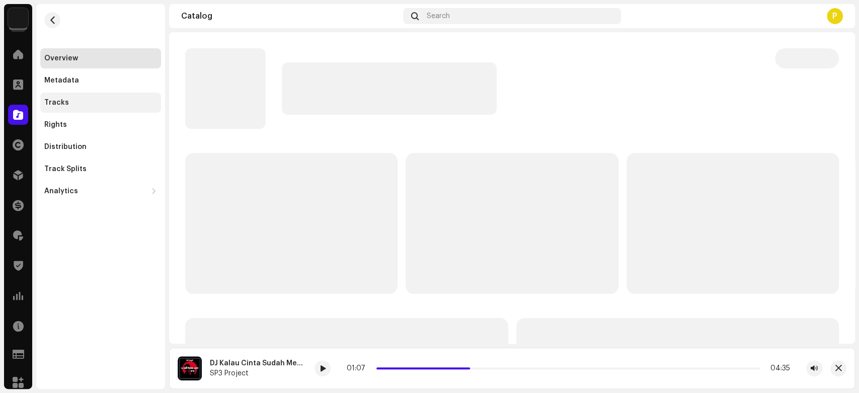
click at [90, 103] on div "Tracks" at bounding box center [100, 103] width 113 height 8
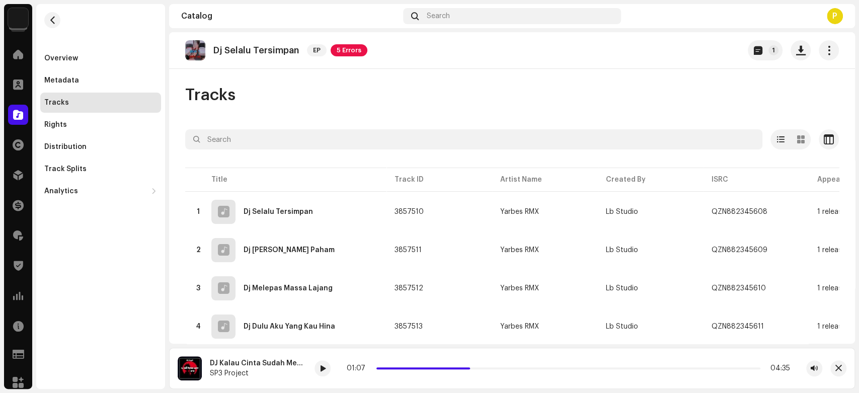
drag, startPoint x: 173, startPoint y: 35, endPoint x: 198, endPoint y: 69, distance: 42.5
click at [182, 51] on div "Dj Selalu Tersimpan EP 5 Errors 1" at bounding box center [512, 50] width 686 height 37
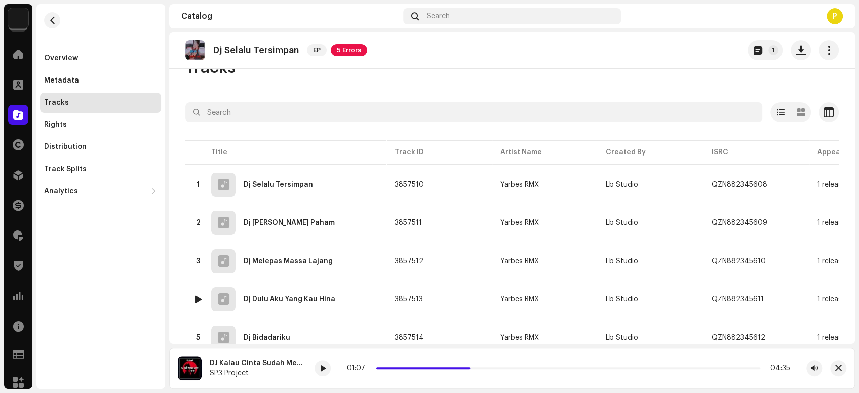
scroll to position [67, 0]
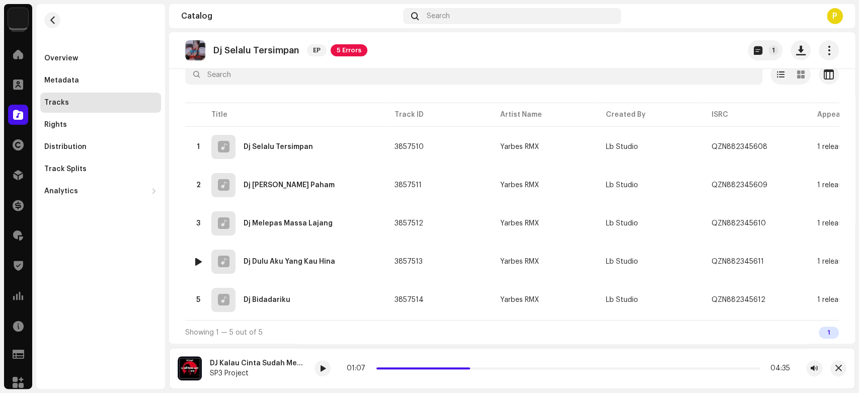
drag, startPoint x: 550, startPoint y: 248, endPoint x: 556, endPoint y: 277, distance: 28.8
click at [193, 297] on img at bounding box center [198, 299] width 13 height 13
click at [195, 296] on div at bounding box center [199, 299] width 8 height 8
click at [271, 366] on span at bounding box center [273, 369] width 6 height 8
click at [236, 360] on div "Dj Bidadariku" at bounding box center [233, 363] width 47 height 8
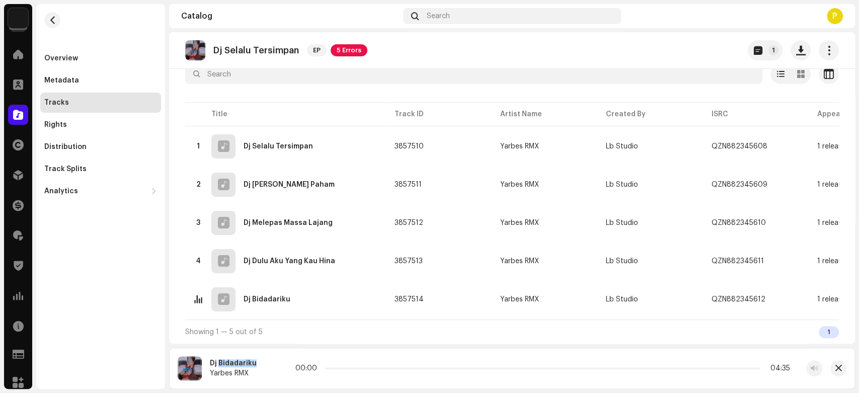
click at [238, 360] on div "Dj Bidadariku" at bounding box center [233, 363] width 47 height 8
copy div "Bidadariku"
click at [271, 371] on span at bounding box center [273, 369] width 6 height 8
drag, startPoint x: 406, startPoint y: 368, endPoint x: 368, endPoint y: 371, distance: 38.3
click at [368, 371] on div "00:23 03:55" at bounding box center [543, 368] width 493 height 8
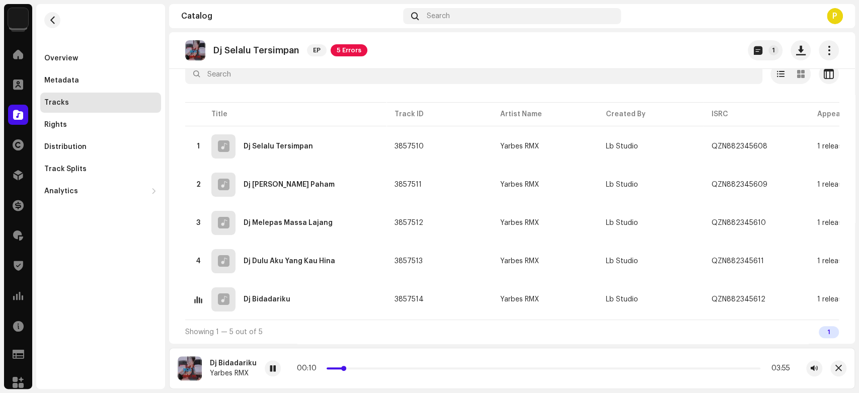
drag, startPoint x: 368, startPoint y: 369, endPoint x: 344, endPoint y: 365, distance: 24.5
click at [344, 365] on div "00:10 03:55" at bounding box center [543, 368] width 493 height 8
drag, startPoint x: 344, startPoint y: 365, endPoint x: 323, endPoint y: 360, distance: 21.7
click at [323, 360] on div "00:02 03:55" at bounding box center [543, 368] width 557 height 16
drag, startPoint x: 276, startPoint y: 366, endPoint x: 262, endPoint y: 303, distance: 64.5
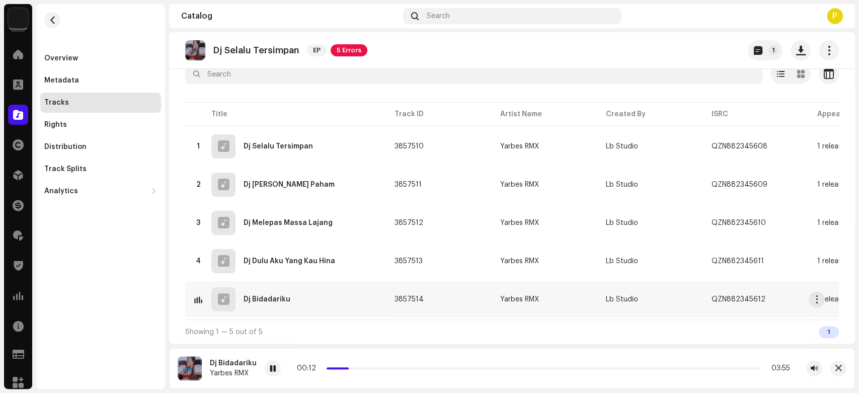
click at [276, 366] on div at bounding box center [273, 368] width 16 height 16
click at [12, 105] on div at bounding box center [18, 115] width 20 height 20
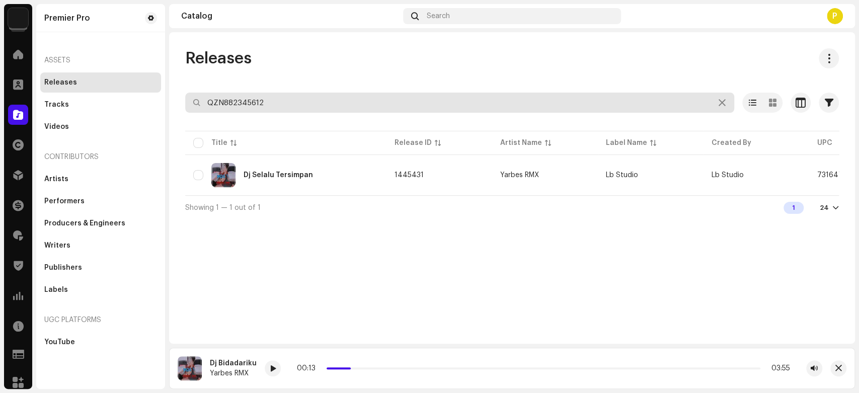
click at [268, 101] on input "QZN882345612" at bounding box center [459, 103] width 549 height 20
paste input "09"
type input "QZN882345609"
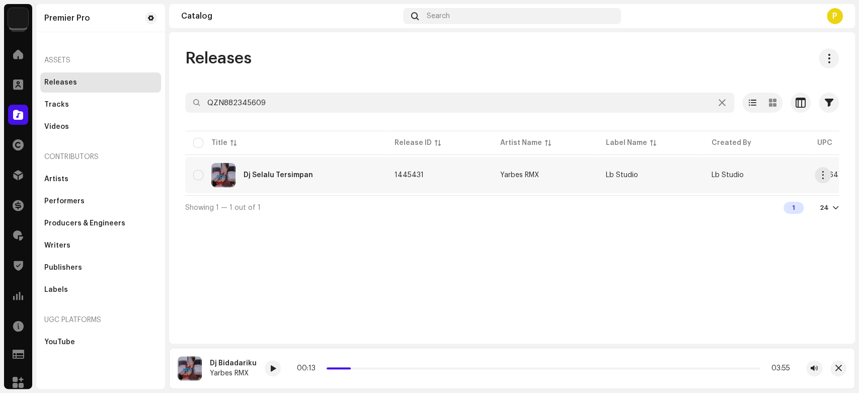
click at [280, 172] on div "Dj Selalu Tersimpan" at bounding box center [277, 175] width 69 height 7
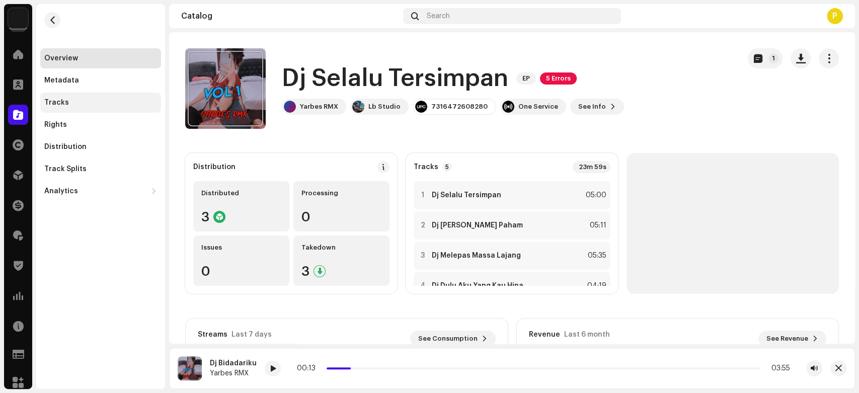
click at [123, 108] on div "Tracks" at bounding box center [100, 103] width 121 height 20
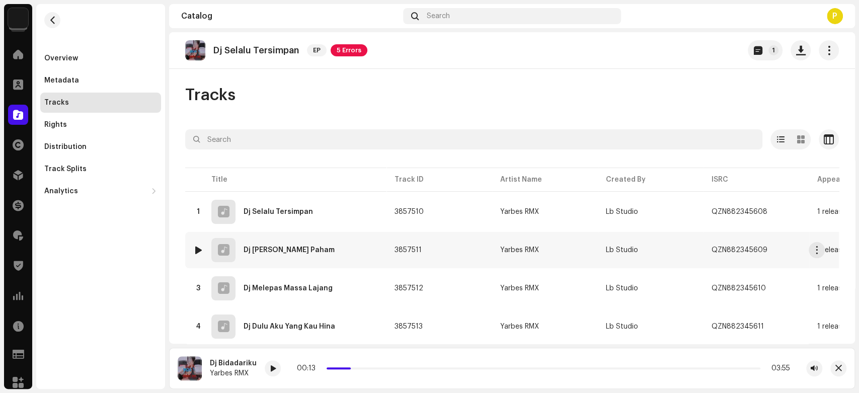
click at [201, 247] on div at bounding box center [199, 250] width 8 height 8
click at [309, 364] on div at bounding box center [317, 368] width 16 height 16
click at [309, 374] on div at bounding box center [317, 368] width 16 height 16
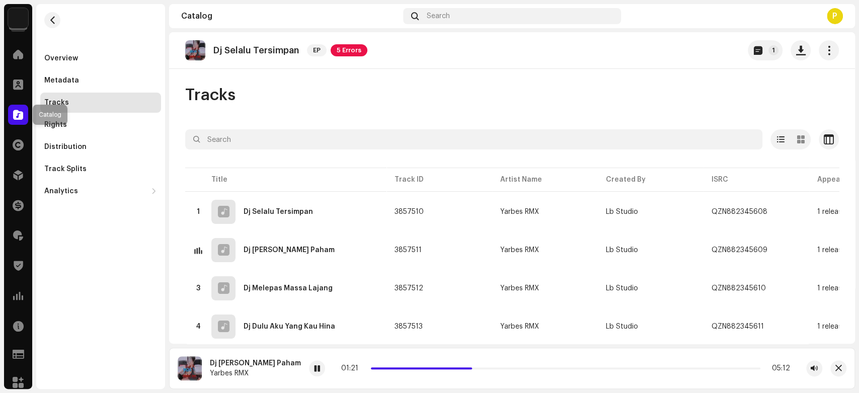
click at [12, 119] on div at bounding box center [18, 115] width 20 height 20
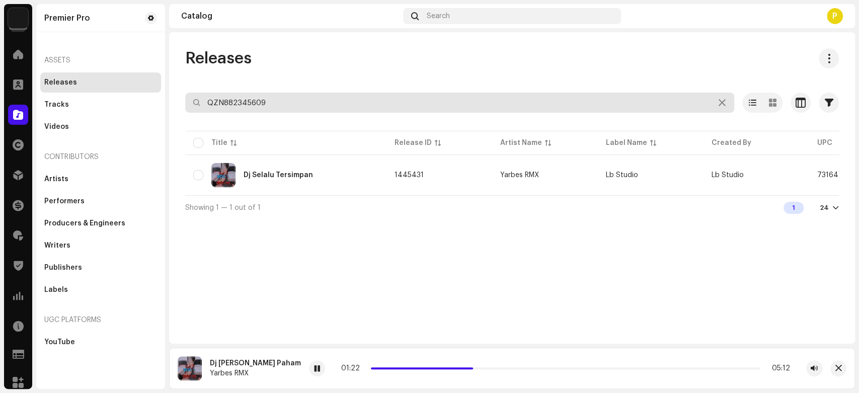
click at [320, 97] on input "QZN882345609" at bounding box center [459, 103] width 549 height 20
paste input "7554"
type input "QZN882347554"
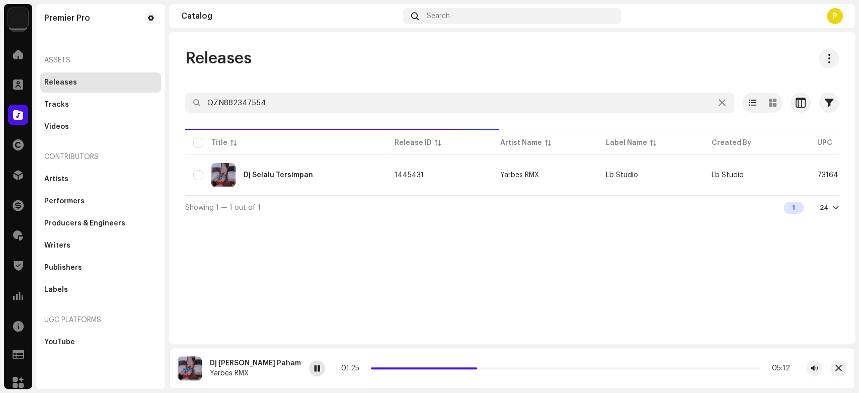
click at [309, 363] on div at bounding box center [317, 368] width 16 height 16
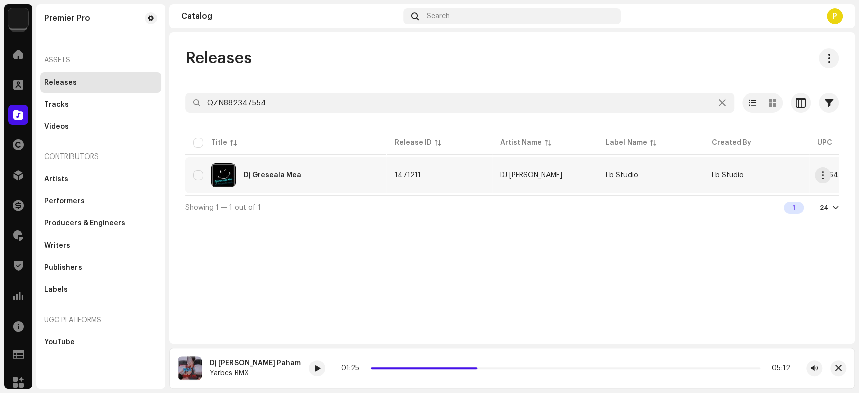
click at [289, 186] on div "Dj Greseala Mea" at bounding box center [285, 175] width 185 height 24
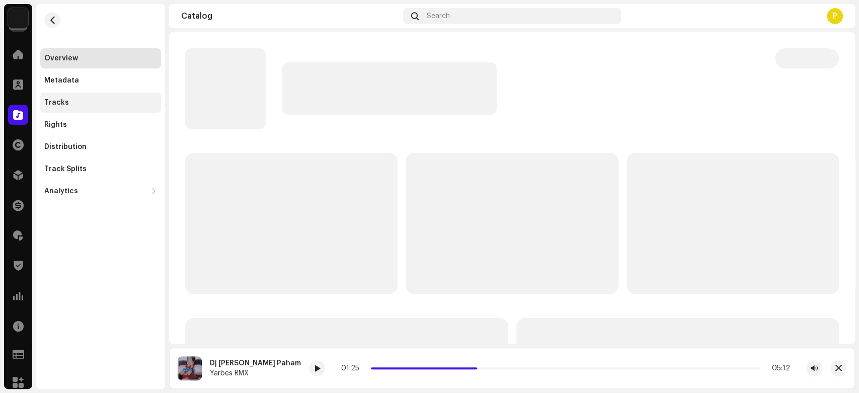
click at [98, 102] on div "Tracks" at bounding box center [100, 103] width 113 height 8
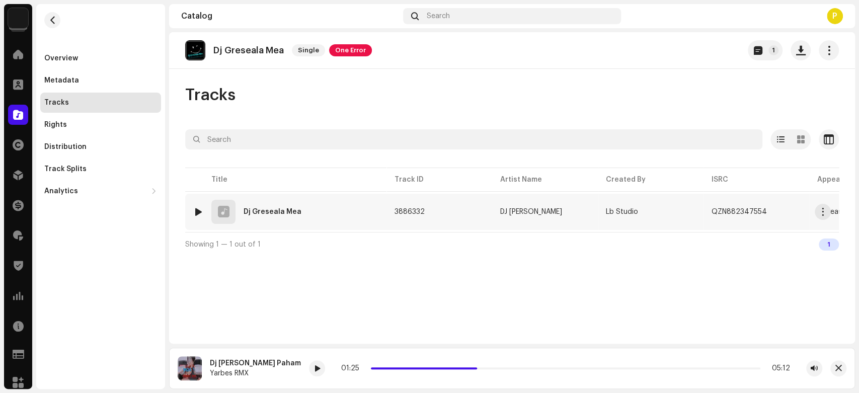
click at [197, 211] on div at bounding box center [199, 212] width 8 height 8
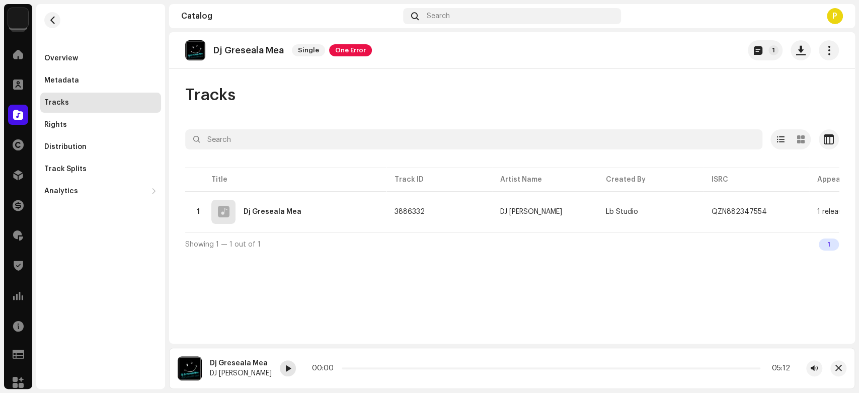
click at [285, 370] on span at bounding box center [288, 369] width 6 height 8
drag, startPoint x: 334, startPoint y: 367, endPoint x: 367, endPoint y: 367, distance: 32.7
click at [367, 367] on div "00:18 04:58" at bounding box center [550, 368] width 480 height 8
drag, startPoint x: 367, startPoint y: 367, endPoint x: 381, endPoint y: 367, distance: 14.6
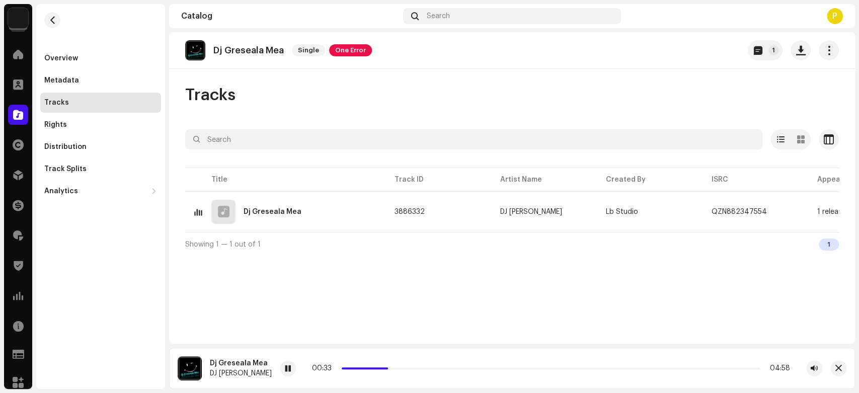
click at [384, 367] on span at bounding box center [386, 368] width 5 height 5
click at [285, 372] on span at bounding box center [288, 369] width 6 height 8
click at [12, 115] on div at bounding box center [18, 115] width 20 height 20
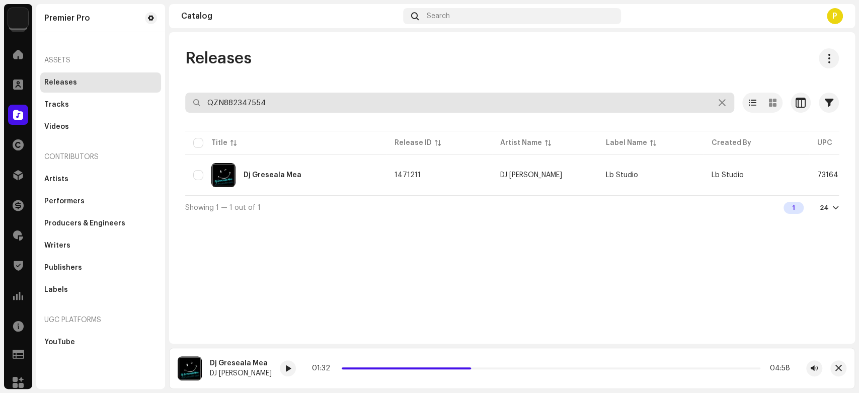
click at [257, 99] on input "QZN882347554" at bounding box center [459, 103] width 549 height 20
paste input "9587"
type input "QZN882349587"
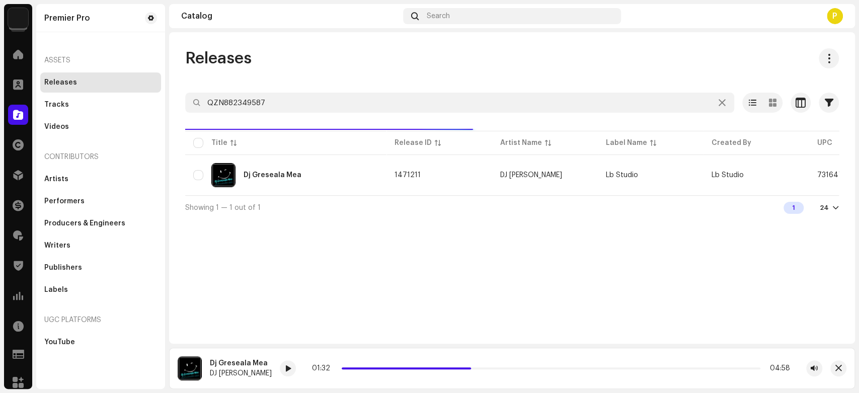
click at [280, 66] on div "Releases" at bounding box center [511, 58] width 653 height 20
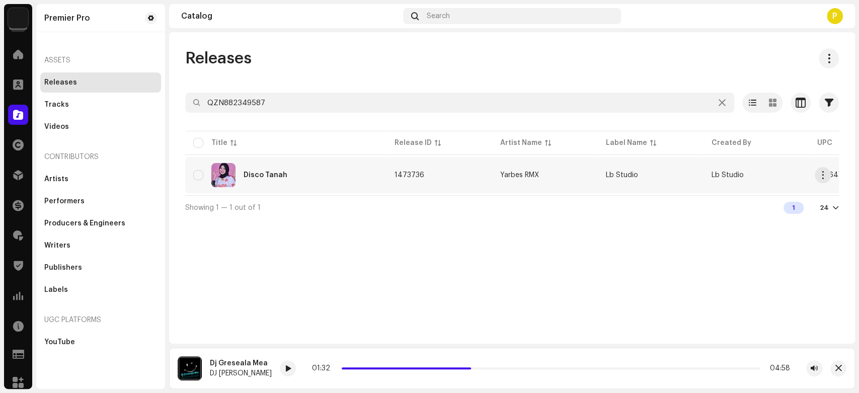
click at [274, 172] on div "Disco Tanah" at bounding box center [265, 175] width 44 height 7
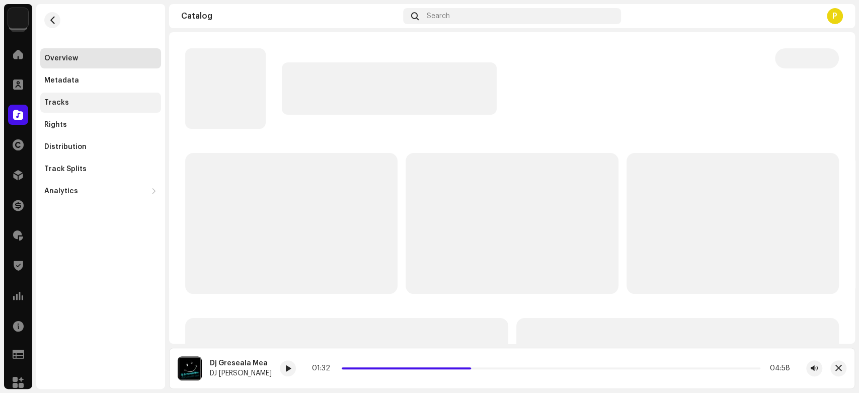
click at [106, 104] on div "Tracks" at bounding box center [100, 103] width 113 height 8
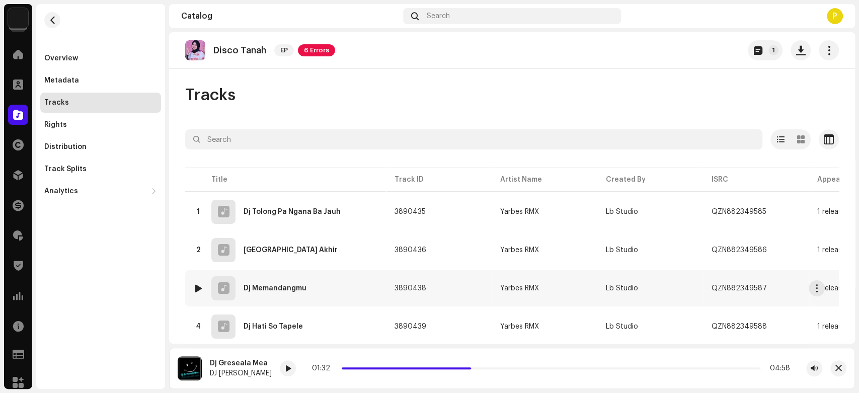
click at [197, 284] on div at bounding box center [199, 288] width 8 height 8
click at [283, 366] on div at bounding box center [289, 368] width 16 height 16
click at [286, 367] on span at bounding box center [289, 369] width 6 height 8
click at [14, 111] on span at bounding box center [18, 115] width 10 height 8
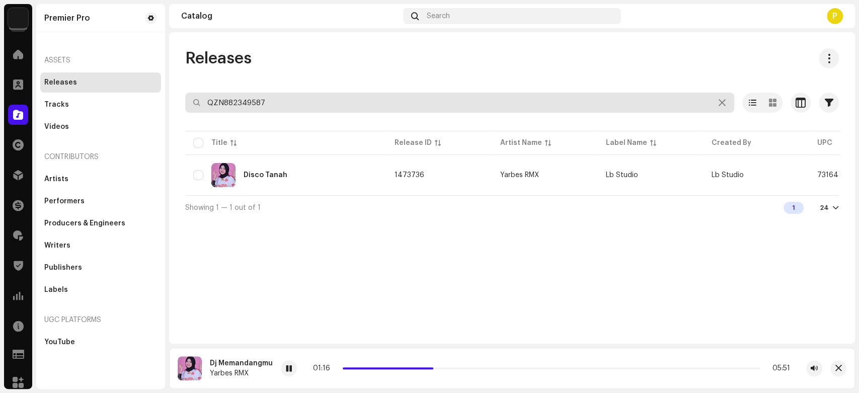
click at [262, 100] on input "QZN882349587" at bounding box center [459, 103] width 549 height 20
paste input "50822"
type input "QZN882350822"
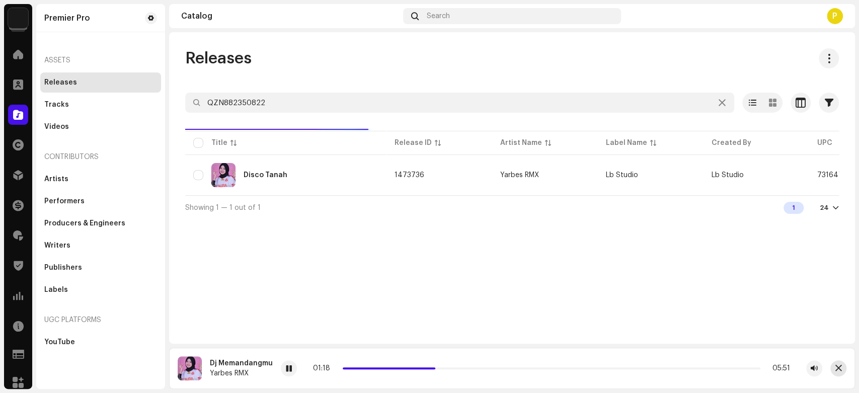
click at [842, 369] on button "button" at bounding box center [838, 368] width 16 height 16
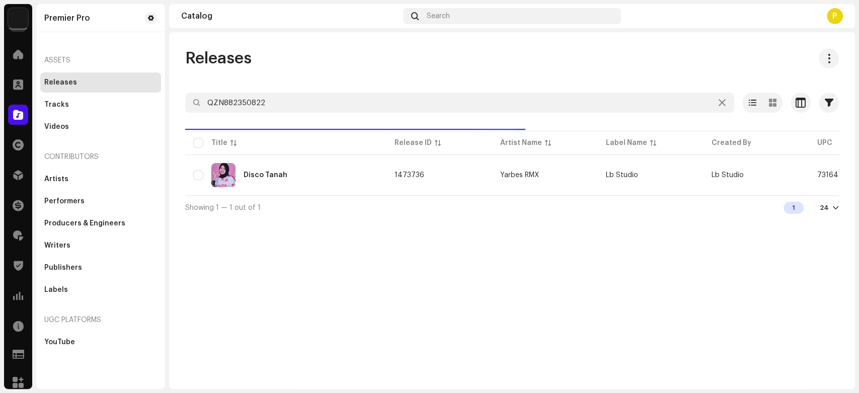
click at [475, 232] on div "Releases QZN882350822 Selected 0 Options Filters Distribution status Never Dist…" at bounding box center [512, 210] width 686 height 357
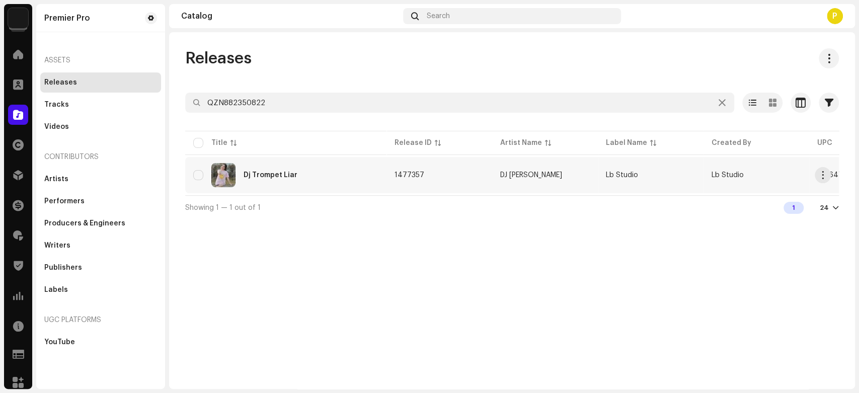
click at [324, 176] on div "Dj Trompet Liar" at bounding box center [285, 175] width 185 height 24
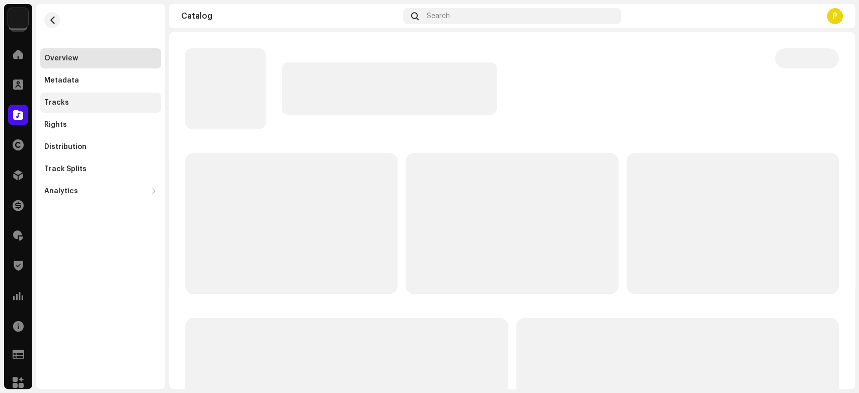
click at [107, 105] on div "Tracks" at bounding box center [100, 103] width 113 height 8
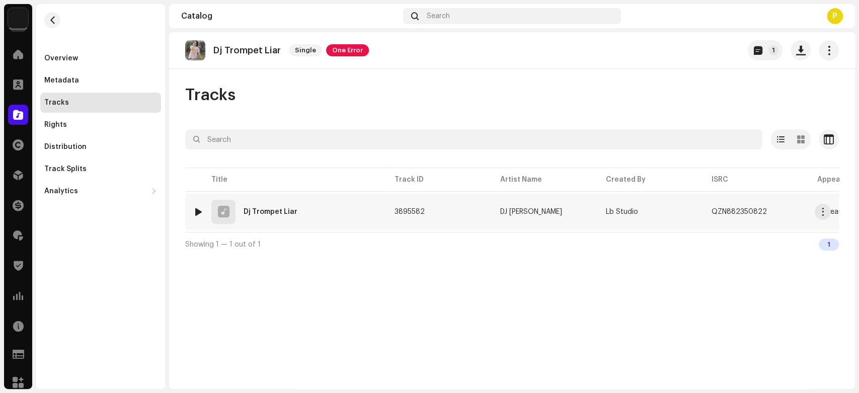
click at [200, 213] on div at bounding box center [199, 212] width 8 height 8
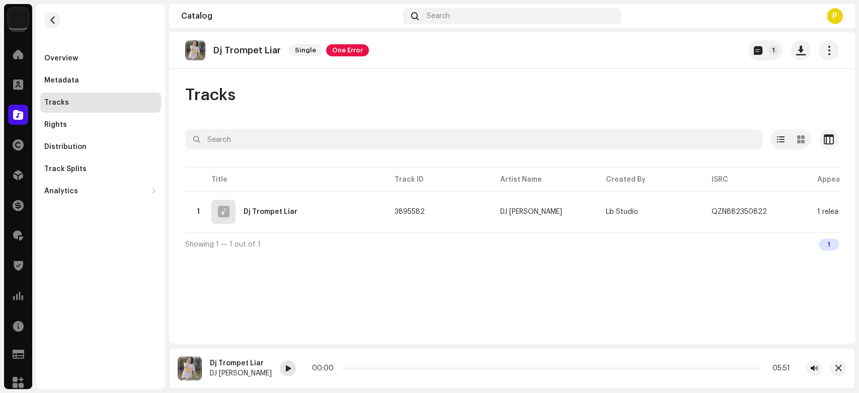
click at [285, 369] on span at bounding box center [288, 369] width 6 height 8
drag, startPoint x: 278, startPoint y: 369, endPoint x: 213, endPoint y: 312, distance: 86.2
click at [213, 312] on div "Dj Trompet Liar Single One Error 1 Tracks Selected 0 Options Filters Distributi…" at bounding box center [512, 187] width 686 height 311
click at [285, 367] on span at bounding box center [288, 369] width 6 height 8
drag, startPoint x: 338, startPoint y: 369, endPoint x: 370, endPoint y: 370, distance: 32.2
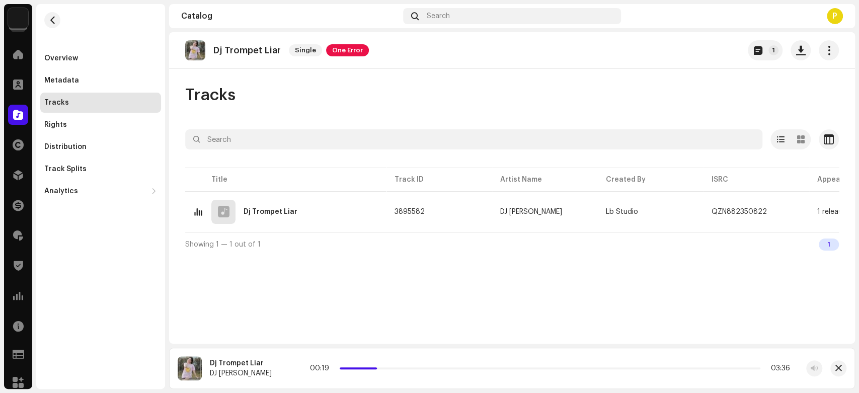
click at [370, 370] on div "00:19 03:36" at bounding box center [550, 368] width 480 height 8
drag, startPoint x: 369, startPoint y: 368, endPoint x: 391, endPoint y: 368, distance: 22.6
click at [392, 368] on span at bounding box center [394, 368] width 5 height 5
drag, startPoint x: 391, startPoint y: 368, endPoint x: 407, endPoint y: 369, distance: 15.7
click at [407, 369] on div "00:38 03:36" at bounding box center [550, 368] width 480 height 8
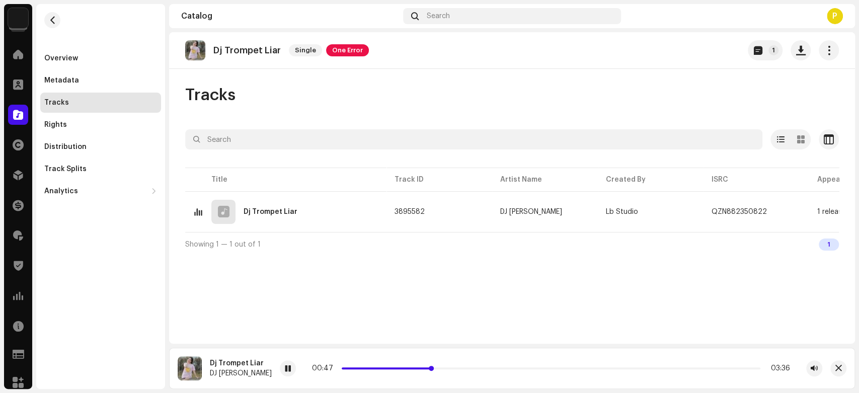
drag, startPoint x: 407, startPoint y: 369, endPoint x: 426, endPoint y: 369, distance: 18.6
click at [426, 369] on p-slider at bounding box center [551, 368] width 419 height 2
click at [830, 369] on button "button" at bounding box center [838, 368] width 16 height 16
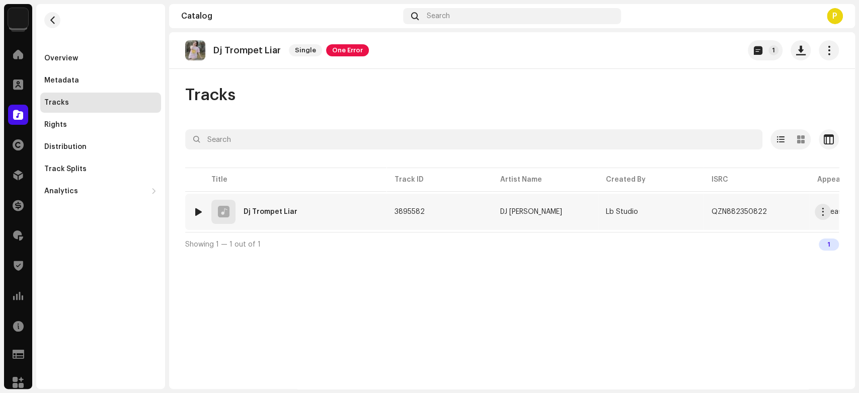
click at [196, 209] on div at bounding box center [199, 212] width 8 height 8
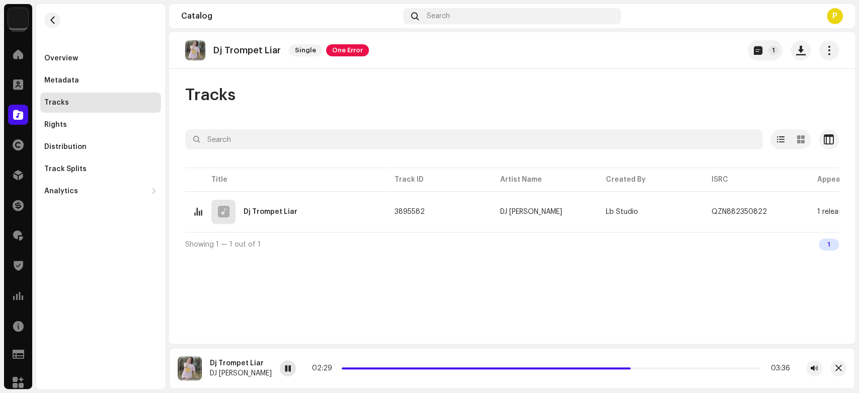
click at [285, 370] on span at bounding box center [288, 369] width 6 height 8
click at [20, 109] on div at bounding box center [18, 115] width 20 height 20
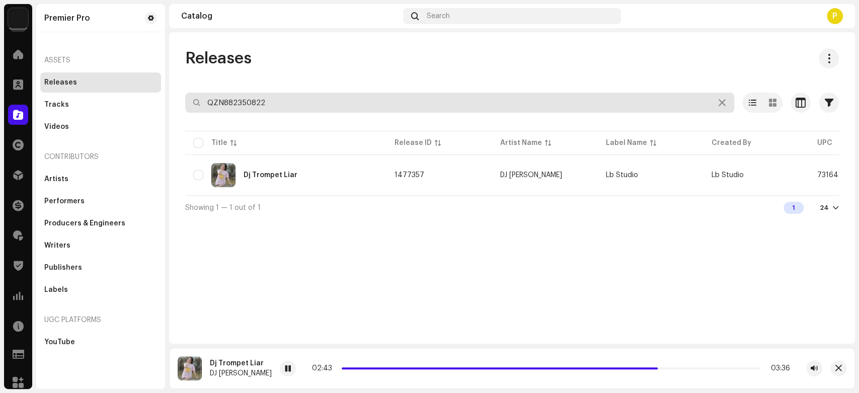
click at [259, 99] on input "QZN882350822" at bounding box center [459, 103] width 549 height 20
paste input "3046"
type input "QZN882353046"
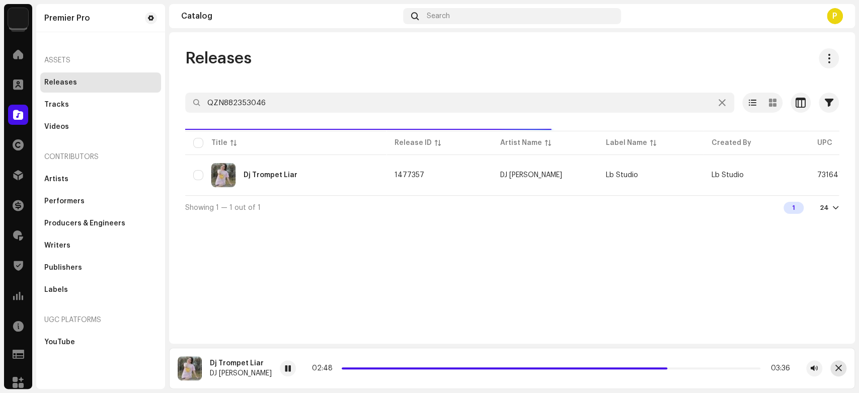
click at [839, 367] on span "button" at bounding box center [838, 368] width 7 height 8
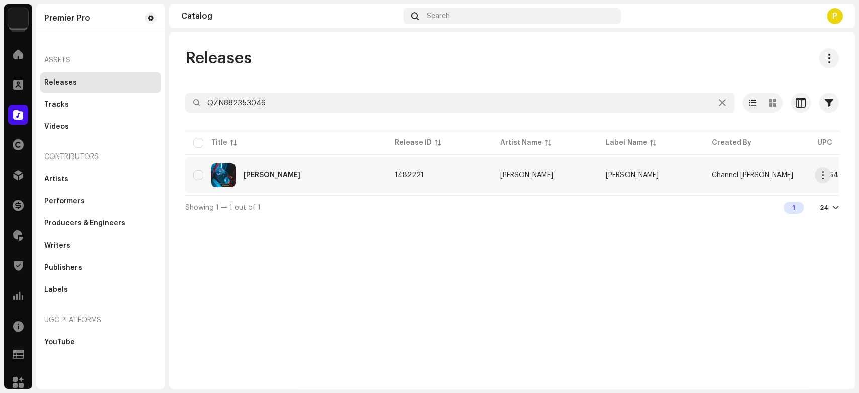
click at [311, 172] on div "DJ Syahara" at bounding box center [285, 175] width 185 height 24
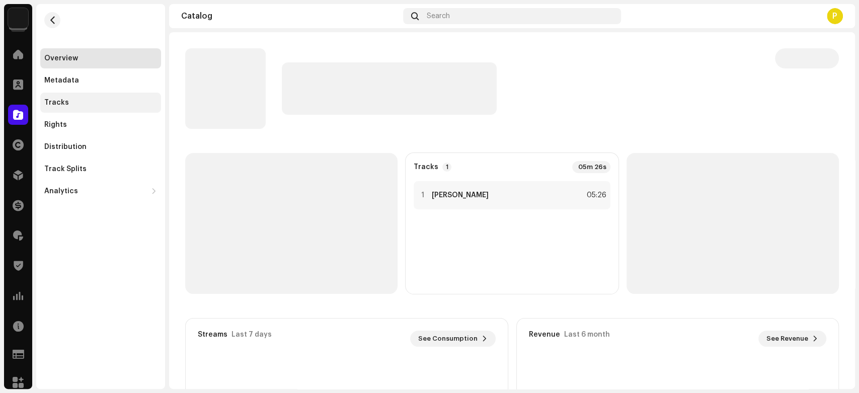
click at [113, 102] on div "Tracks" at bounding box center [100, 103] width 113 height 8
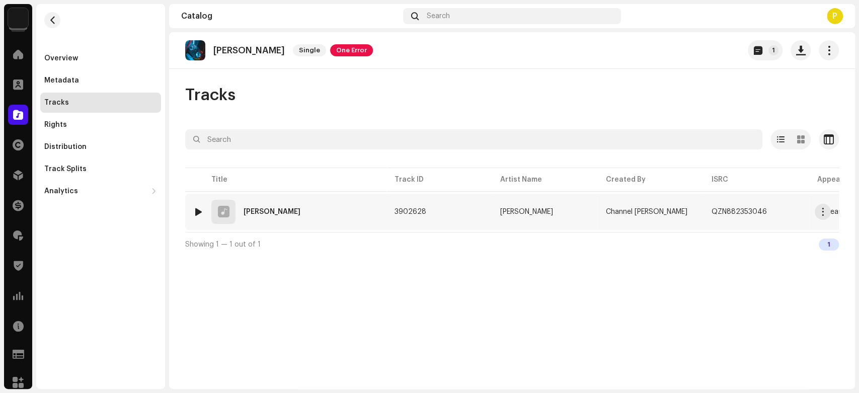
click at [197, 211] on div at bounding box center [199, 212] width 8 height 8
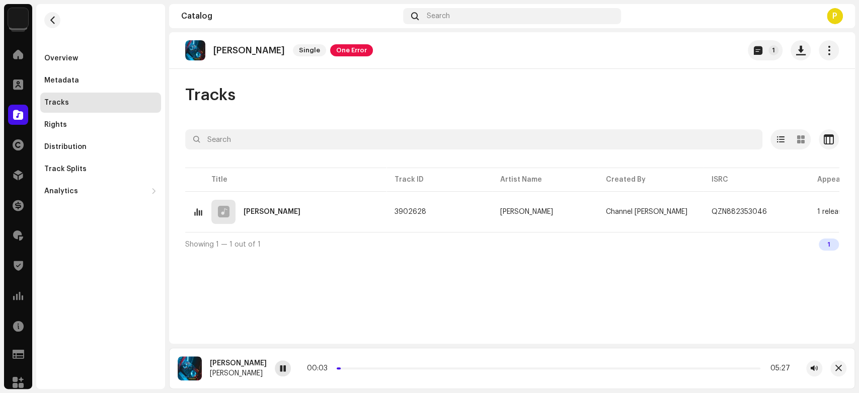
click at [280, 367] on span at bounding box center [283, 369] width 6 height 8
click at [195, 206] on img at bounding box center [198, 211] width 13 height 13
click at [196, 210] on div at bounding box center [199, 212] width 8 height 8
drag, startPoint x: 321, startPoint y: 365, endPoint x: 344, endPoint y: 366, distance: 22.2
click at [358, 366] on span at bounding box center [360, 368] width 5 height 5
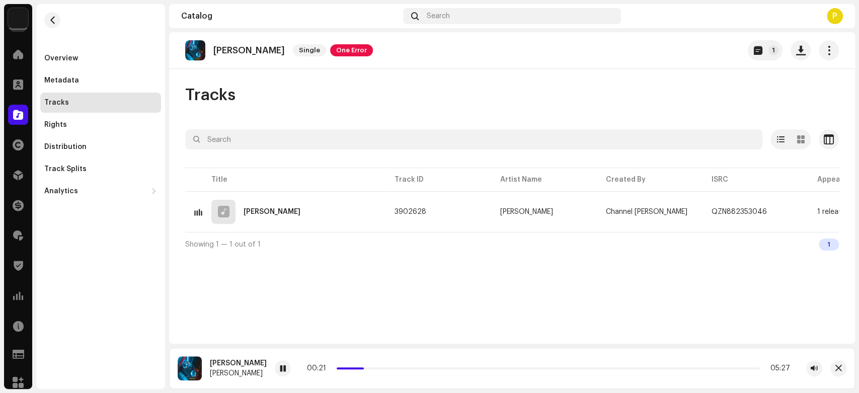
drag, startPoint x: 344, startPoint y: 366, endPoint x: 354, endPoint y: 365, distance: 10.6
click at [360, 366] on span at bounding box center [362, 368] width 5 height 5
click at [28, 106] on div "Catalog" at bounding box center [18, 115] width 28 height 28
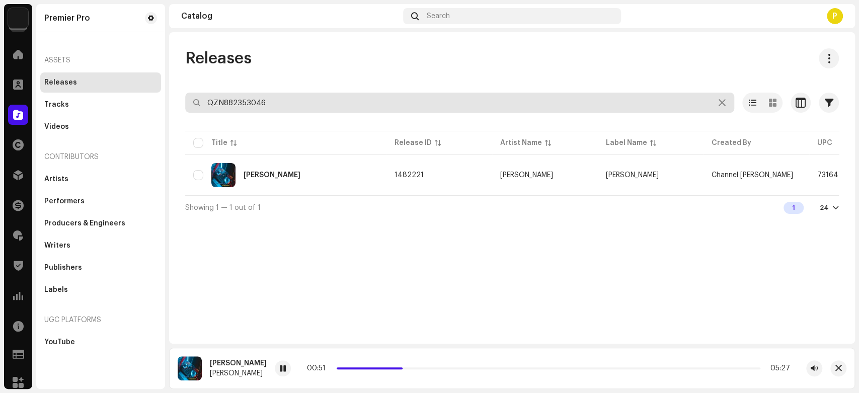
click at [230, 100] on input "QZN882353046" at bounding box center [459, 103] width 549 height 20
paste input "522"
type input "QZN882353522"
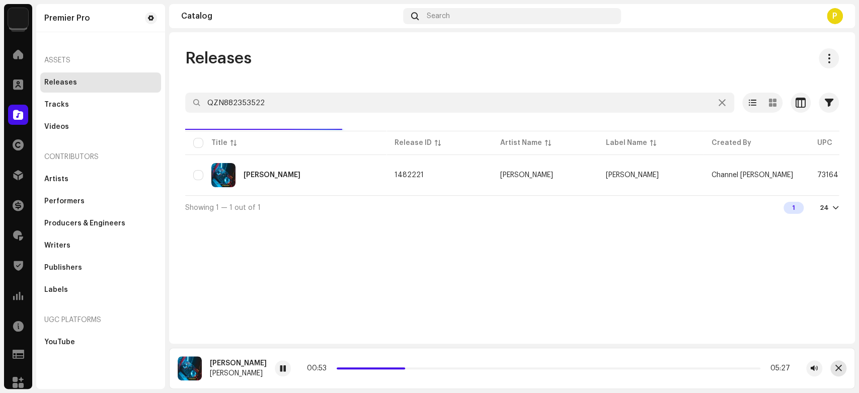
click at [839, 364] on button "button" at bounding box center [838, 368] width 16 height 16
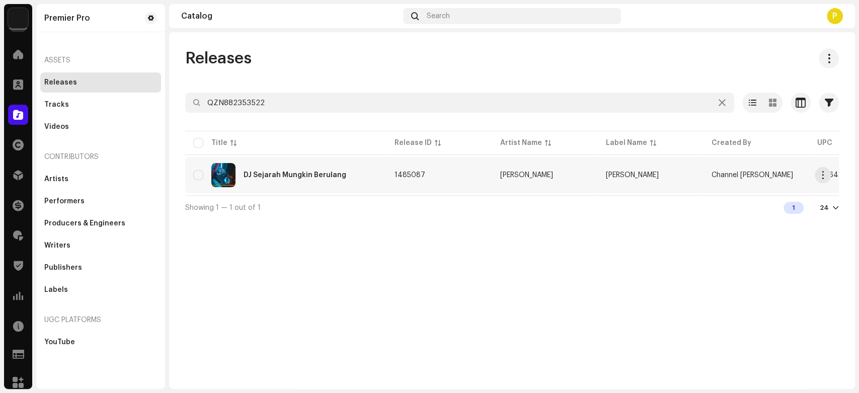
click at [270, 185] on div "DJ Sejarah Mungkin Berulang" at bounding box center [285, 175] width 185 height 24
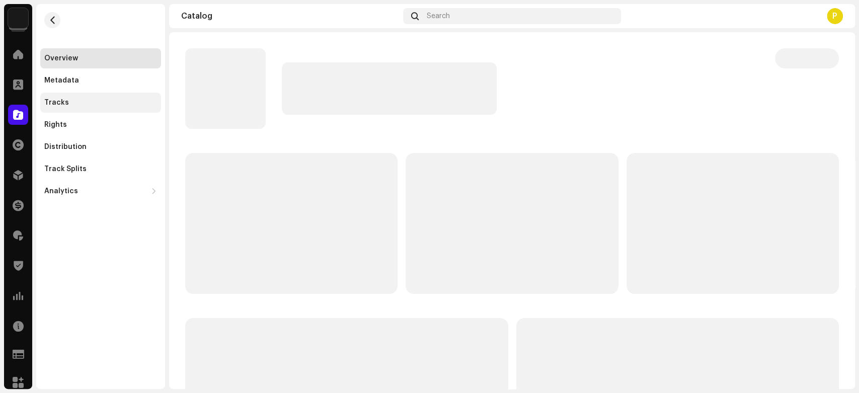
click at [126, 108] on div "Tracks" at bounding box center [100, 103] width 121 height 20
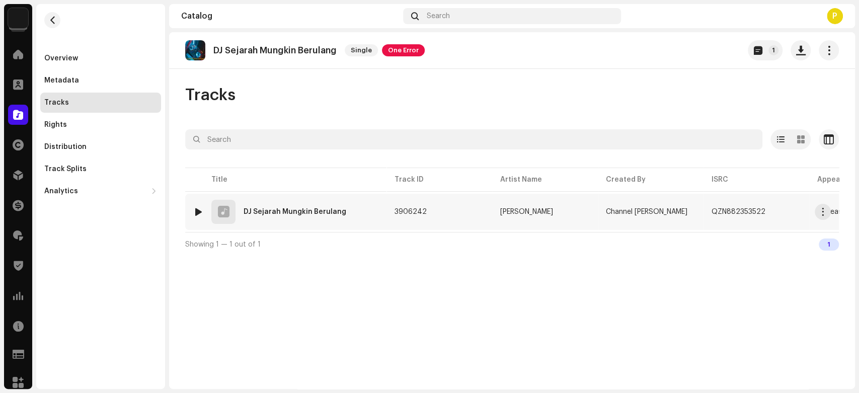
click at [197, 208] on div at bounding box center [199, 212] width 8 height 8
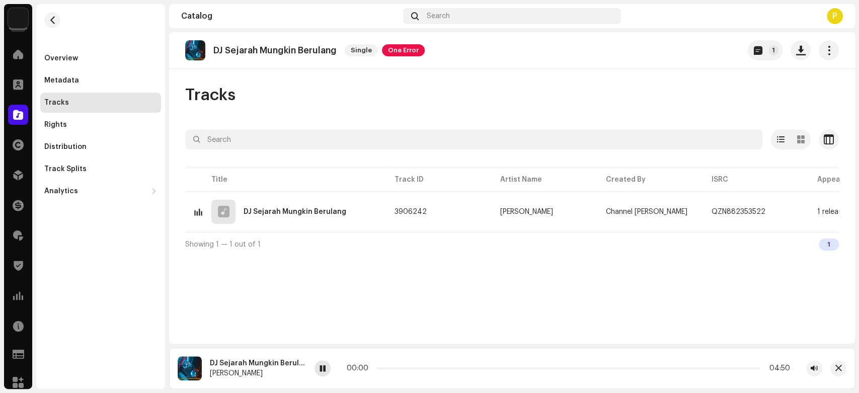
click at [322, 371] on span at bounding box center [322, 369] width 6 height 8
click at [243, 52] on p "DJ Sejarah Mungkin Berulang" at bounding box center [274, 50] width 123 height 11
drag, startPoint x: 244, startPoint y: 51, endPoint x: 319, endPoint y: 45, distance: 75.7
click at [319, 45] on p "DJ Sejarah Mungkin Berulang" at bounding box center [274, 50] width 123 height 11
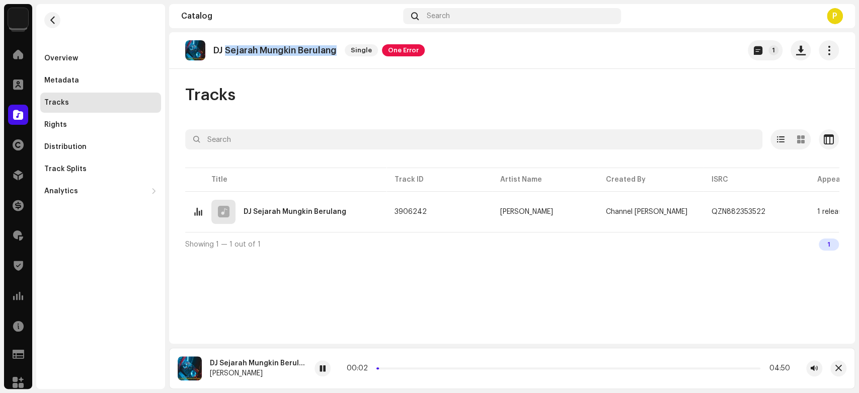
copy p "Sejarah Mungkin Berulang"
click at [329, 366] on div at bounding box center [322, 368] width 16 height 16
click at [322, 364] on div at bounding box center [322, 368] width 16 height 16
click at [231, 360] on div "DJ Sejarah Mungkin Berulang" at bounding box center [258, 363] width 97 height 8
drag, startPoint x: 231, startPoint y: 360, endPoint x: 272, endPoint y: 357, distance: 41.4
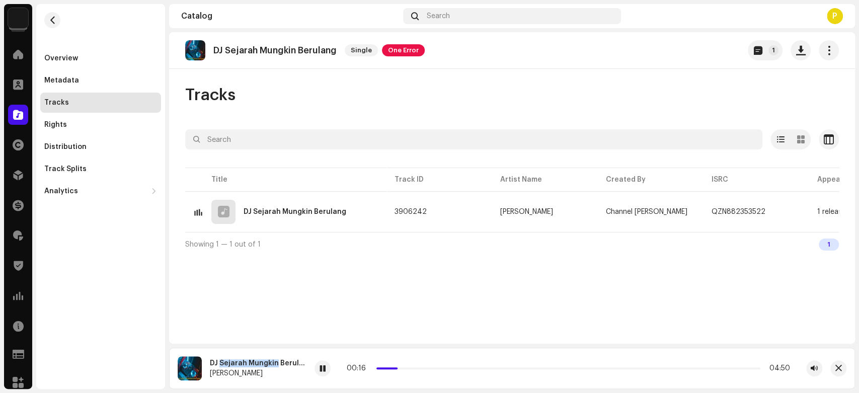
click at [272, 357] on div "DJ Sejarah Mungkin Berulang DJ Andies" at bounding box center [242, 368] width 129 height 24
click at [235, 47] on p "DJ Sejarah Mungkin Berulang" at bounding box center [274, 50] width 123 height 11
drag, startPoint x: 235, startPoint y: 47, endPoint x: 314, endPoint y: 41, distance: 79.2
click at [314, 41] on div "DJ Sejarah Mungkin Berulang Single One Error" at bounding box center [304, 50] width 239 height 20
copy p "Sejarah Mungkin Berulang"
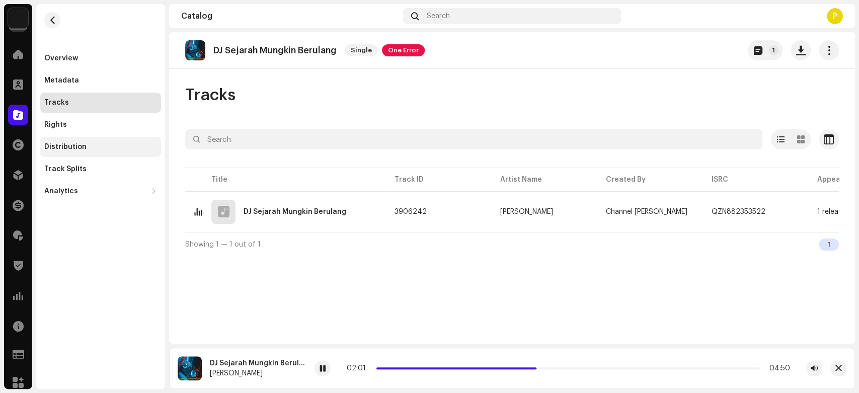
click at [113, 149] on div "Distribution" at bounding box center [100, 147] width 113 height 8
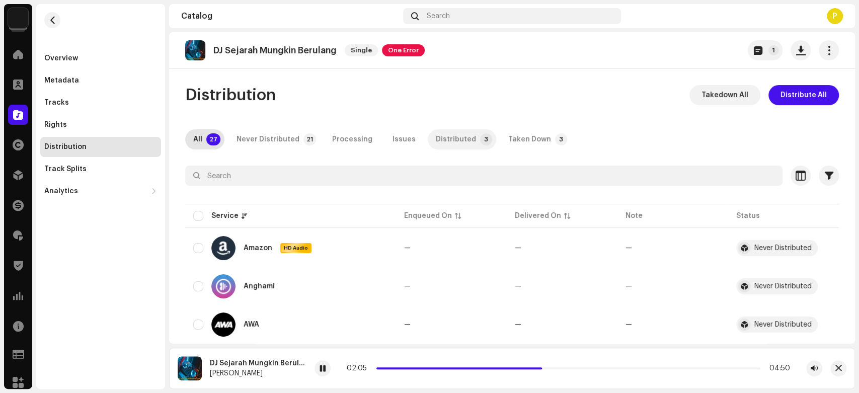
click at [440, 146] on div "Distributed" at bounding box center [456, 139] width 40 height 20
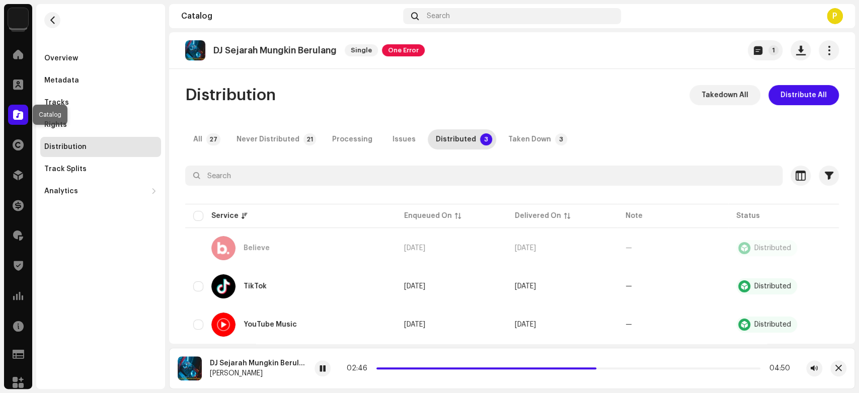
click at [13, 108] on div at bounding box center [18, 115] width 20 height 20
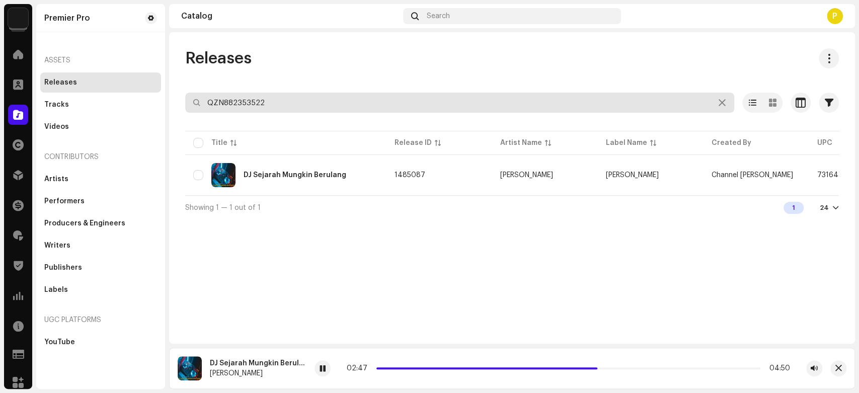
click at [286, 108] on input "QZN882353522" at bounding box center [459, 103] width 549 height 20
paste input "60645"
type input "QZN882360645"
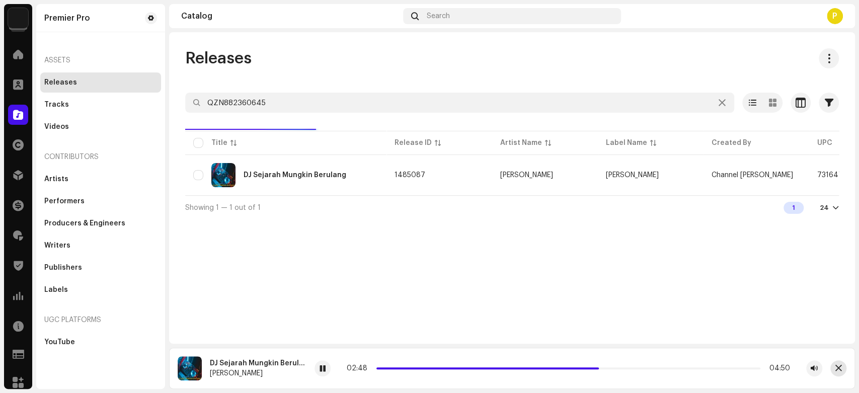
click at [840, 368] on span "button" at bounding box center [838, 368] width 7 height 8
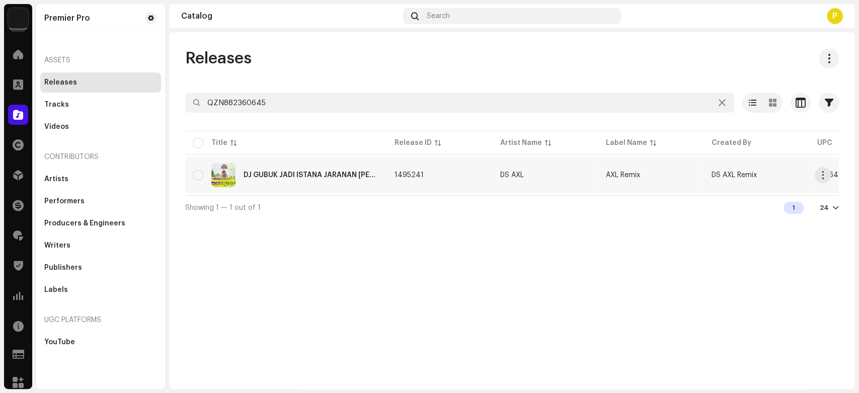
click at [342, 181] on div "DJ GUBUK JADI ISTANA JARANAN DORR" at bounding box center [285, 175] width 185 height 24
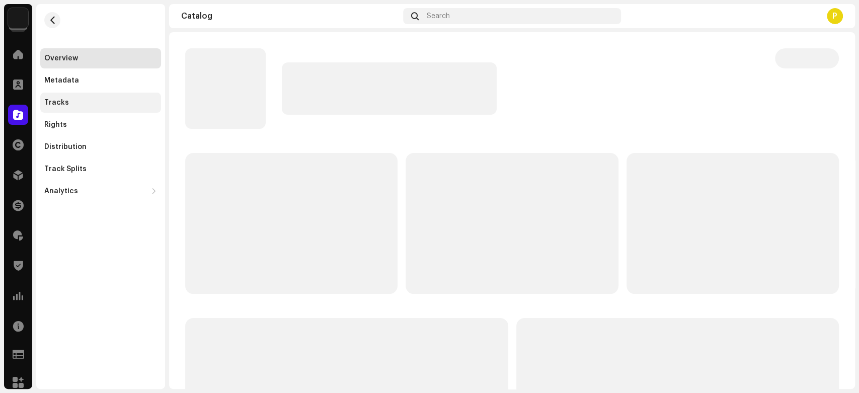
click at [55, 104] on div "Tracks" at bounding box center [56, 103] width 25 height 8
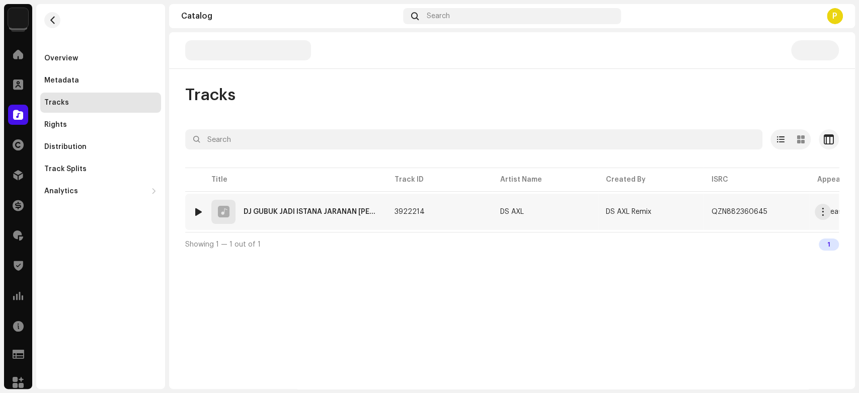
click at [198, 211] on div at bounding box center [199, 212] width 8 height 8
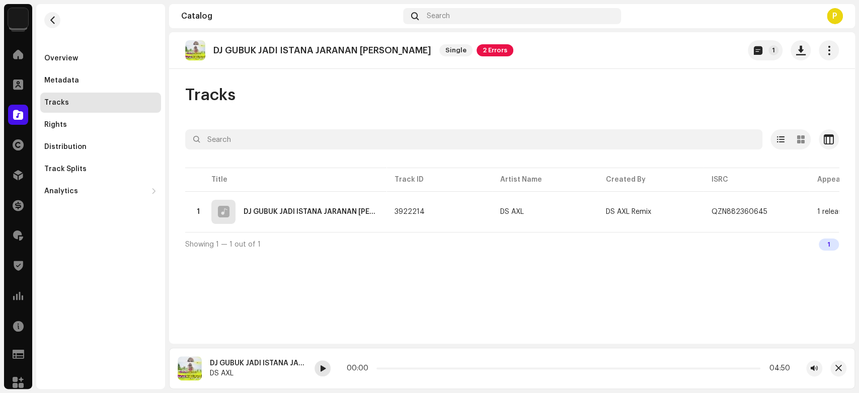
click at [328, 370] on div at bounding box center [322, 368] width 16 height 16
